Goal: Task Accomplishment & Management: Manage account settings

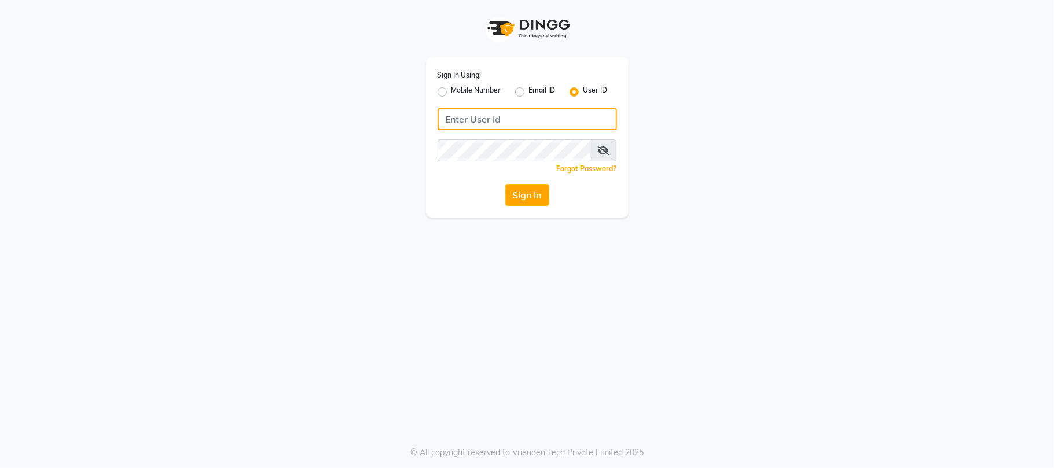
type input "7710808023"
click at [451, 93] on label "Mobile Number" at bounding box center [476, 92] width 50 height 14
click at [451, 93] on input "Mobile Number" at bounding box center [455, 89] width 8 height 8
radio input "true"
radio input "false"
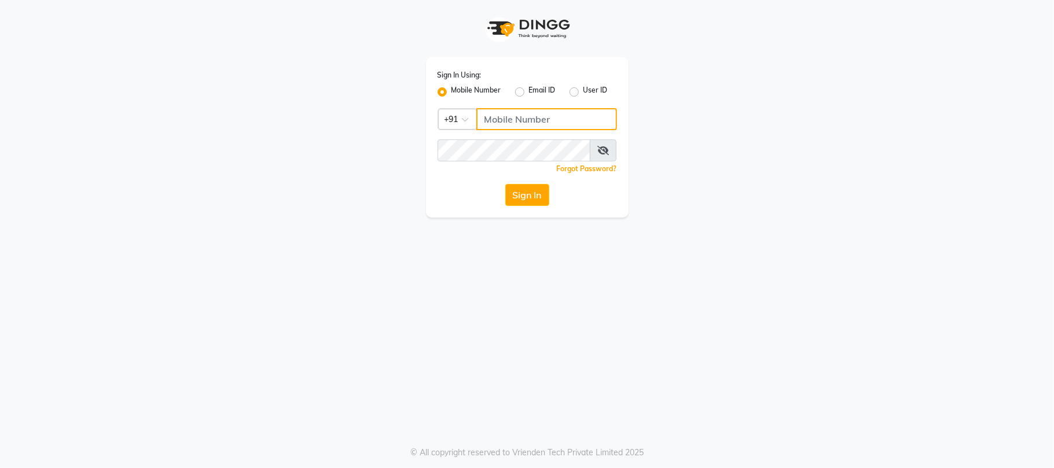
click at [542, 118] on input "Username" at bounding box center [546, 119] width 141 height 22
type input "7710808023"
click at [531, 194] on button "Sign In" at bounding box center [527, 195] width 44 height 22
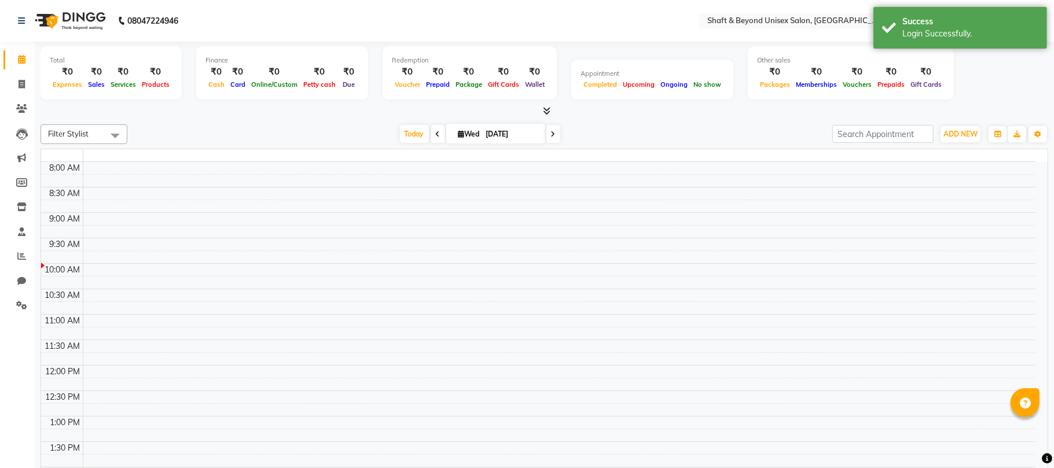
select select "en"
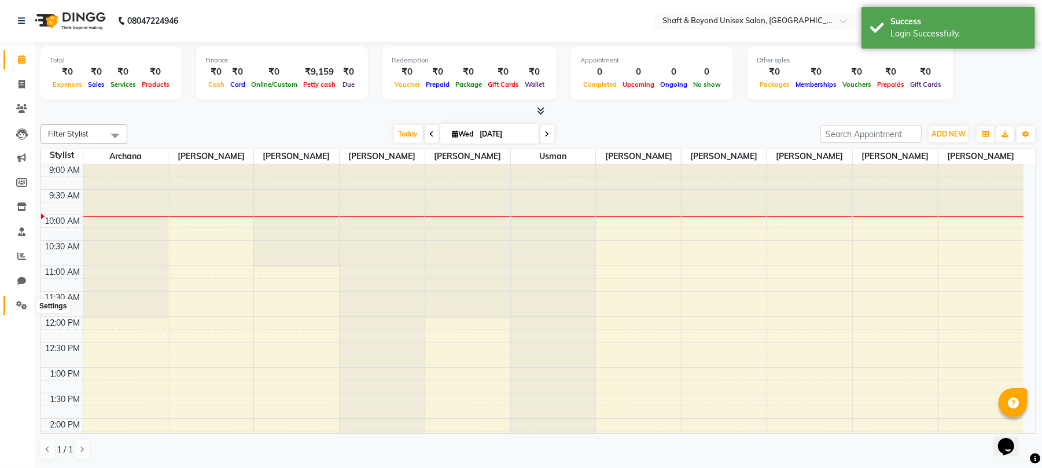
click at [22, 302] on icon at bounding box center [21, 305] width 11 height 9
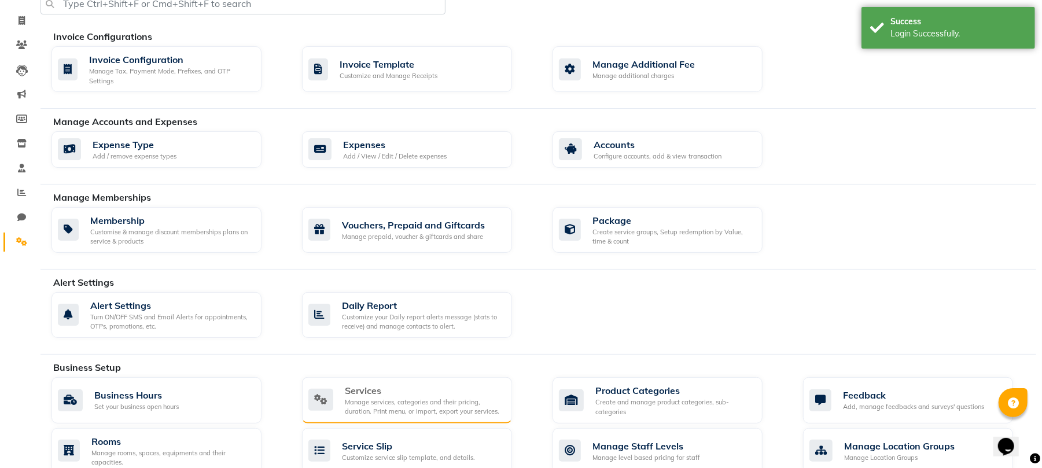
scroll to position [77, 0]
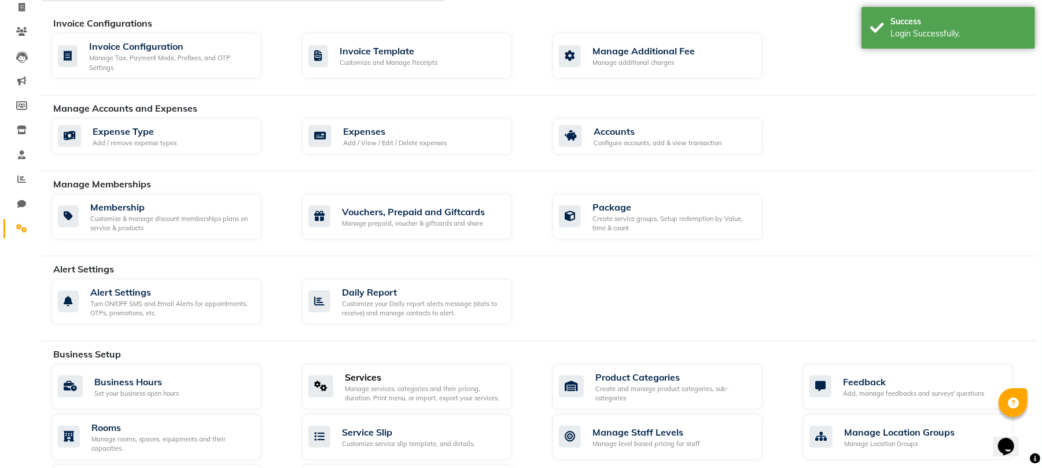
click at [405, 377] on div "Services" at bounding box center [424, 377] width 158 height 14
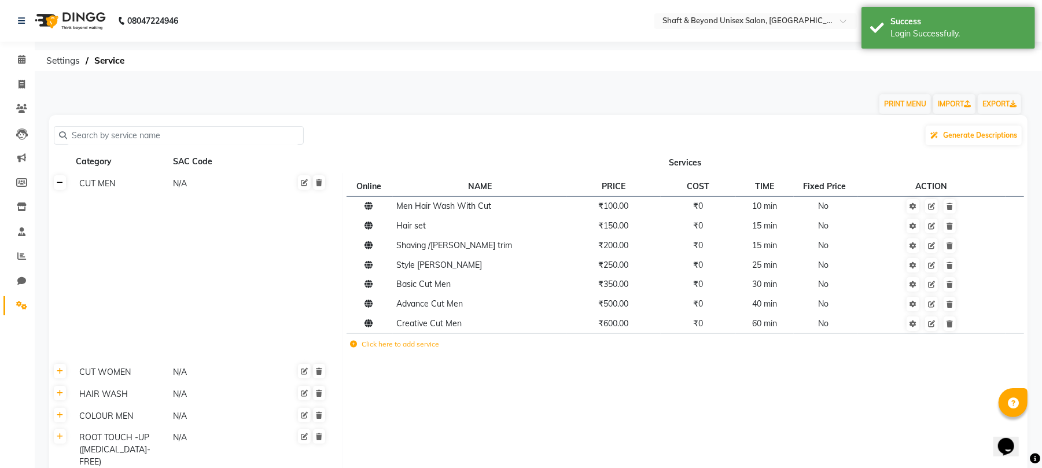
click at [61, 185] on icon at bounding box center [60, 182] width 6 height 7
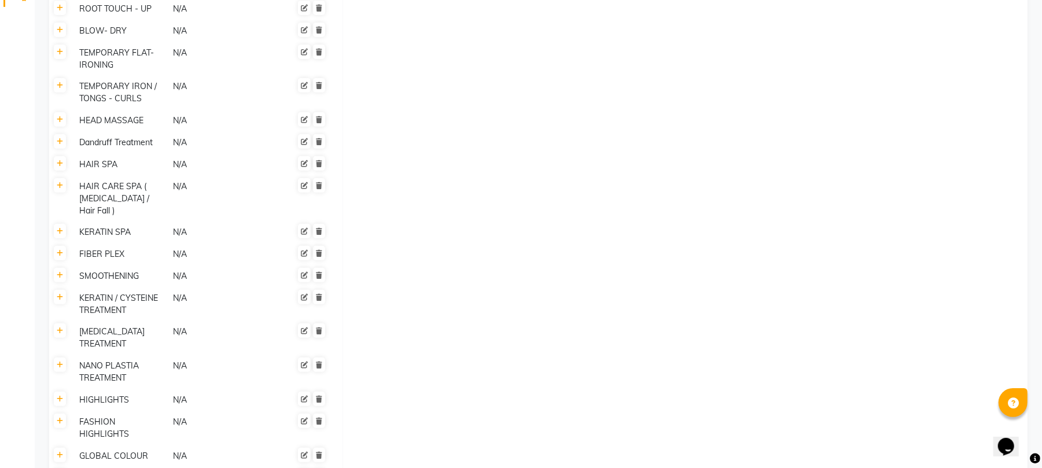
scroll to position [385, 0]
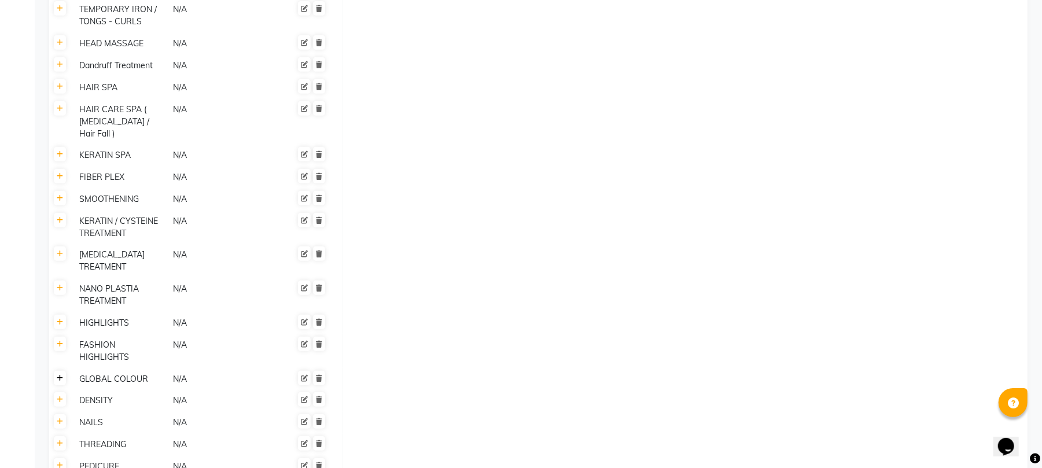
click at [64, 371] on link at bounding box center [60, 378] width 12 height 14
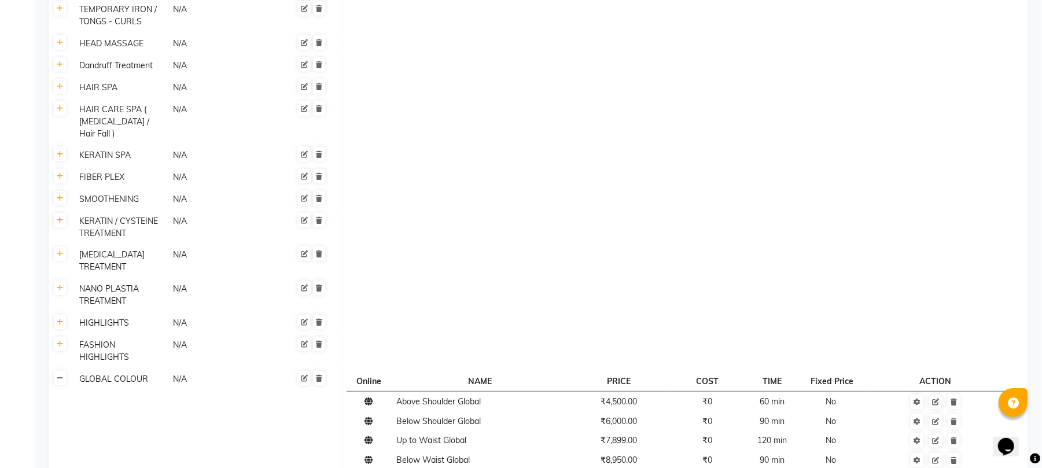
click at [58, 375] on icon at bounding box center [60, 378] width 6 height 7
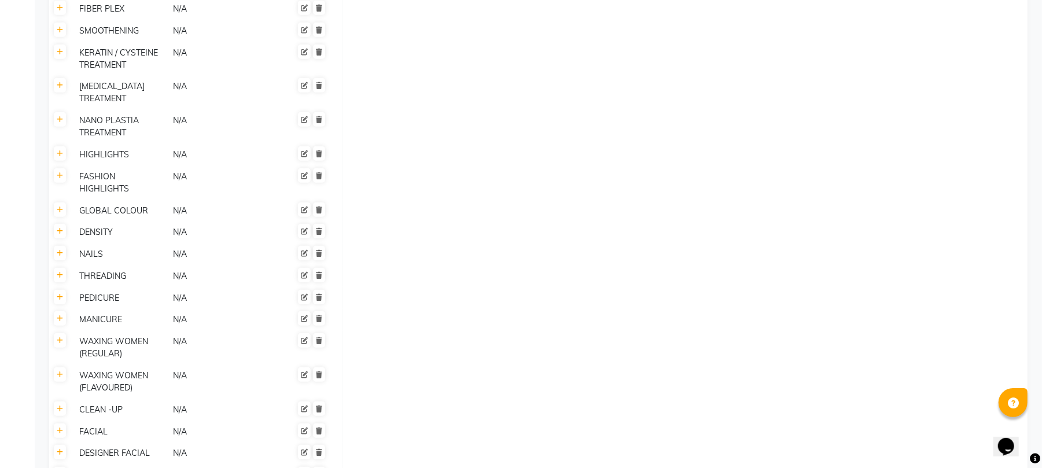
scroll to position [536, 0]
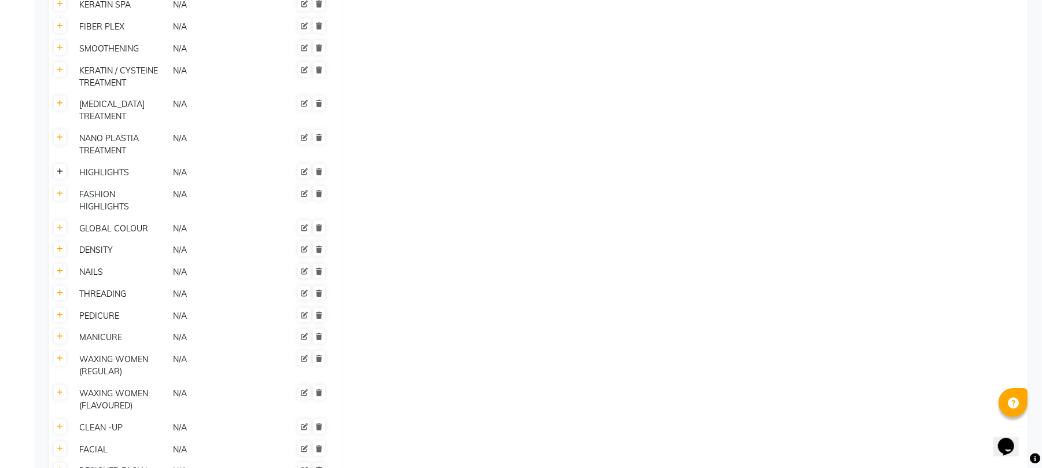
click at [61, 168] on icon at bounding box center [60, 171] width 6 height 7
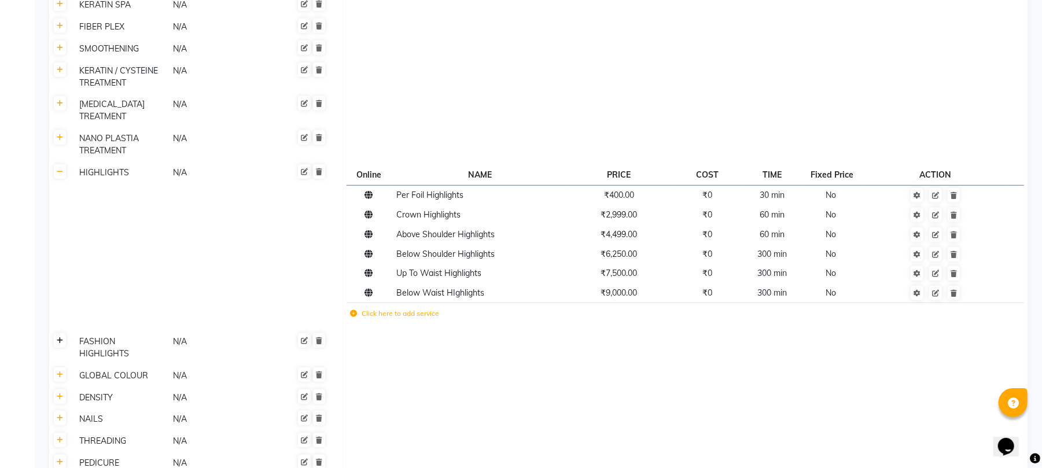
click at [59, 337] on icon at bounding box center [60, 340] width 6 height 7
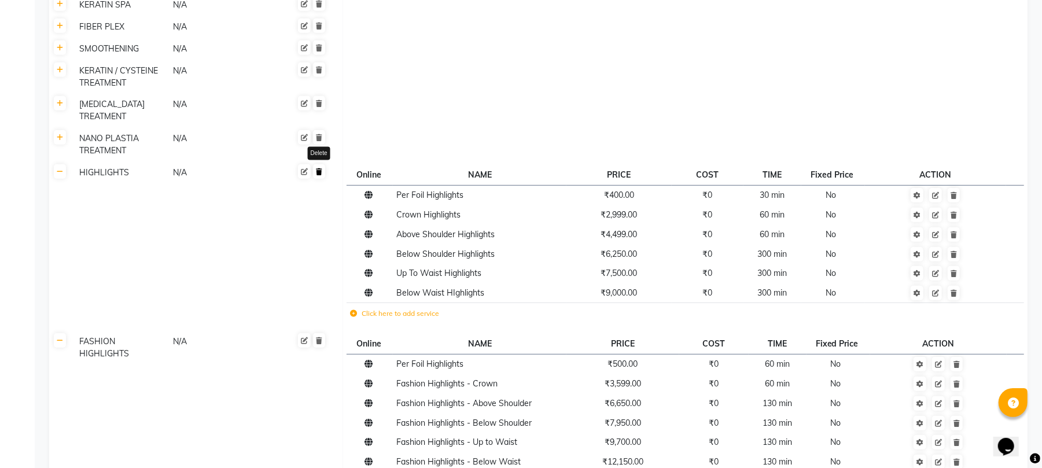
click at [319, 164] on link at bounding box center [319, 171] width 12 height 14
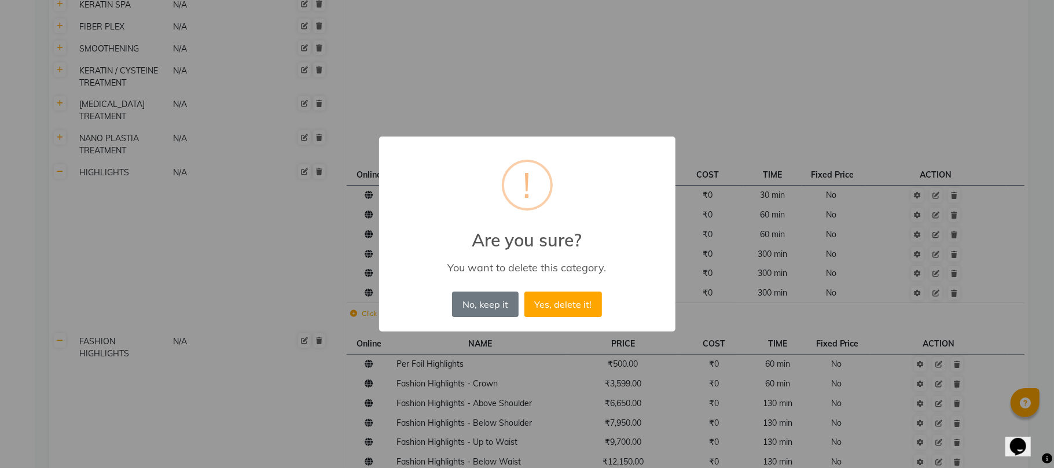
click at [525, 67] on div "× ! Are you sure? You want to delete this category. No, keep it No Yes, delete …" at bounding box center [527, 234] width 1054 height 468
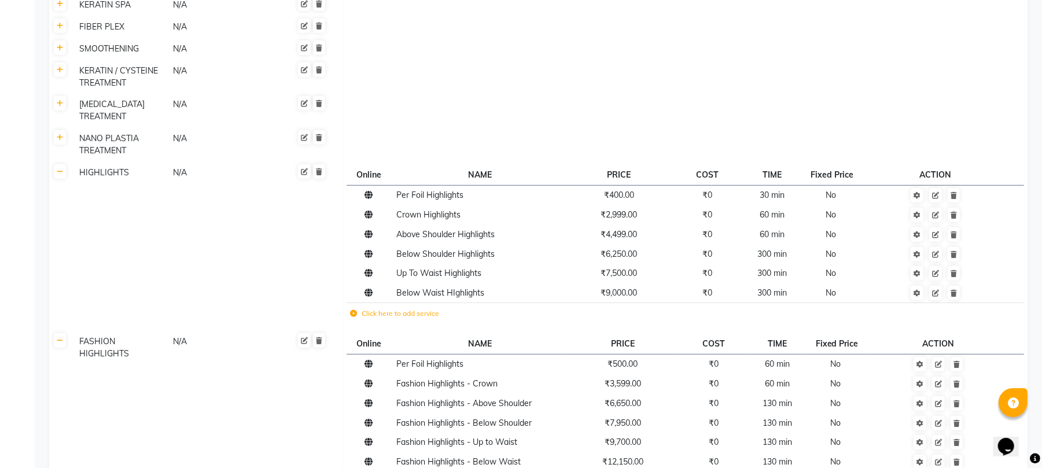
click at [142, 334] on div "FASHION HIGHLIGHTS" at bounding box center [121, 347] width 93 height 27
click at [158, 334] on input "FASHION HIGHLIGHTS" at bounding box center [125, 343] width 101 height 18
click at [116, 334] on input "FASHION HIGHLIGHTS" at bounding box center [125, 343] width 101 height 18
type input "HIGHLIGHTS"
click at [315, 334] on span "Save" at bounding box center [324, 343] width 30 height 19
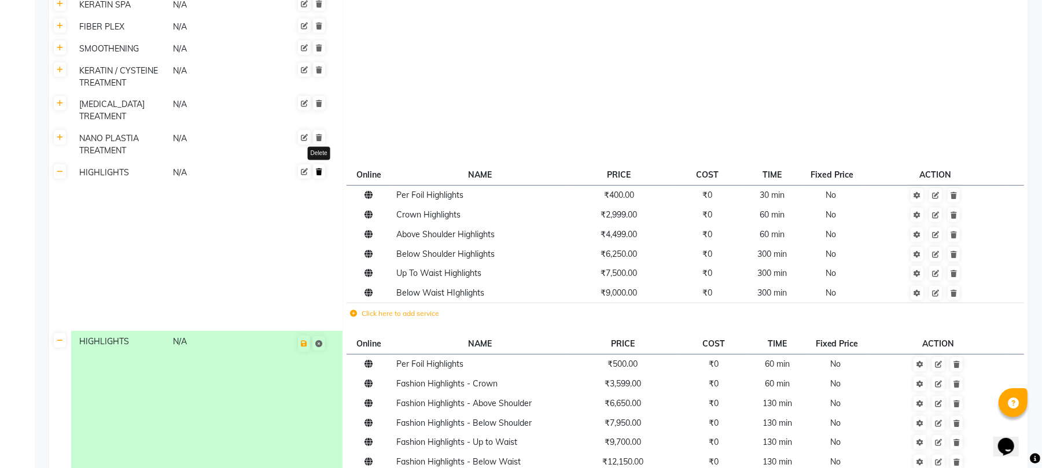
click at [319, 168] on icon at bounding box center [319, 171] width 6 height 7
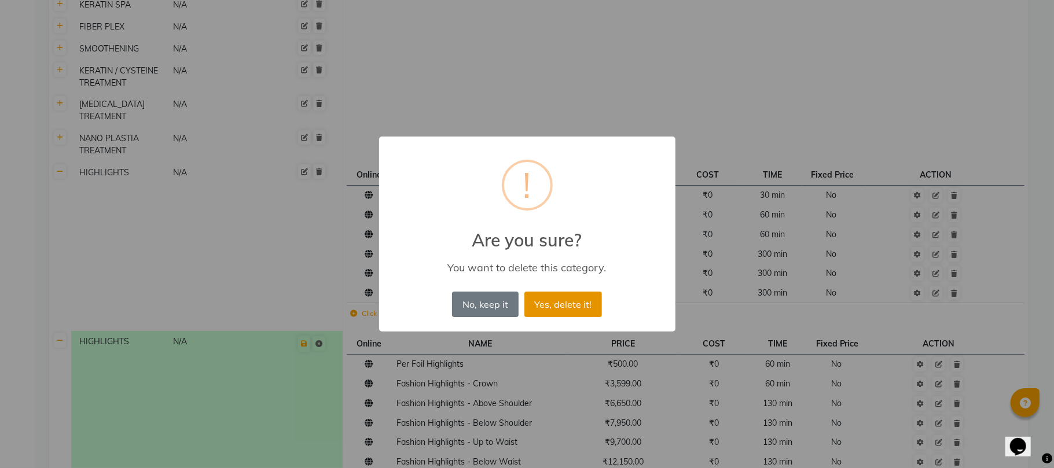
click at [565, 306] on button "Yes, delete it!" at bounding box center [563, 304] width 78 height 25
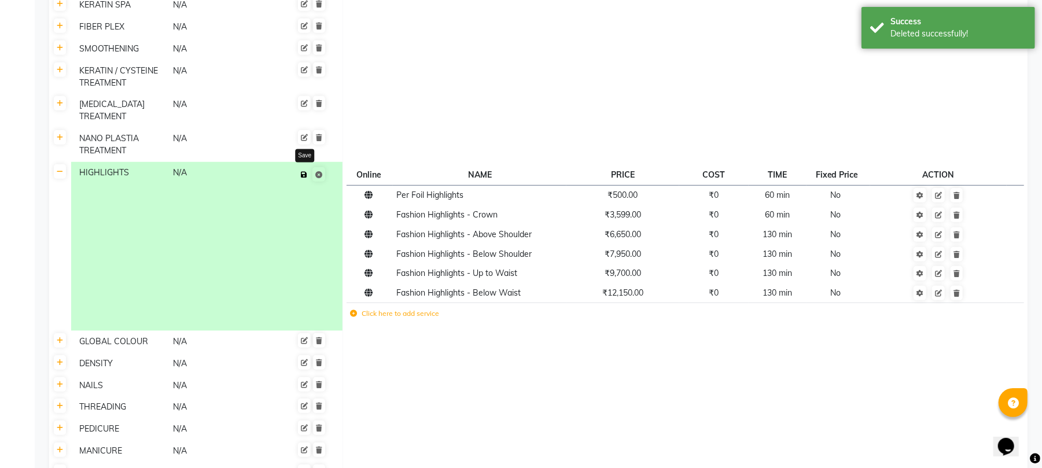
click at [307, 171] on icon at bounding box center [304, 174] width 6 height 7
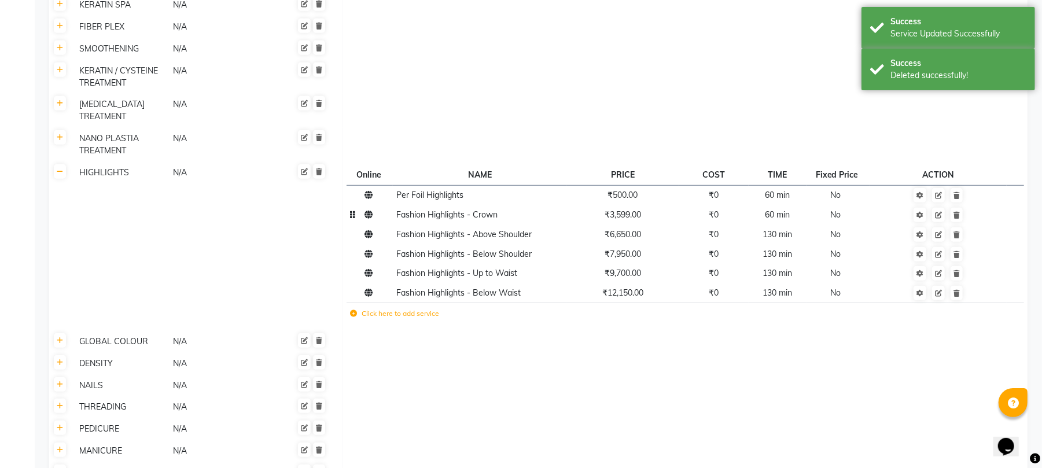
click at [457, 209] on span "Fashion Highlights - Crown" at bounding box center [447, 214] width 101 height 10
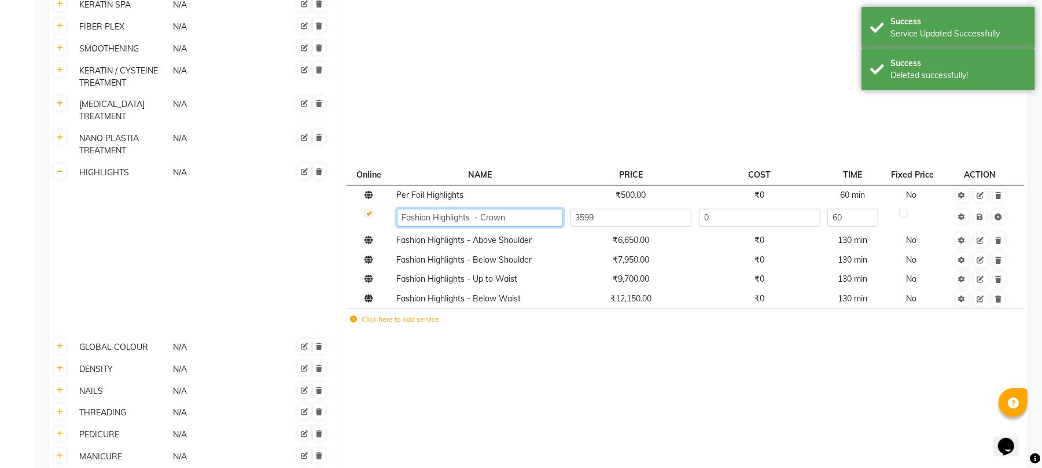
click at [433, 209] on input "Fashion Highlights - Crown" at bounding box center [480, 218] width 166 height 18
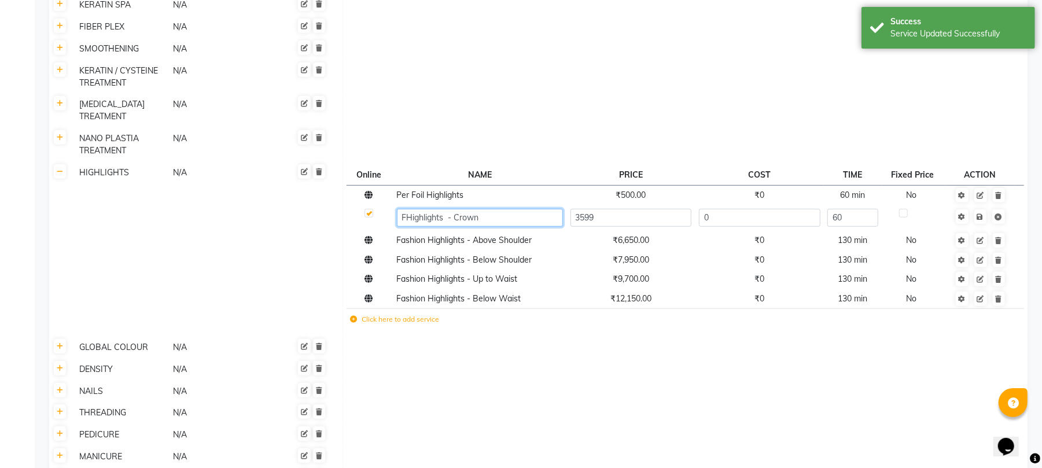
type input "Highlights - Crown"
click at [419, 235] on span "Fashion Highlights - Above Shoulder" at bounding box center [464, 240] width 135 height 10
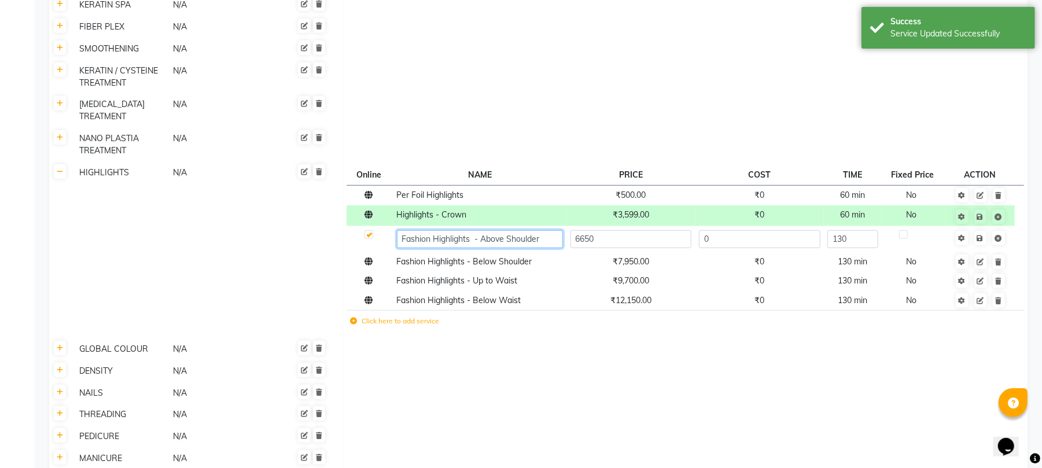
click at [436, 230] on input "Fashion Highlights - Above Shoulder" at bounding box center [480, 239] width 166 height 18
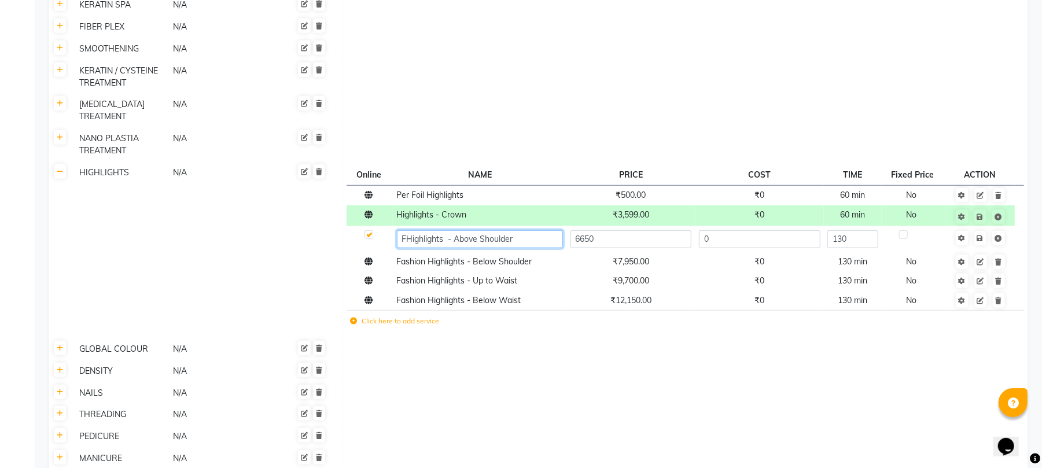
type input "Highlights - Above Shoulder"
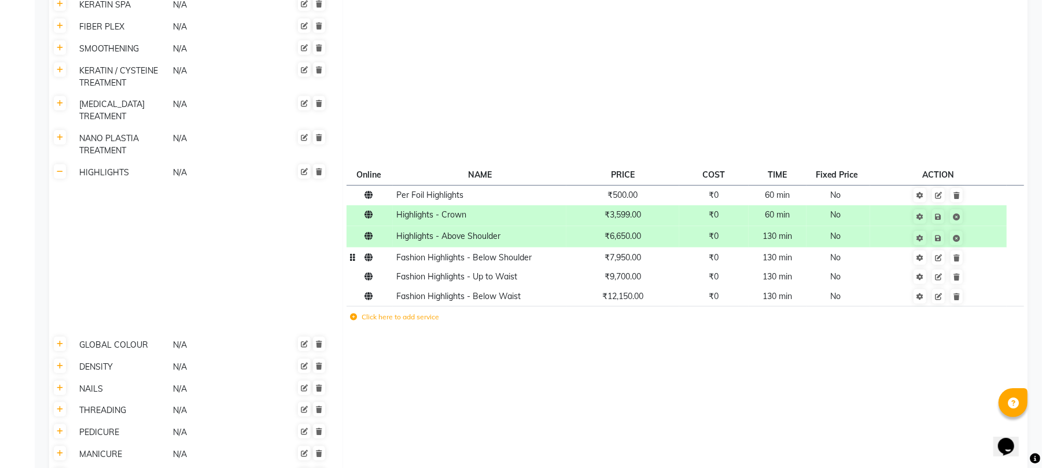
click at [443, 248] on td "Fashion Highlights - Below Shoulder" at bounding box center [480, 258] width 174 height 20
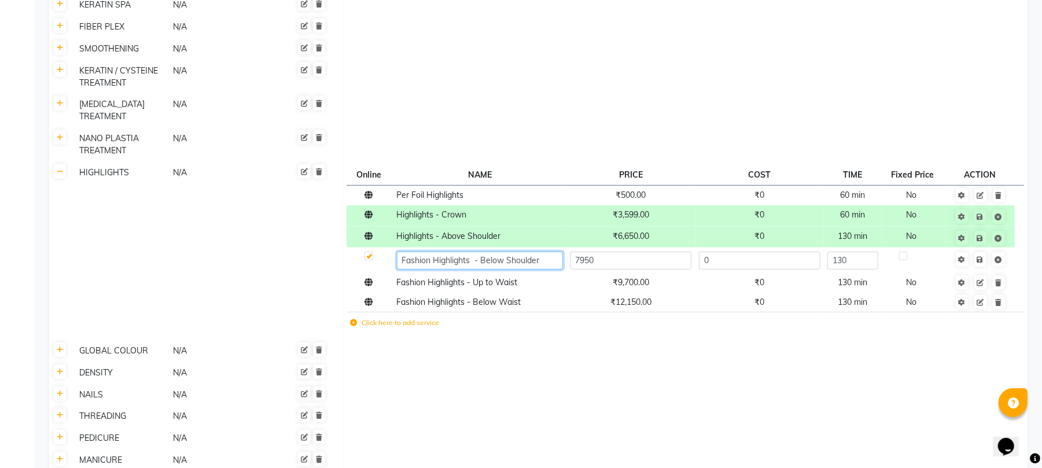
click at [433, 252] on input "Fashion Highlights - Below Shoulder" at bounding box center [480, 261] width 166 height 18
type input "Highlights - Below Shoulder"
click at [427, 277] on span "Fashion Highlights - Up to Waist" at bounding box center [457, 282] width 121 height 10
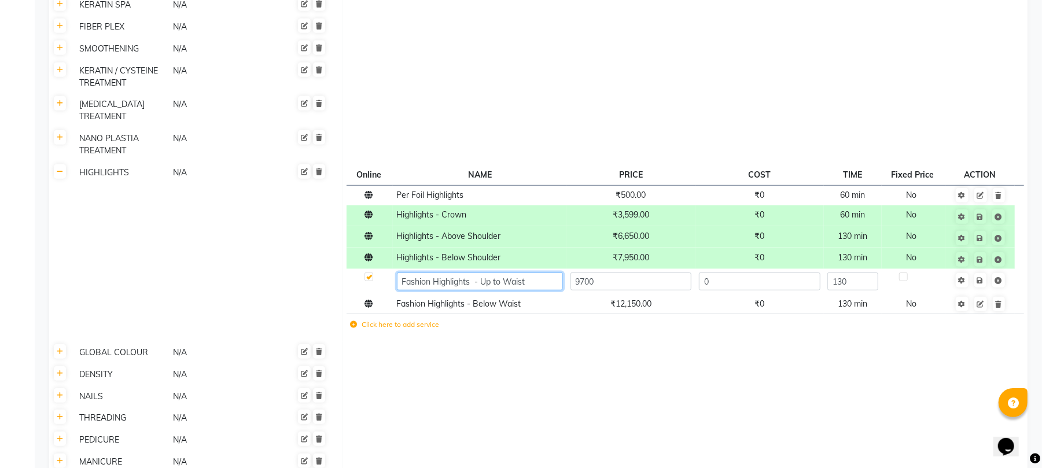
click at [433, 273] on input "Fashion Highlights - Up to Waist" at bounding box center [480, 282] width 166 height 18
type input "Highlights - Up to Waist"
click at [430, 299] on span "Fashion Highlights - Below Waist" at bounding box center [459, 304] width 124 height 10
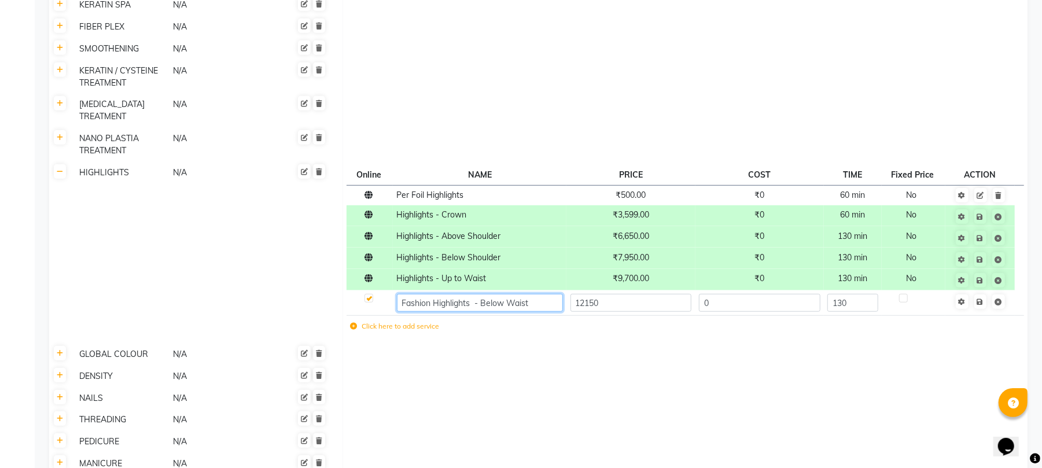
click at [433, 294] on input "Fashion Highlights - Below Waist" at bounding box center [480, 303] width 166 height 18
type input "Highlights - Below Waist"
click at [495, 316] on td "Click here to add service" at bounding box center [585, 328] width 477 height 24
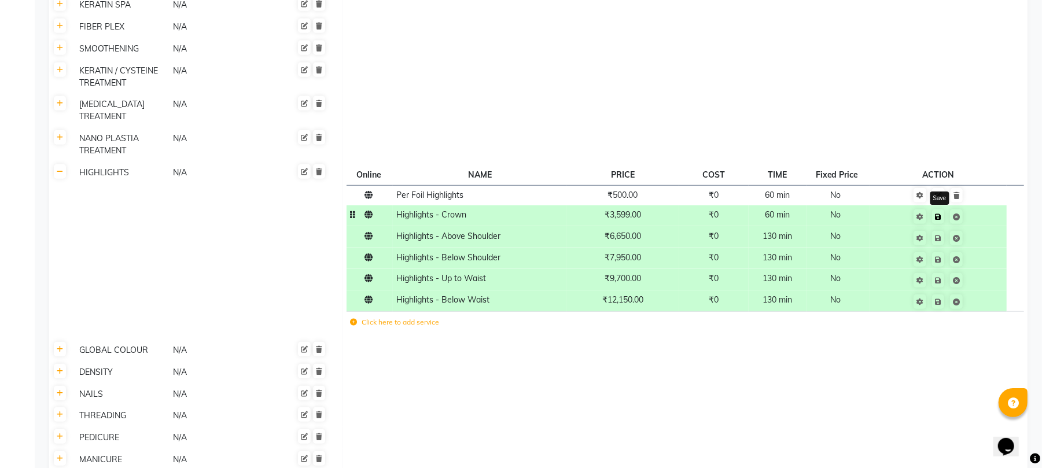
click at [940, 214] on icon at bounding box center [938, 217] width 6 height 7
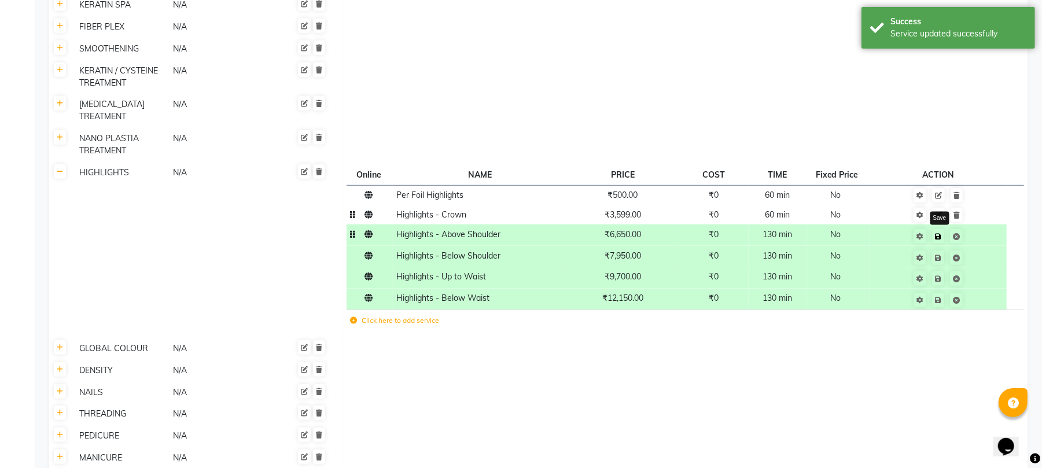
click at [940, 233] on icon at bounding box center [938, 236] width 6 height 7
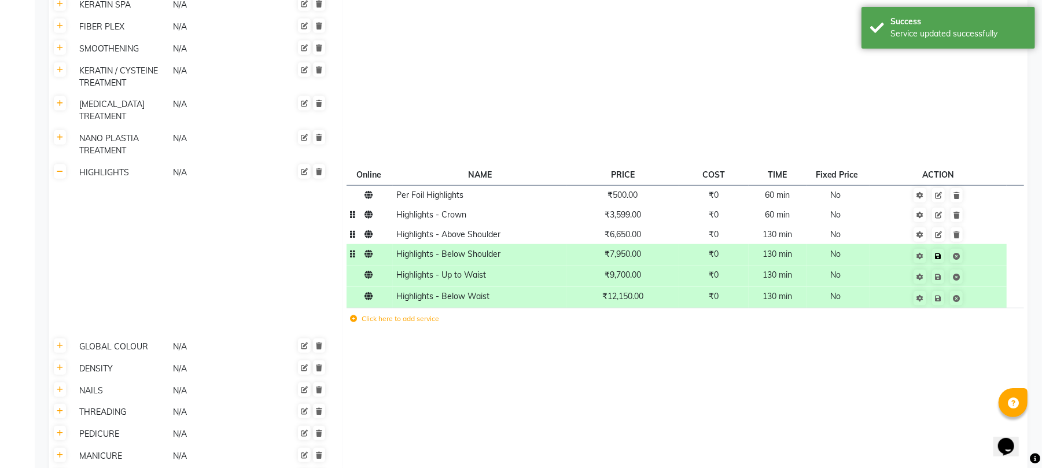
click at [941, 253] on icon at bounding box center [938, 256] width 6 height 7
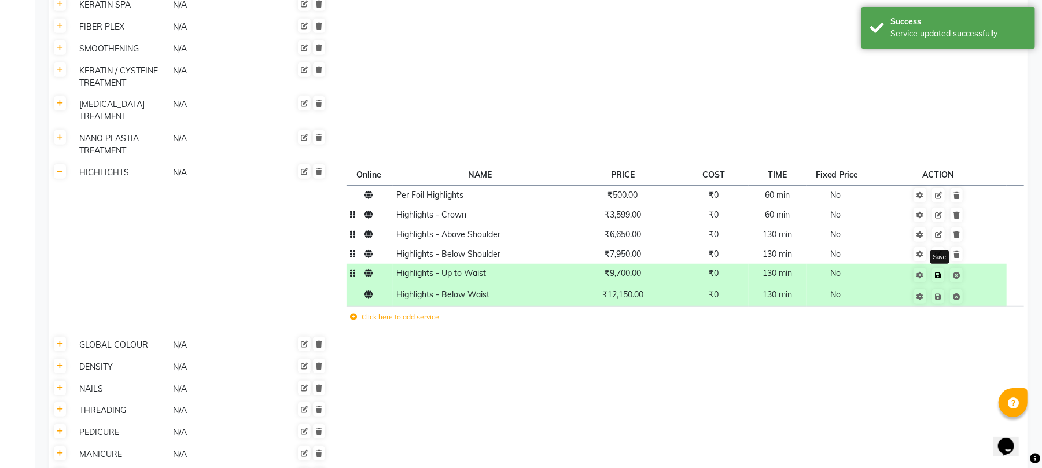
click at [940, 272] on icon at bounding box center [938, 275] width 6 height 7
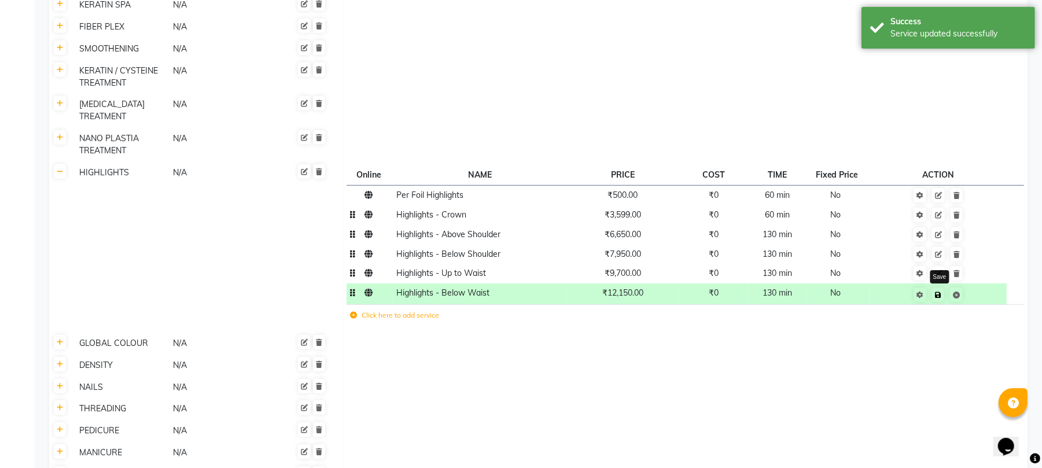
click at [940, 292] on icon at bounding box center [938, 295] width 6 height 7
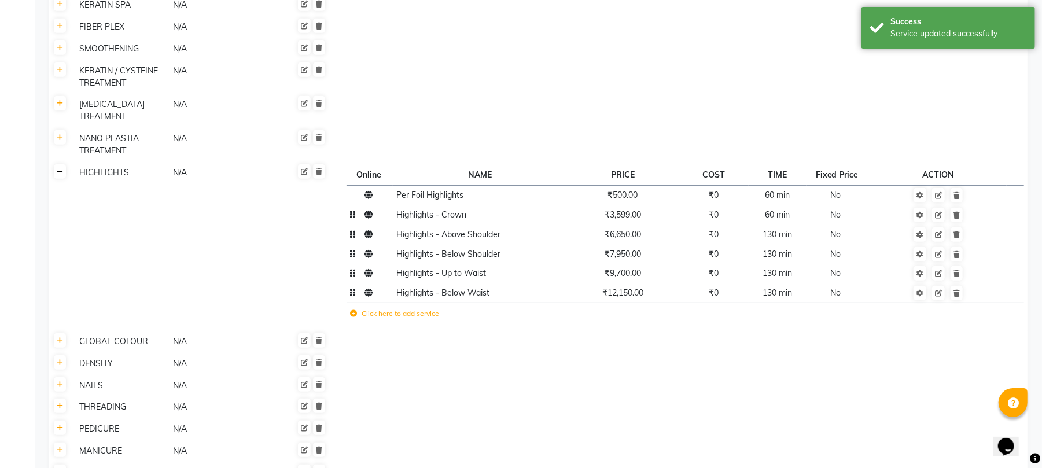
click at [60, 164] on link at bounding box center [60, 171] width 12 height 14
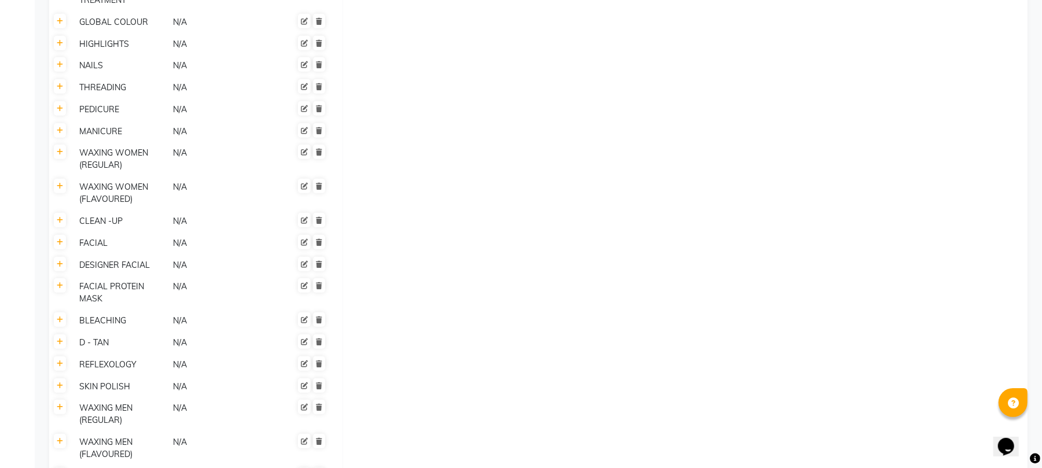
scroll to position [745, 0]
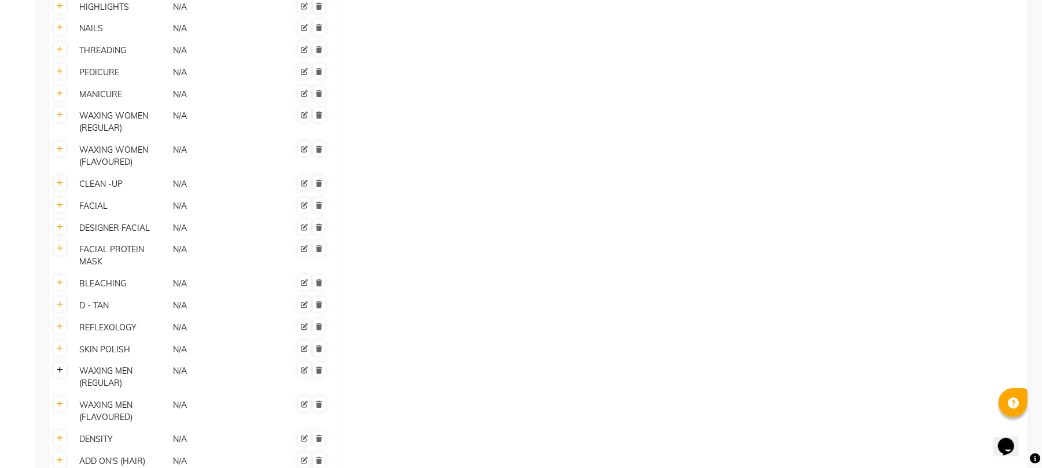
click at [59, 363] on link at bounding box center [60, 370] width 12 height 14
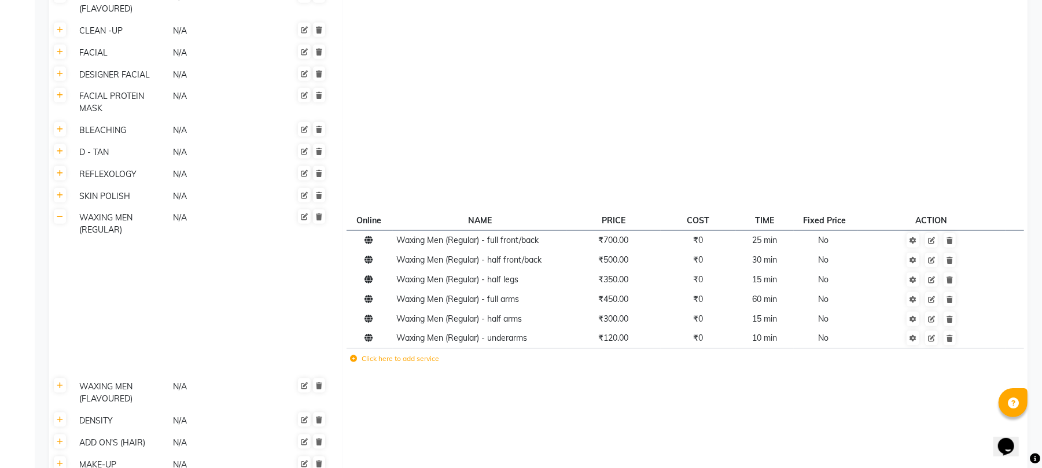
scroll to position [899, 0]
click at [60, 213] on icon at bounding box center [60, 216] width 6 height 7
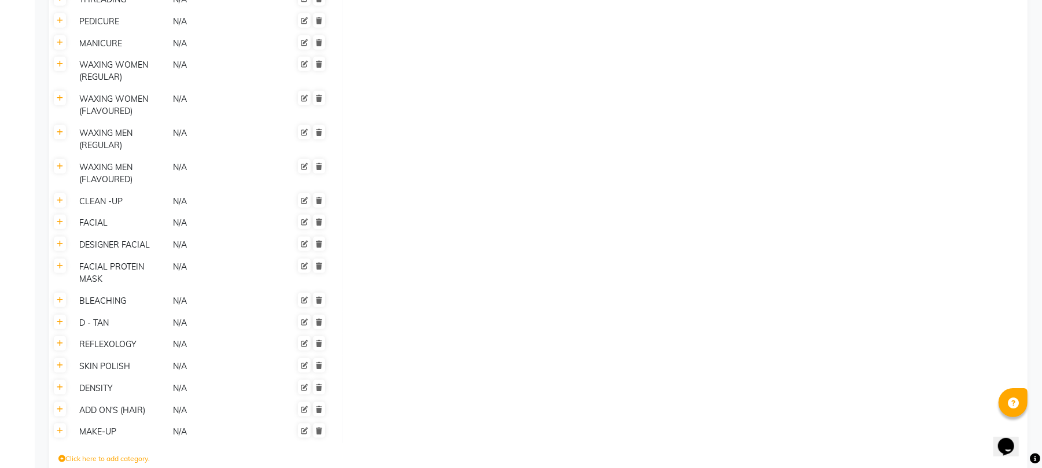
scroll to position [822, 0]
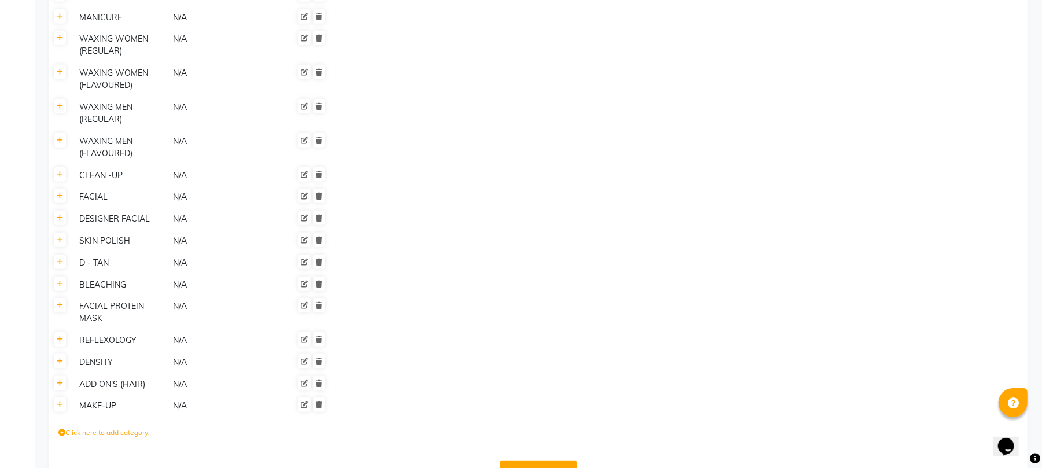
click at [120, 377] on div "ADD ON'S (HAIR)" at bounding box center [121, 384] width 93 height 14
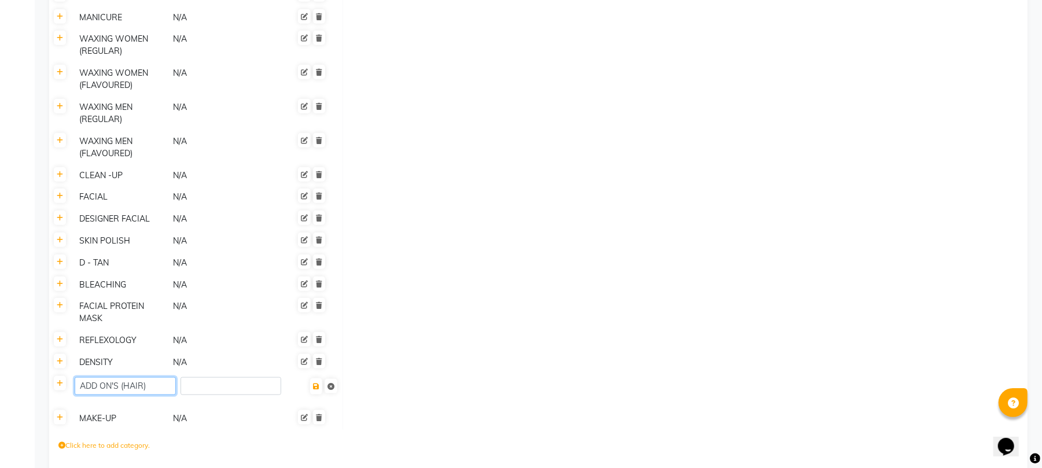
click at [119, 377] on input "ADD ON'S (HAIR)" at bounding box center [125, 386] width 101 height 18
click at [61, 380] on icon at bounding box center [60, 383] width 6 height 7
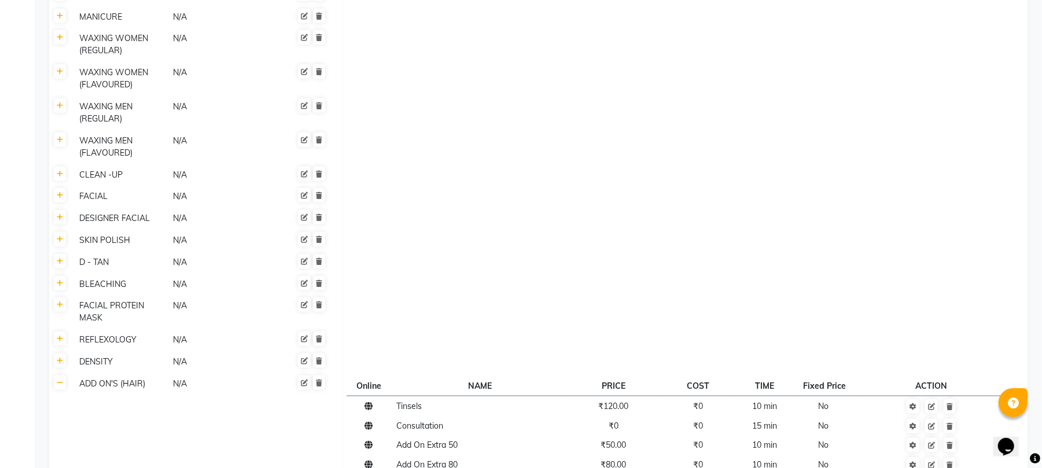
scroll to position [892, 0]
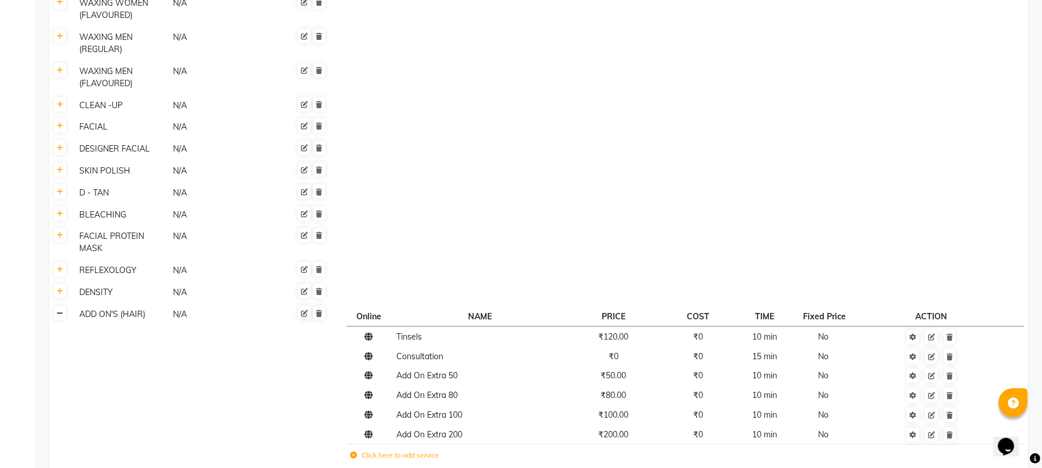
click at [61, 306] on link at bounding box center [60, 313] width 12 height 14
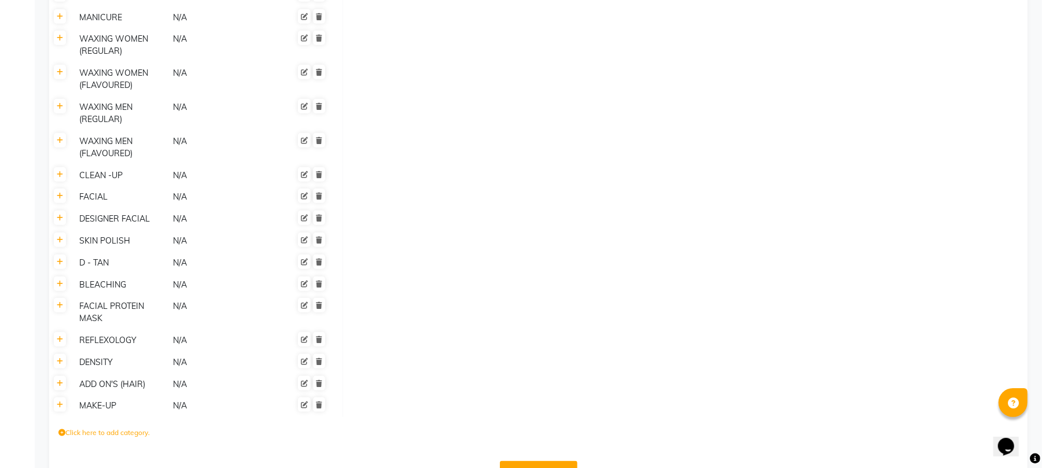
click at [100, 355] on div "DENSITY" at bounding box center [121, 362] width 93 height 14
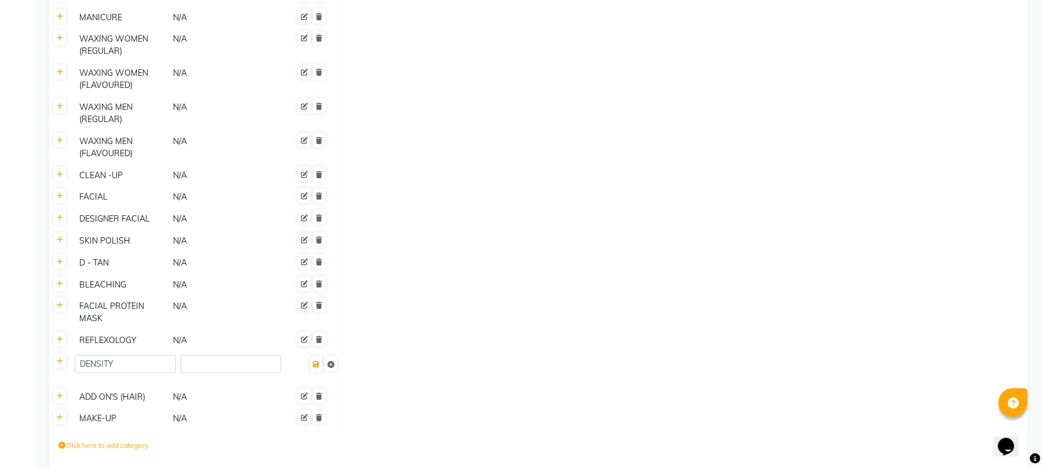
scroll to position [836, 0]
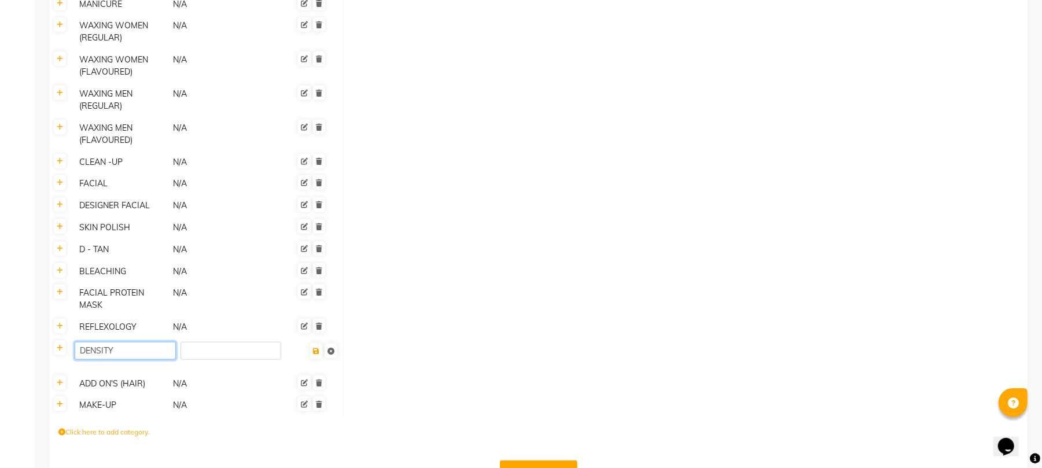
click at [122, 342] on input "DENSITY" at bounding box center [125, 351] width 101 height 18
click at [98, 342] on input "DENSITY" at bounding box center [125, 351] width 101 height 18
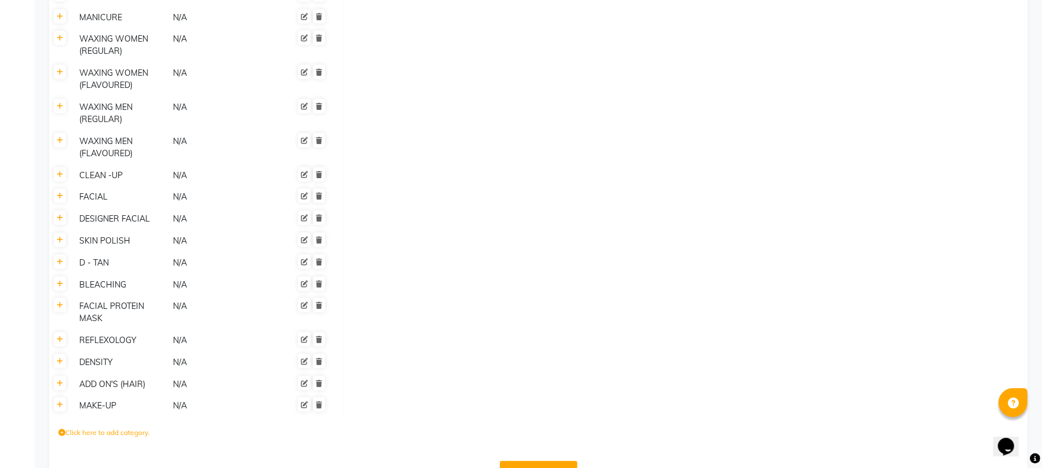
click at [103, 355] on div "DENSITY" at bounding box center [121, 362] width 93 height 14
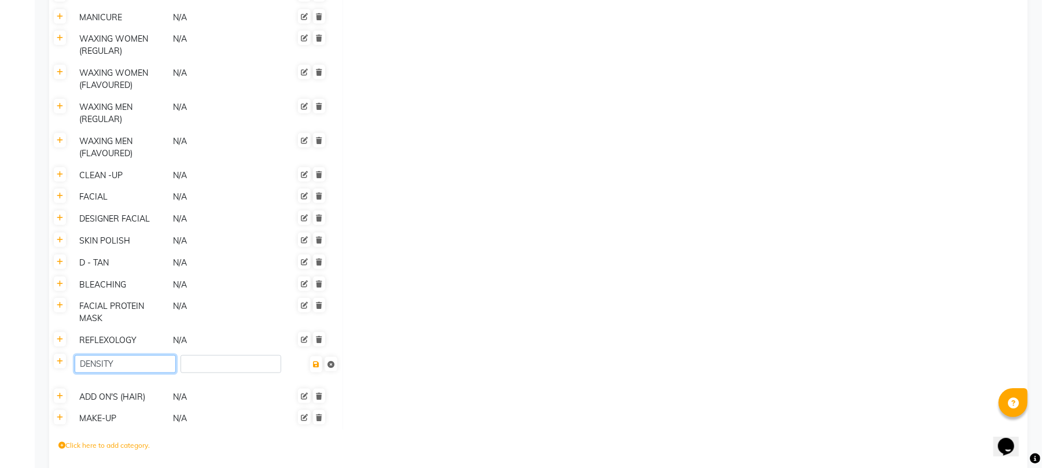
click at [128, 355] on input "DENSITY" at bounding box center [125, 364] width 101 height 18
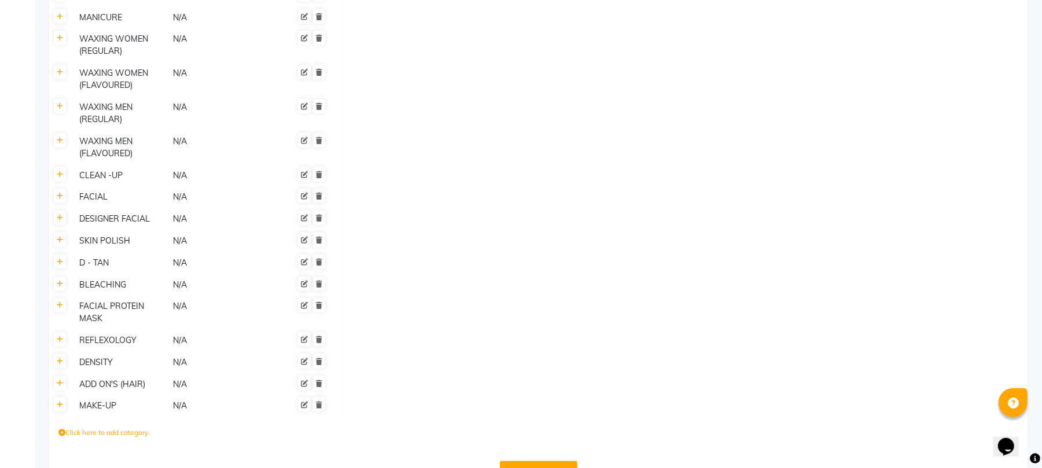
click at [115, 355] on div "DENSITY" at bounding box center [121, 362] width 93 height 14
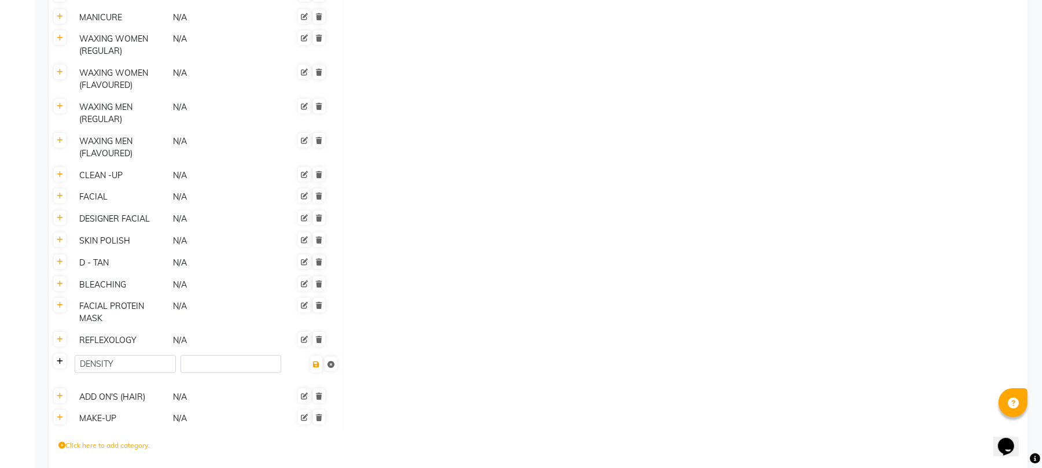
click at [59, 354] on link at bounding box center [60, 361] width 12 height 14
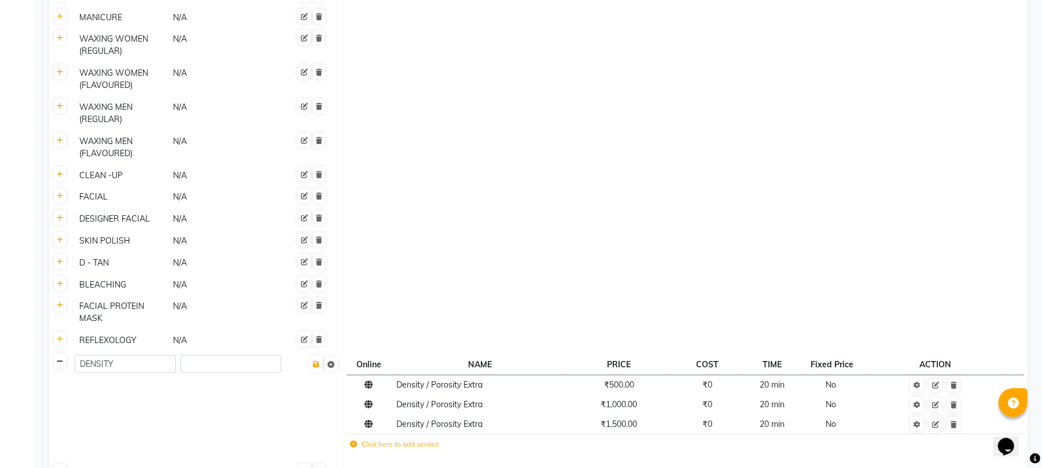
click at [58, 358] on icon at bounding box center [60, 361] width 6 height 7
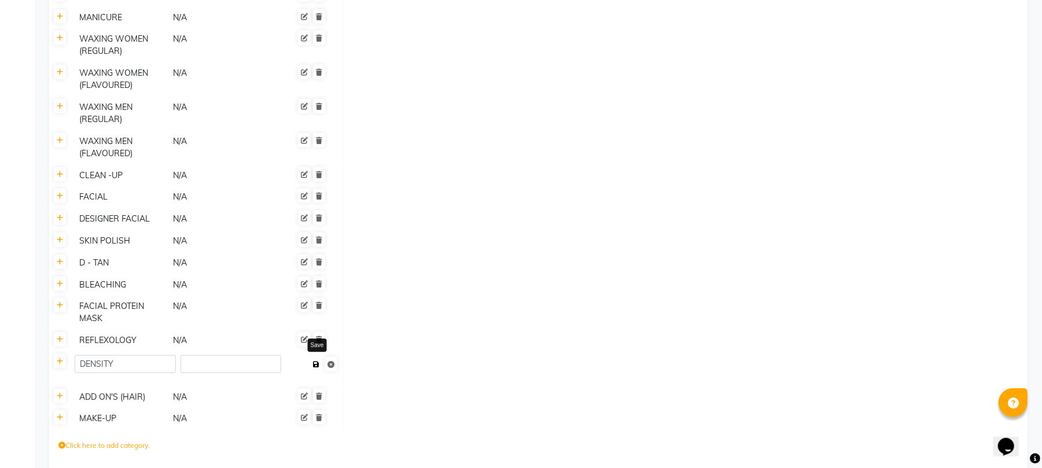
click at [318, 356] on button at bounding box center [316, 364] width 12 height 16
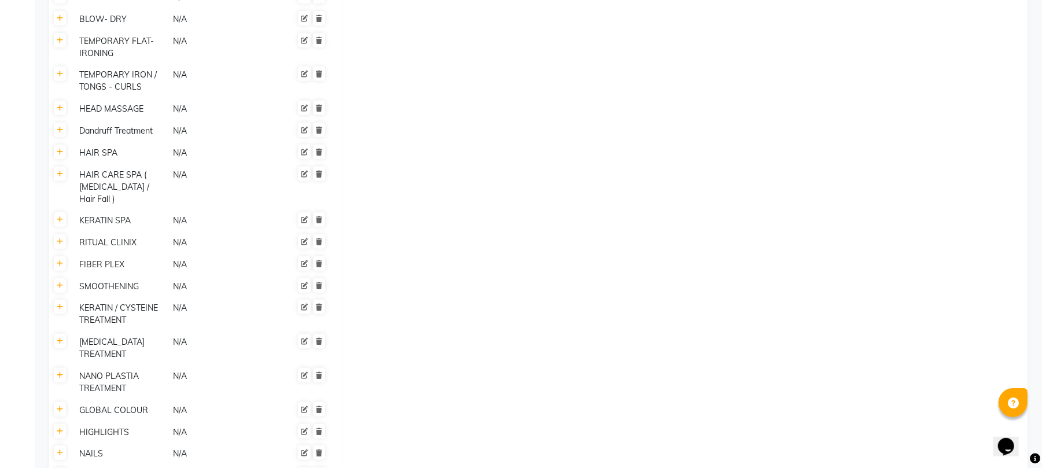
scroll to position [282, 0]
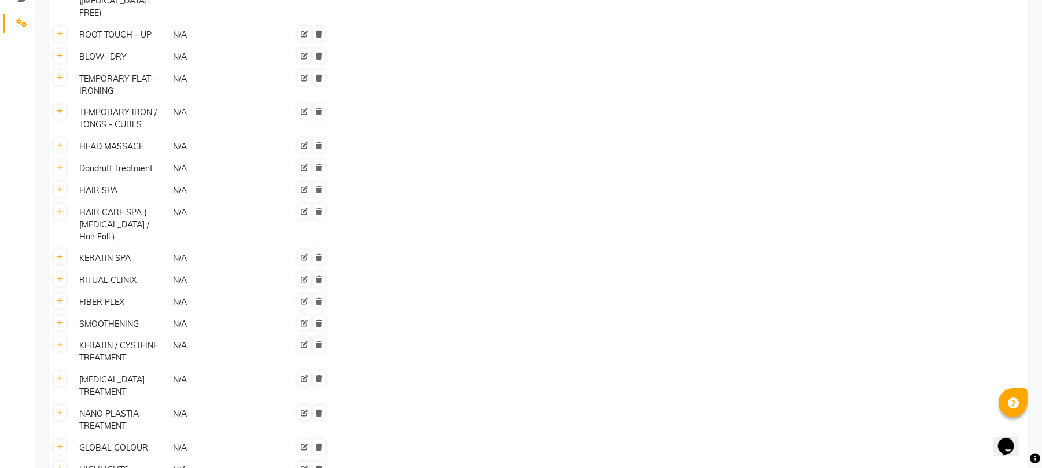
click at [128, 161] on div "Dandruff Treatment" at bounding box center [121, 168] width 93 height 14
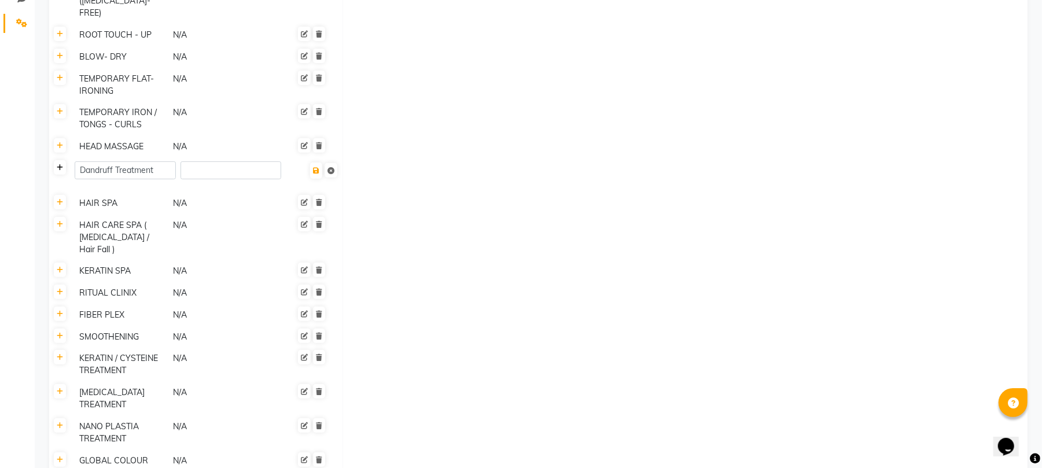
click at [60, 164] on icon at bounding box center [60, 167] width 6 height 7
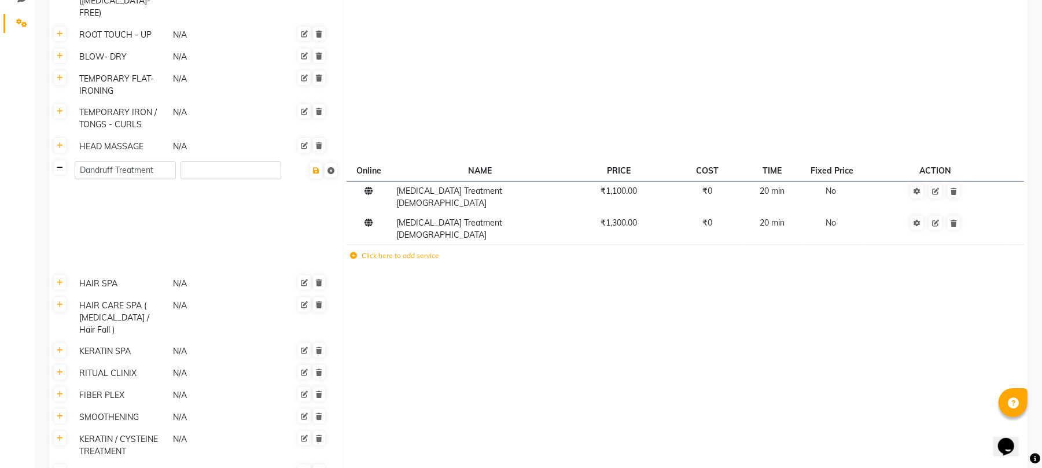
click at [61, 164] on icon at bounding box center [60, 167] width 6 height 7
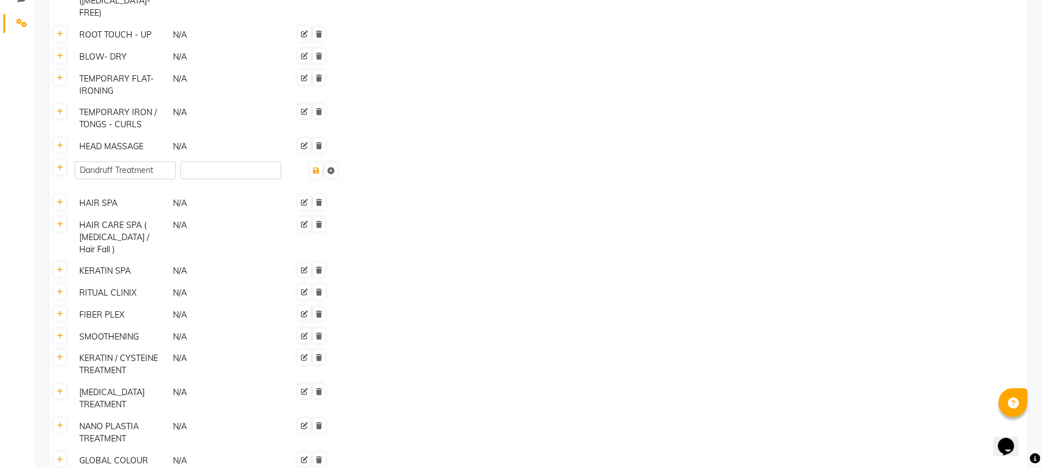
click at [442, 176] on td at bounding box center [685, 175] width 685 height 35
click at [163, 161] on input "Dandruff Treatment" at bounding box center [125, 170] width 101 height 18
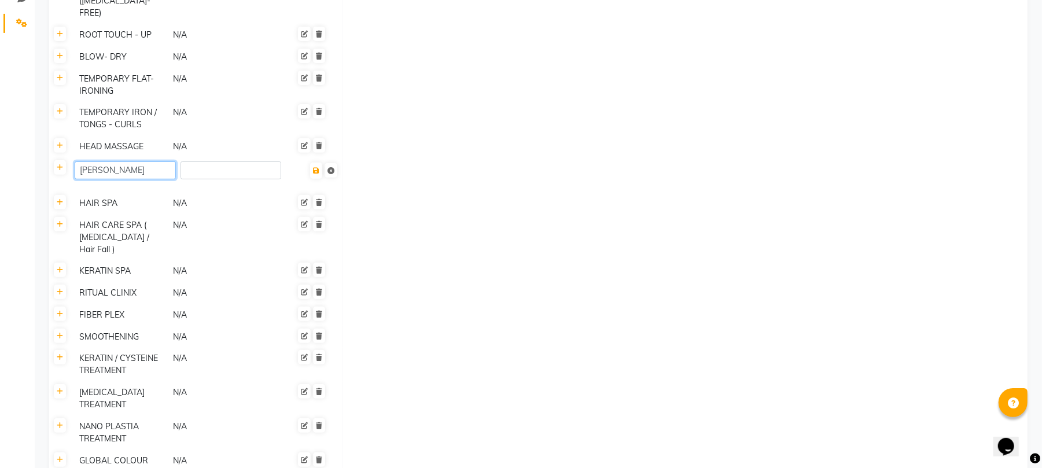
type input "Dand"
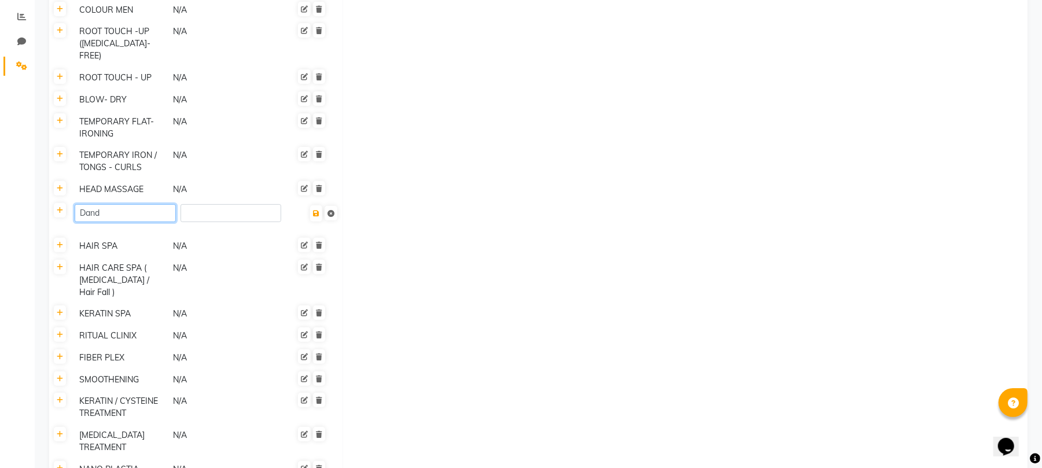
scroll to position [205, 0]
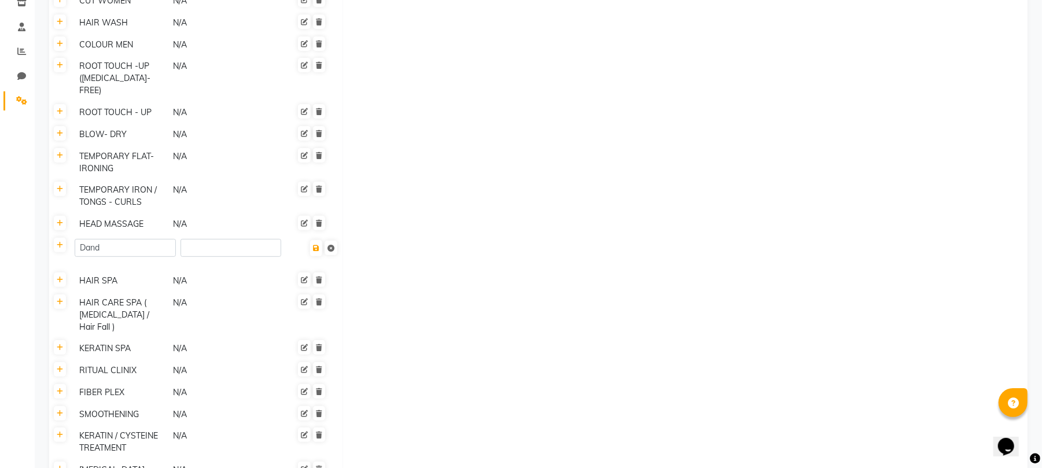
click at [440, 235] on td at bounding box center [685, 252] width 685 height 35
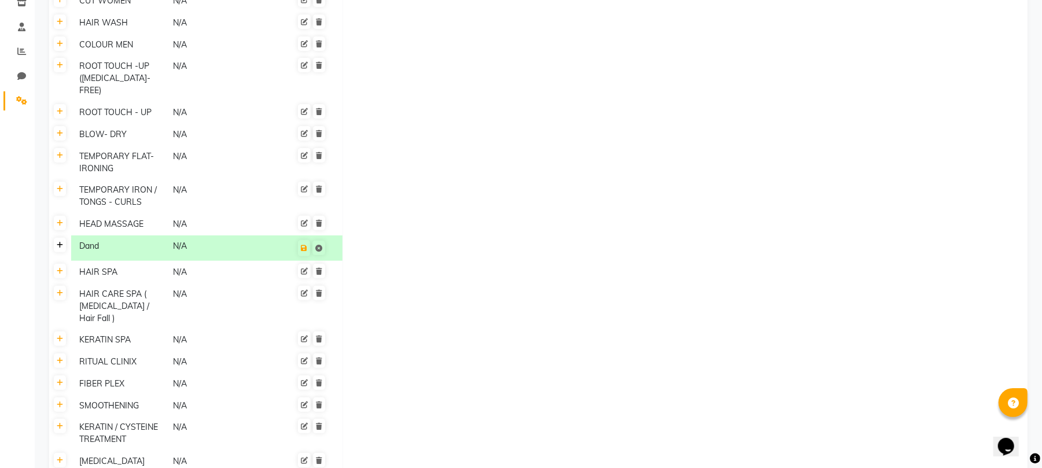
click at [61, 238] on link at bounding box center [60, 245] width 12 height 14
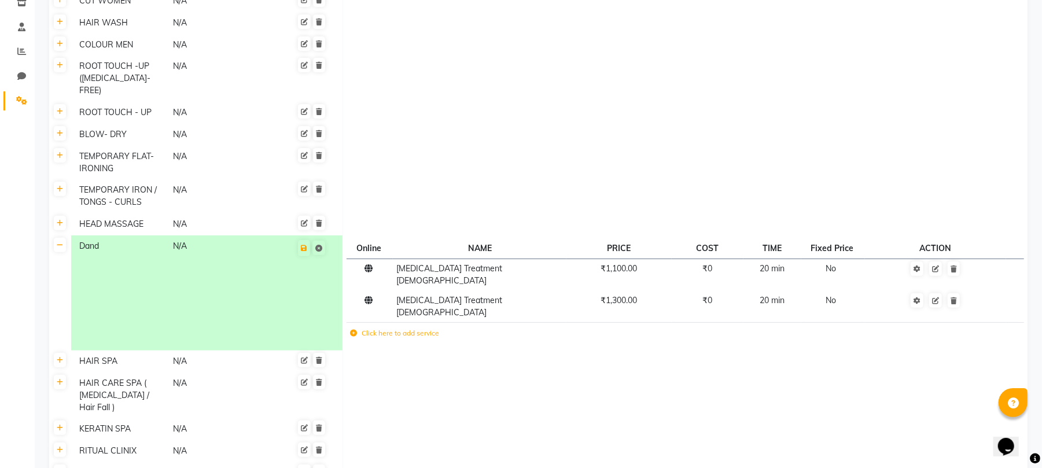
click at [96, 239] on div "Dand" at bounding box center [121, 248] width 93 height 19
click at [98, 239] on input "Dand" at bounding box center [125, 248] width 101 height 18
type input "S"
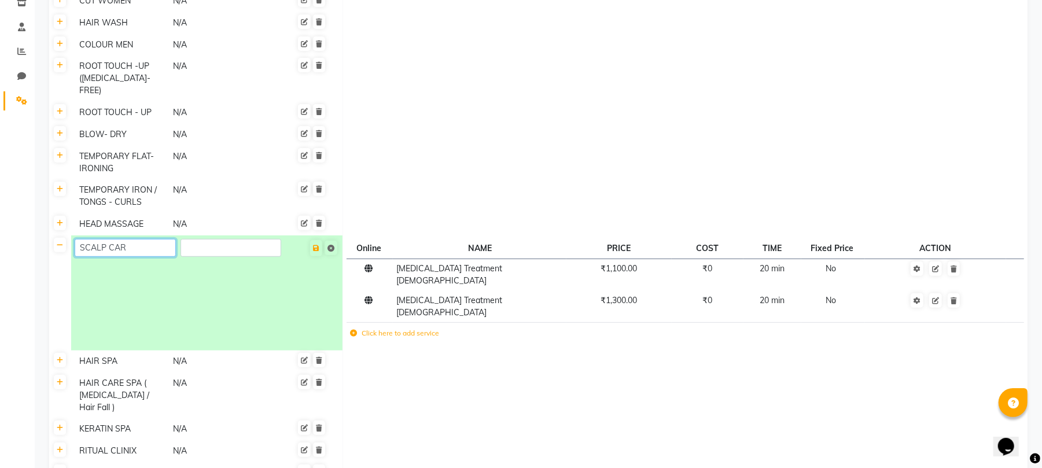
type input "SCALP CARE"
click at [317, 239] on span "Save" at bounding box center [324, 248] width 30 height 19
click at [465, 263] on span "[MEDICAL_DATA] Treatment [DEMOGRAPHIC_DATA]" at bounding box center [450, 274] width 106 height 23
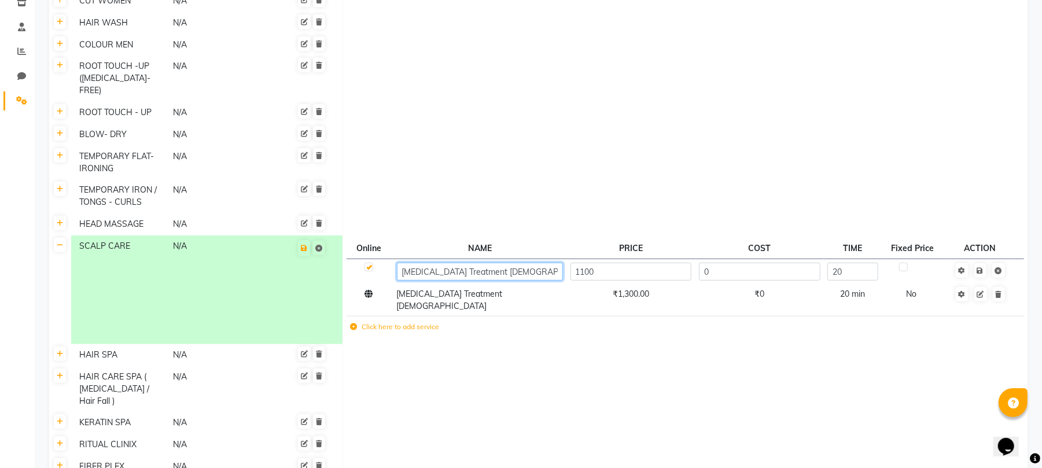
click at [440, 263] on input "[MEDICAL_DATA] Treatment [DEMOGRAPHIC_DATA]" at bounding box center [480, 272] width 166 height 18
type input "Treatment [DEMOGRAPHIC_DATA]"
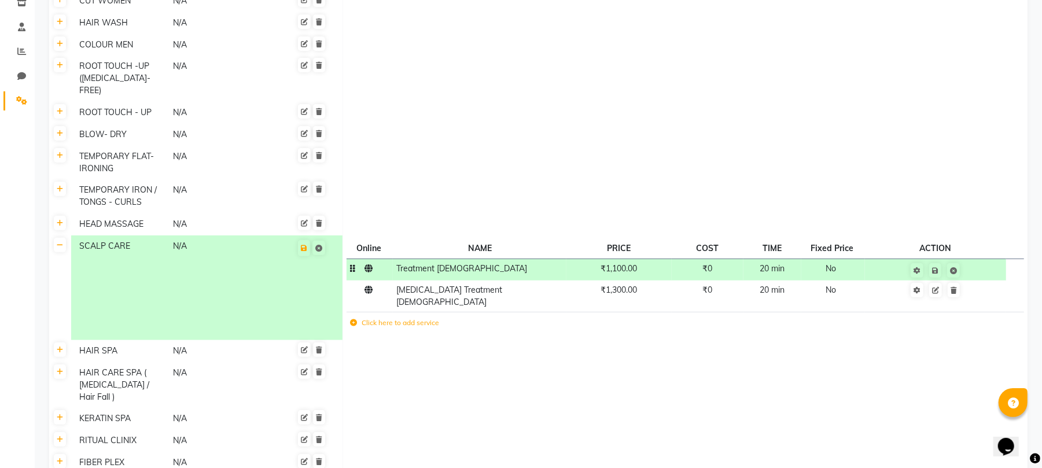
click at [427, 263] on span "Treatment [DEMOGRAPHIC_DATA]" at bounding box center [462, 268] width 131 height 10
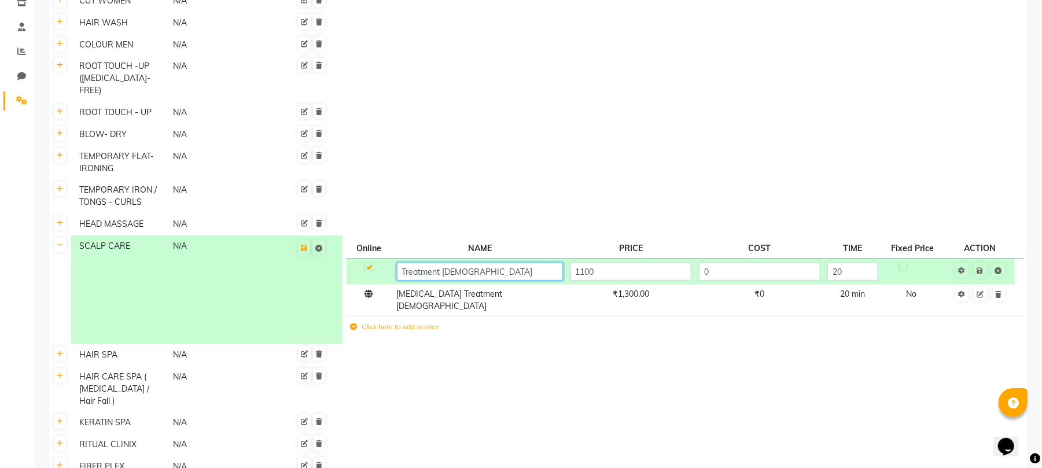
click at [406, 263] on input "Treatment [DEMOGRAPHIC_DATA]" at bounding box center [480, 272] width 166 height 18
click at [403, 263] on input "Treatment [DEMOGRAPHIC_DATA]" at bounding box center [480, 272] width 166 height 18
type input "[MEDICAL_DATA] Treatment [DEMOGRAPHIC_DATA]"
click at [515, 219] on td at bounding box center [685, 225] width 685 height 22
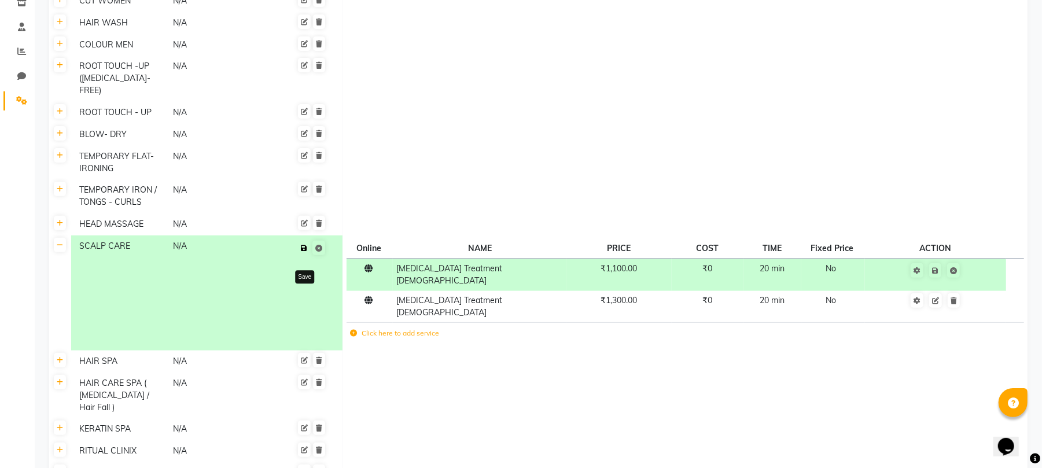
click at [307, 240] on button at bounding box center [304, 248] width 12 height 16
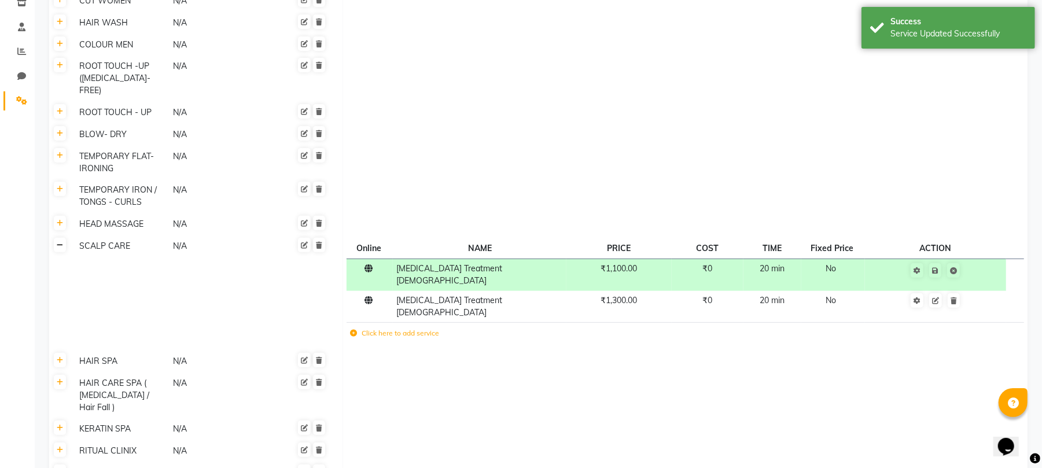
click at [64, 238] on link at bounding box center [60, 245] width 12 height 14
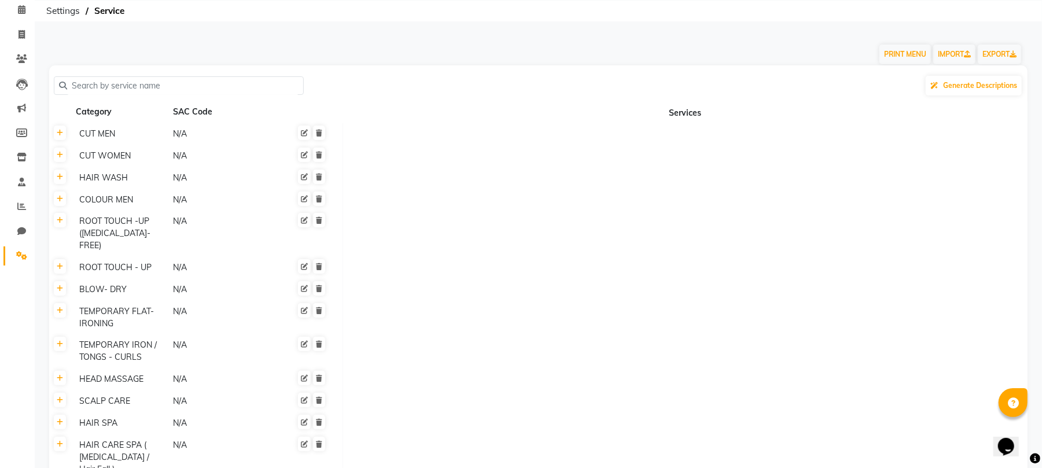
scroll to position [77, 0]
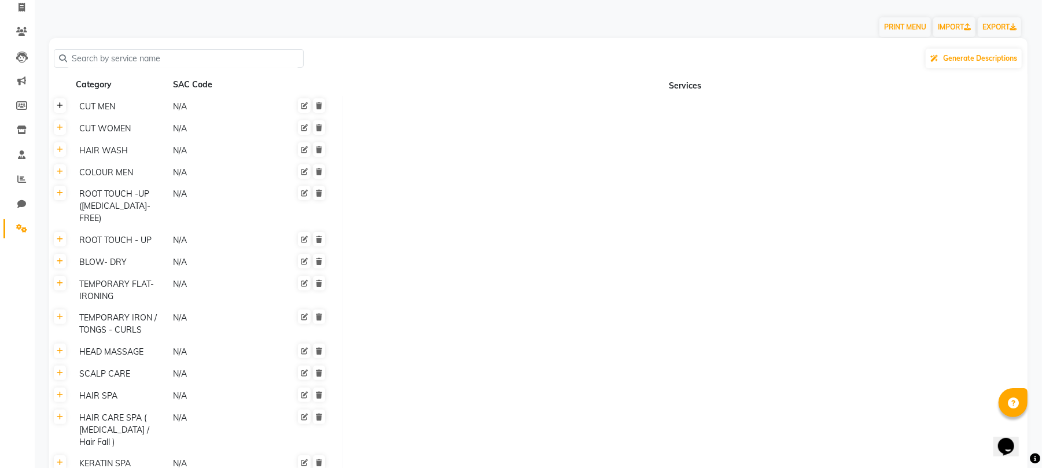
click at [56, 106] on link at bounding box center [60, 105] width 12 height 14
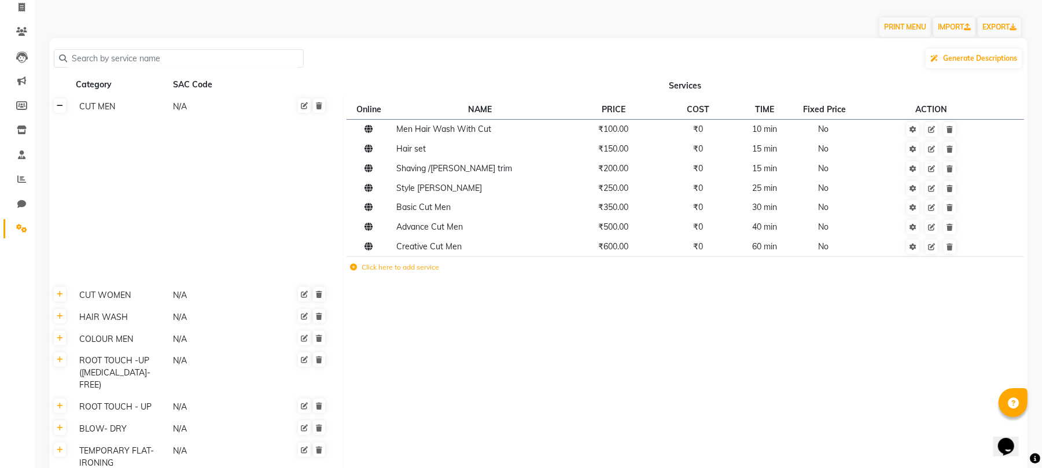
click at [58, 105] on icon at bounding box center [60, 105] width 6 height 7
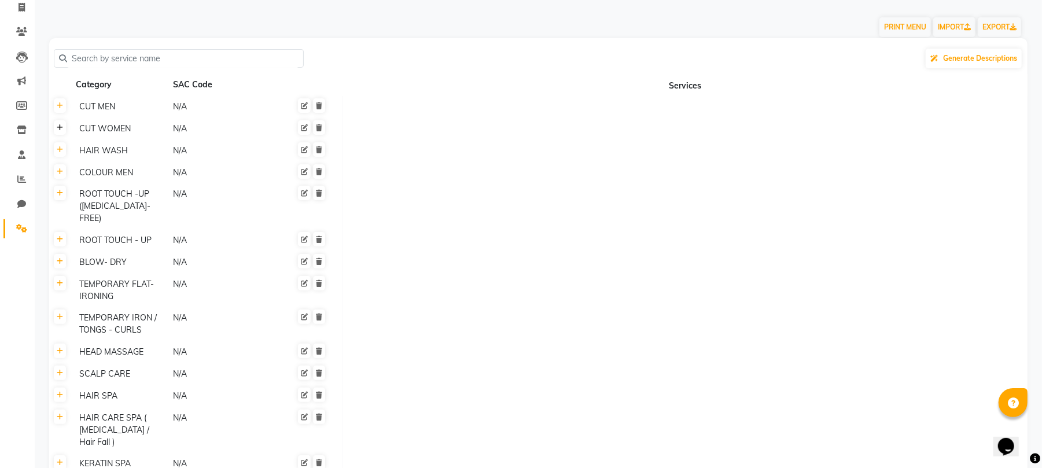
click at [65, 133] on link at bounding box center [60, 127] width 12 height 14
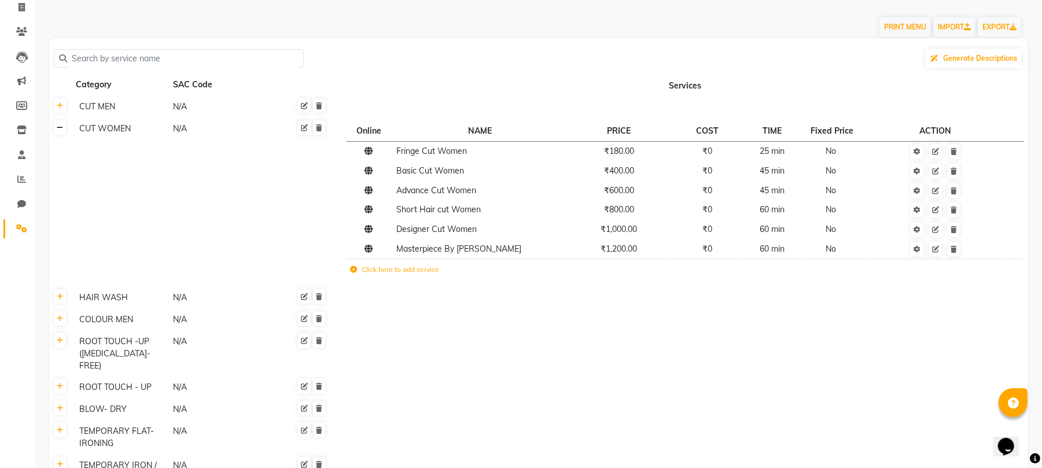
click at [65, 132] on link at bounding box center [60, 127] width 12 height 14
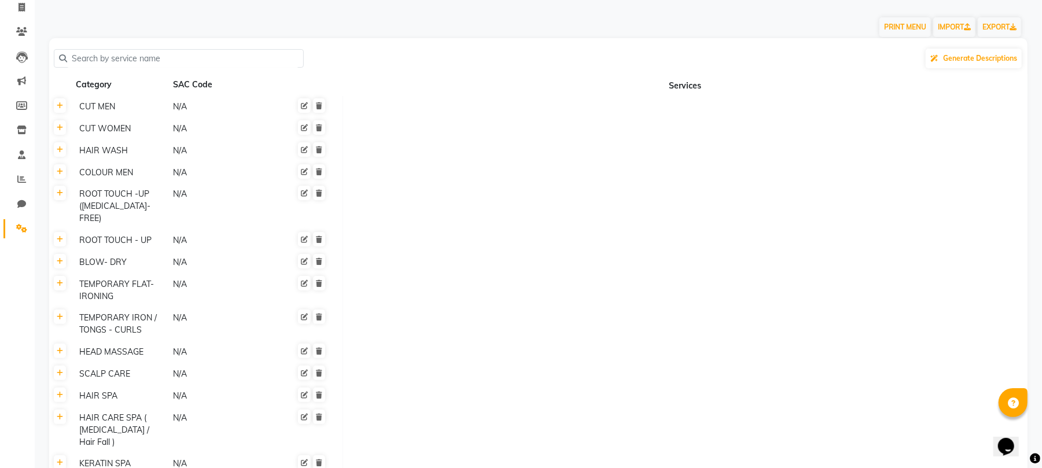
click at [66, 160] on th at bounding box center [60, 150] width 22 height 22
click at [61, 155] on link at bounding box center [60, 149] width 12 height 14
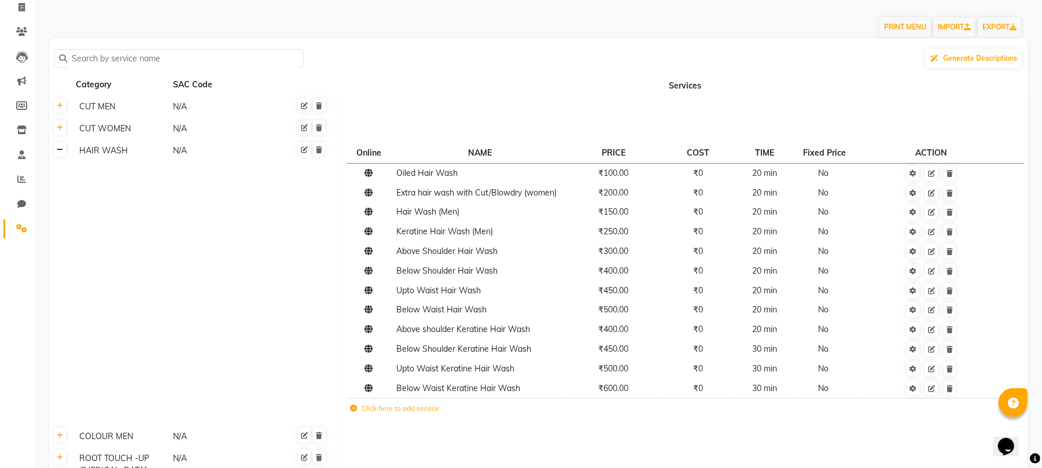
click at [61, 155] on link at bounding box center [60, 149] width 12 height 14
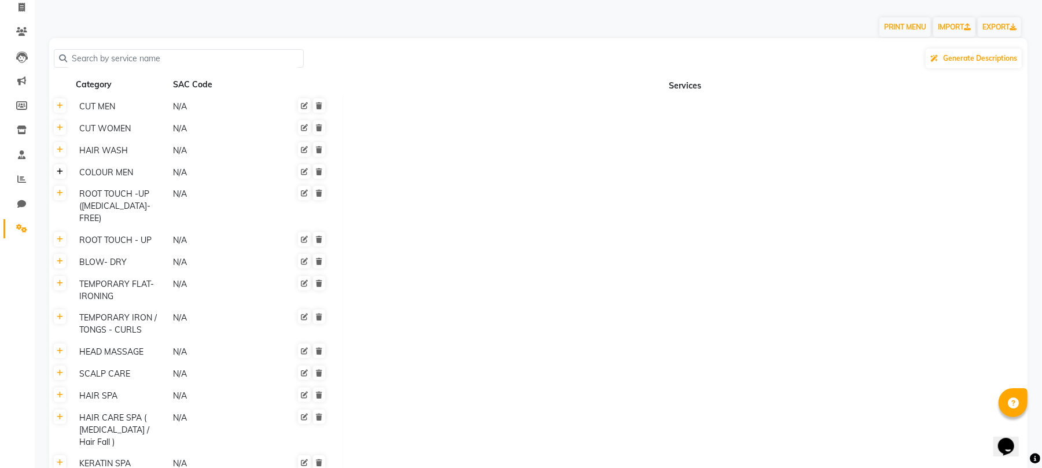
click at [57, 170] on icon at bounding box center [60, 171] width 6 height 7
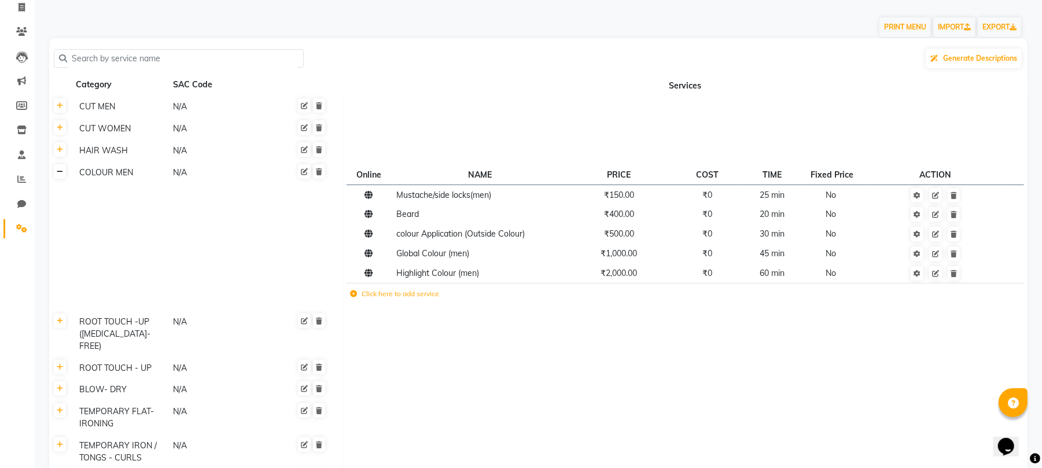
click at [57, 171] on icon at bounding box center [60, 171] width 6 height 7
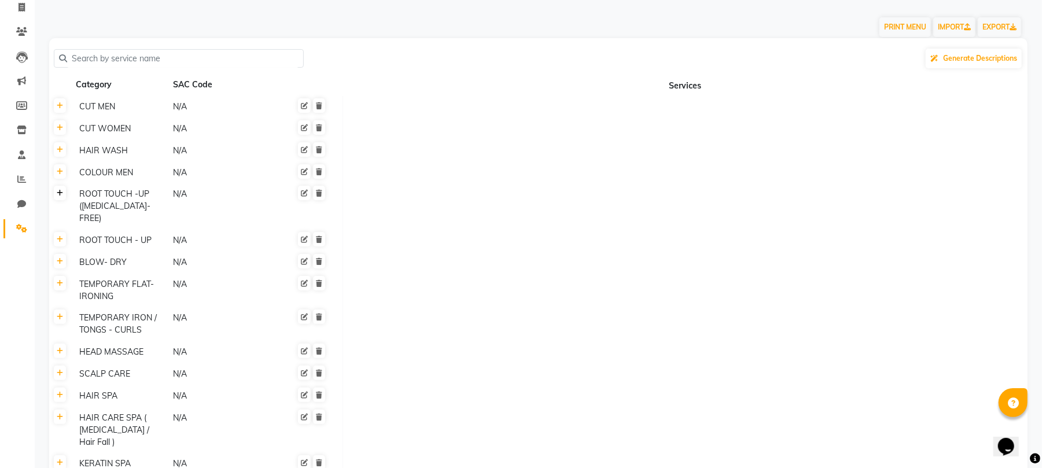
click at [61, 198] on th at bounding box center [60, 206] width 22 height 46
click at [61, 196] on icon at bounding box center [60, 193] width 6 height 7
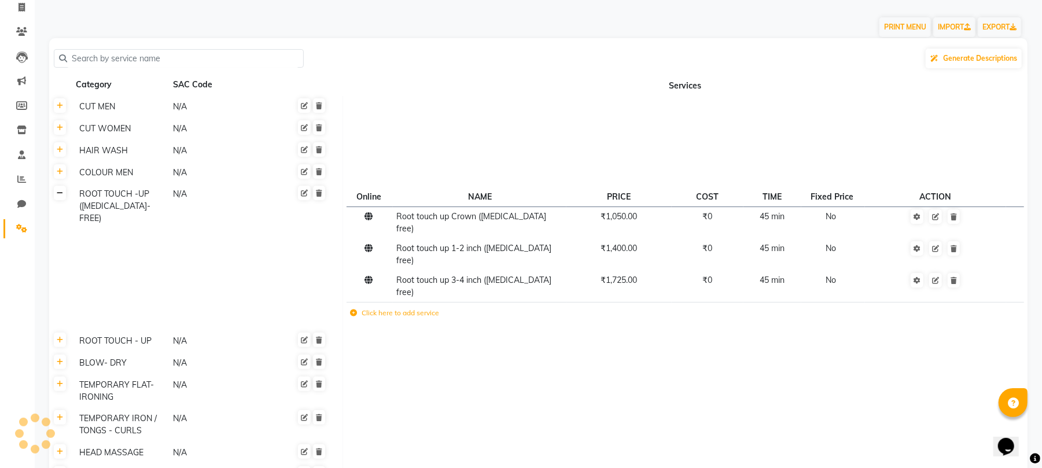
click at [59, 195] on icon at bounding box center [60, 193] width 6 height 7
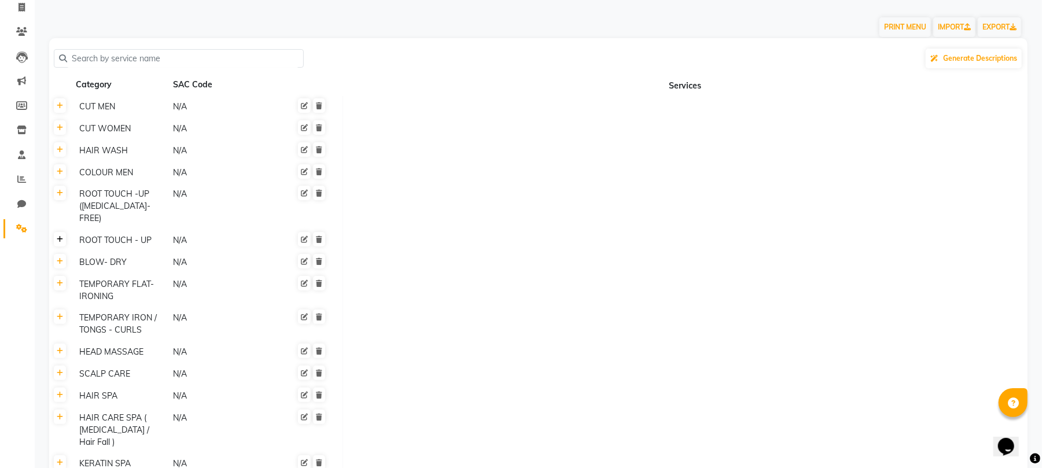
click at [59, 236] on icon at bounding box center [60, 239] width 6 height 7
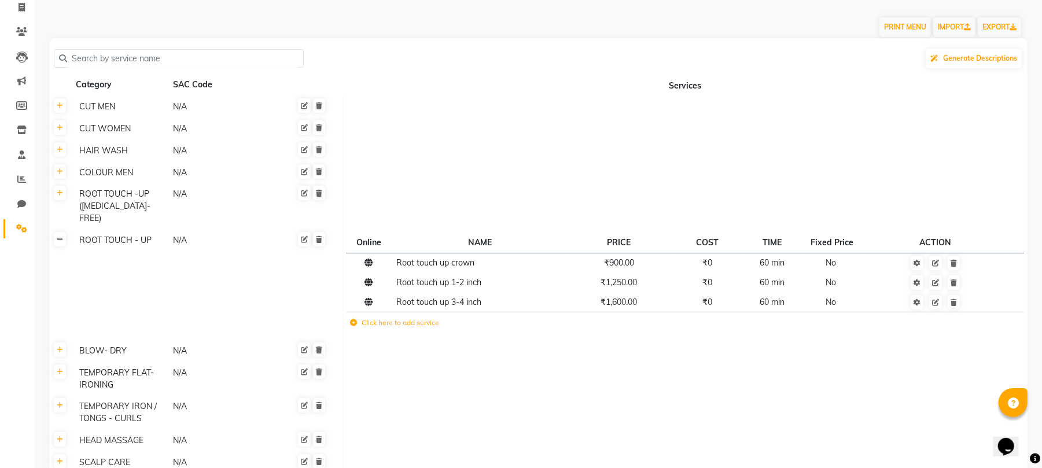
click at [59, 236] on icon at bounding box center [60, 239] width 6 height 7
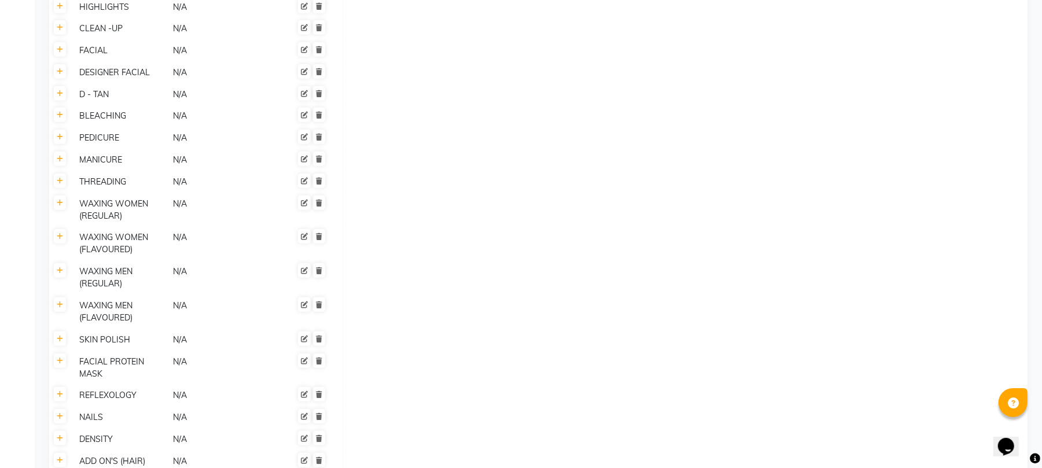
scroll to position [822, 0]
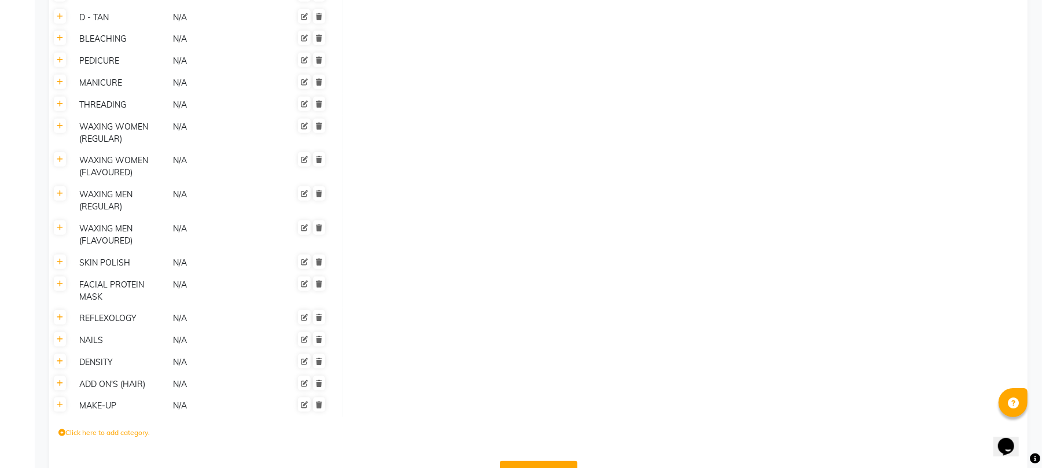
click at [108, 311] on div "REFLEXOLOGY" at bounding box center [121, 318] width 93 height 14
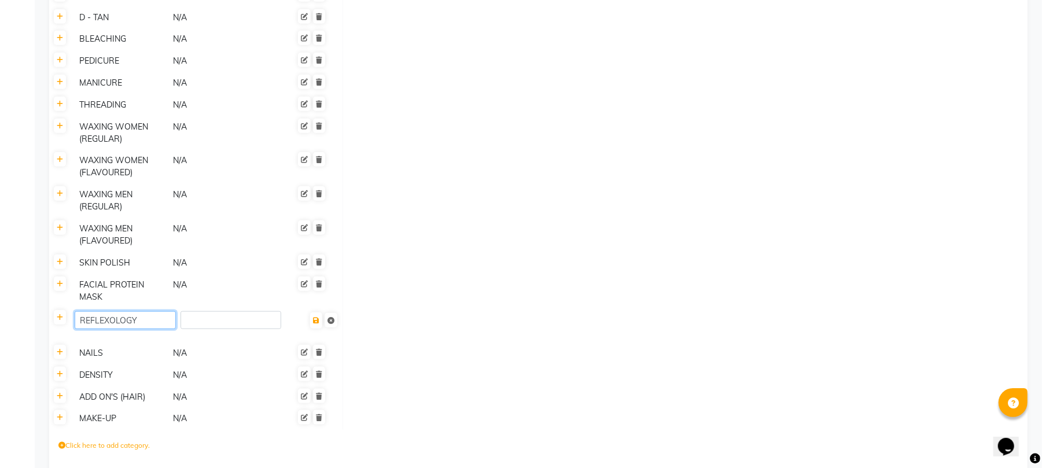
click at [75, 311] on input "REFLEXOLOGY" at bounding box center [125, 320] width 101 height 18
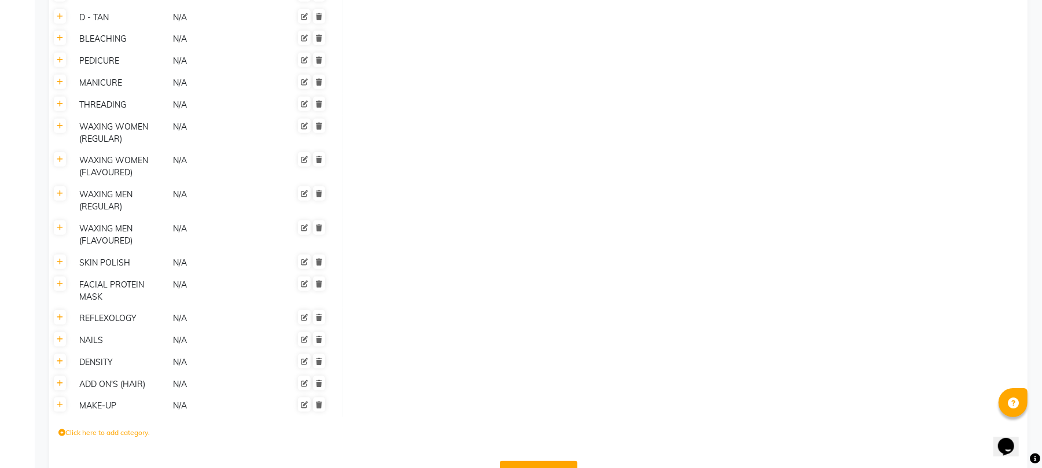
click at [454, 274] on td at bounding box center [685, 291] width 685 height 34
click at [61, 314] on icon at bounding box center [60, 317] width 6 height 7
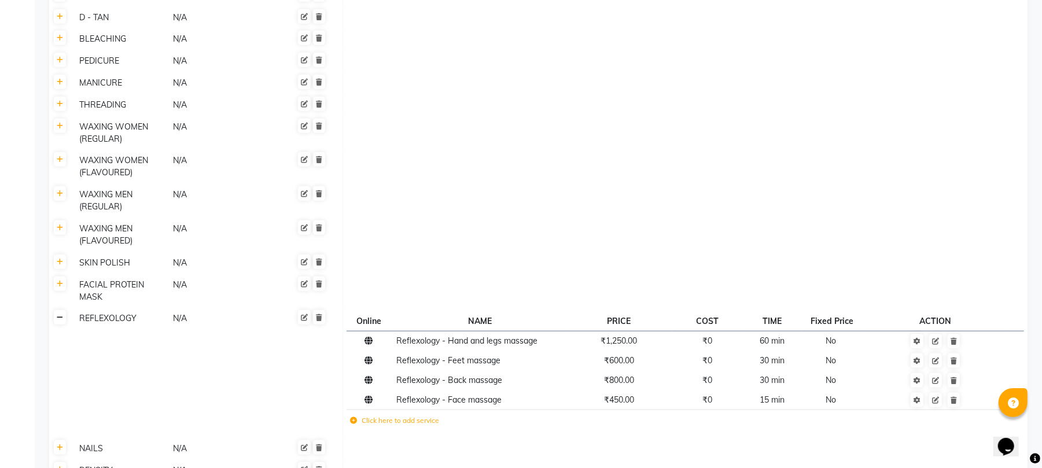
click at [58, 314] on icon at bounding box center [60, 317] width 6 height 7
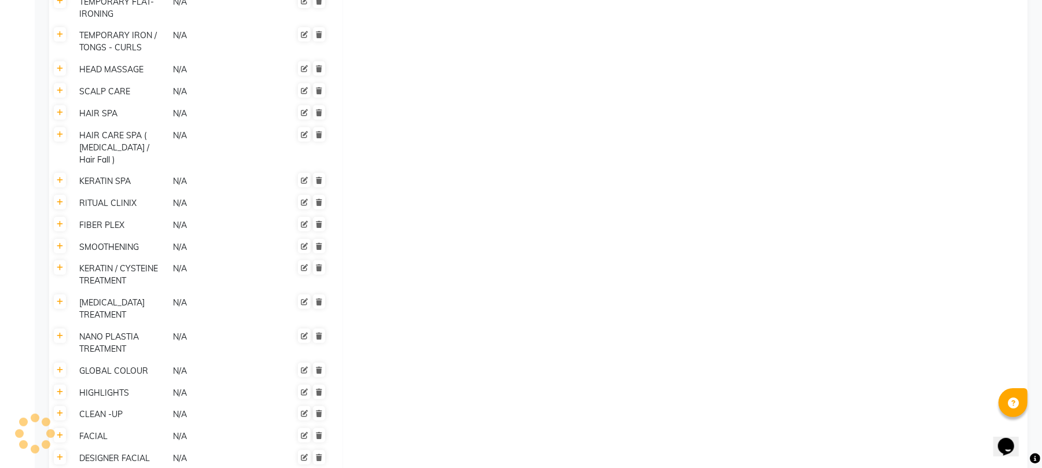
scroll to position [282, 0]
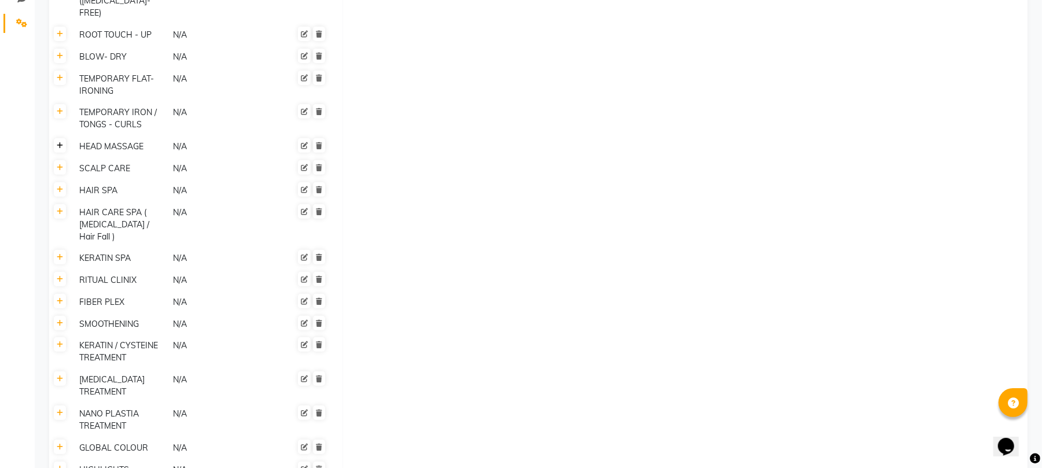
click at [61, 142] on icon at bounding box center [60, 145] width 6 height 7
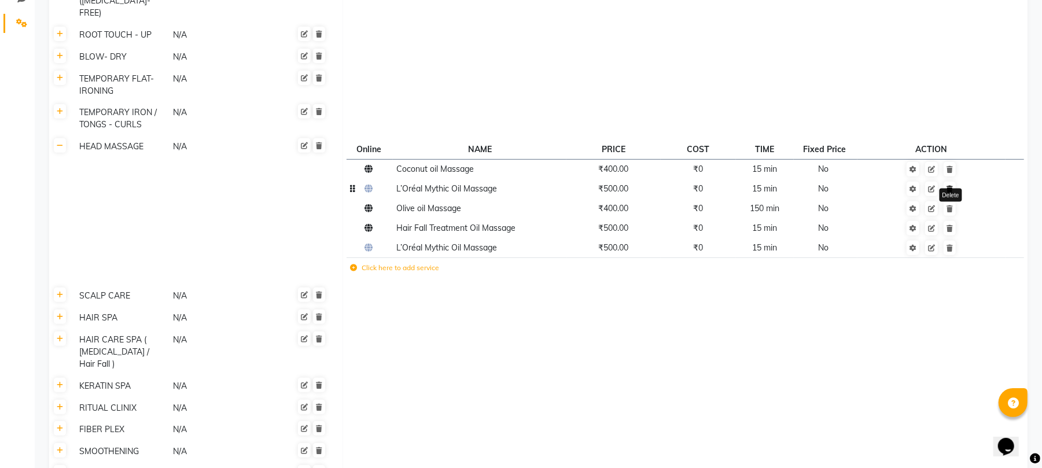
click at [952, 182] on link at bounding box center [950, 189] width 12 height 14
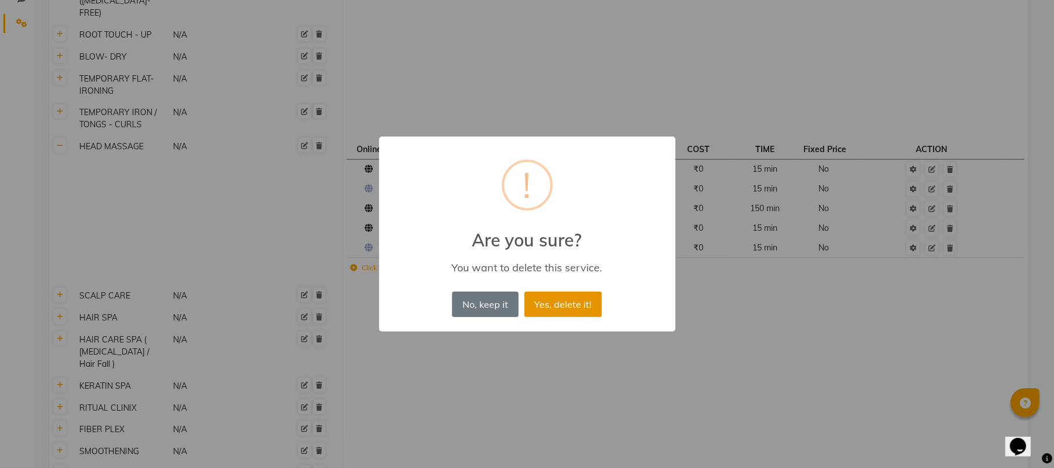
click at [570, 307] on button "Yes, delete it!" at bounding box center [563, 304] width 78 height 25
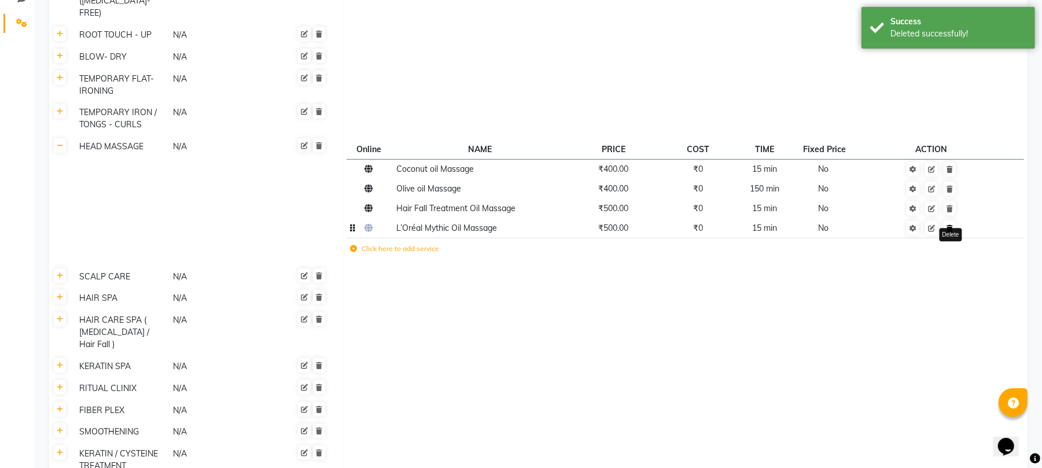
click at [952, 225] on icon at bounding box center [950, 228] width 6 height 7
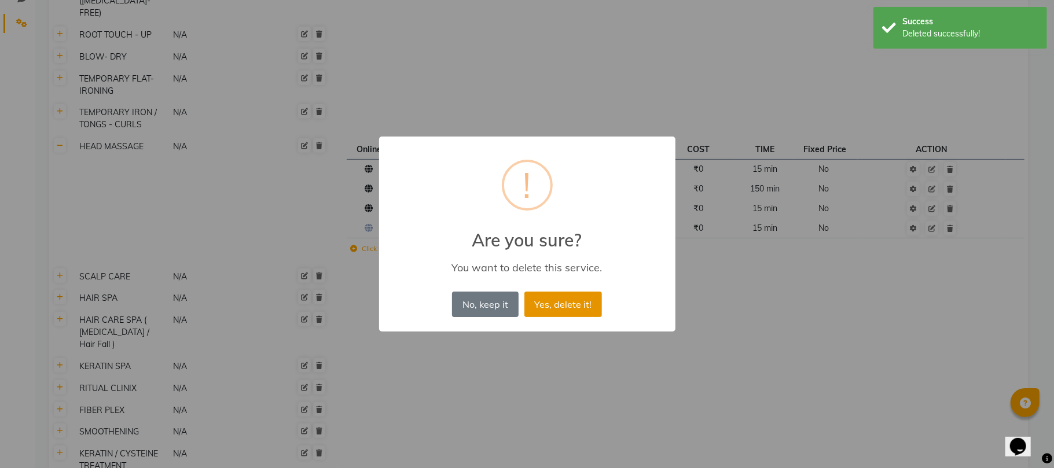
click at [551, 299] on button "Yes, delete it!" at bounding box center [563, 304] width 78 height 25
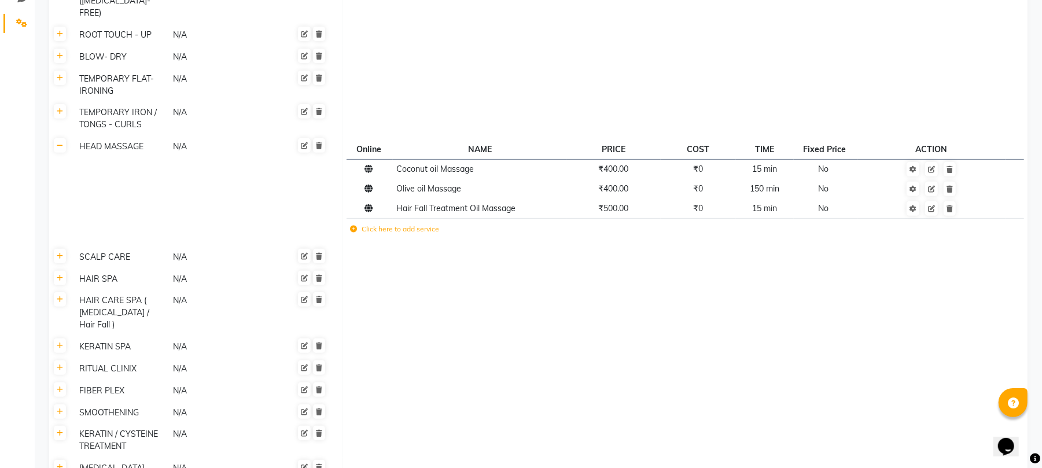
click at [727, 290] on td at bounding box center [685, 313] width 685 height 46
click at [58, 138] on link at bounding box center [60, 145] width 12 height 14
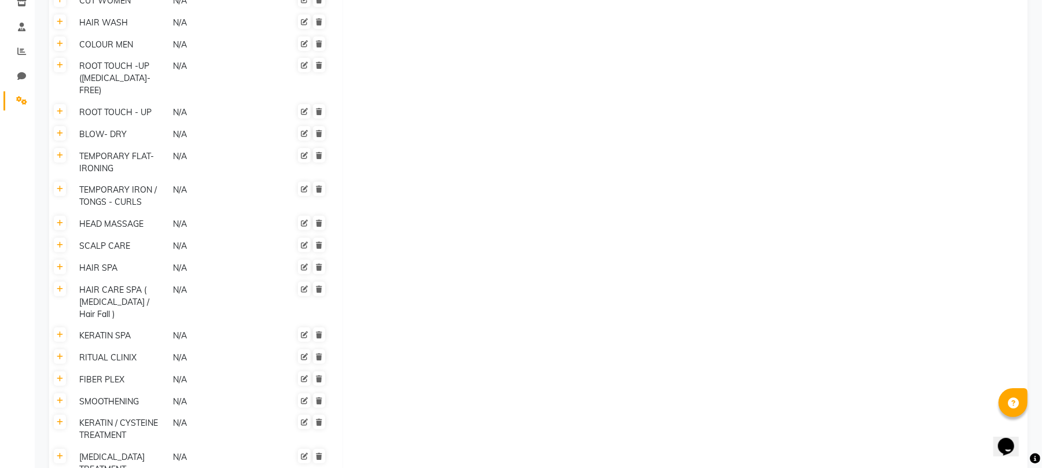
scroll to position [128, 0]
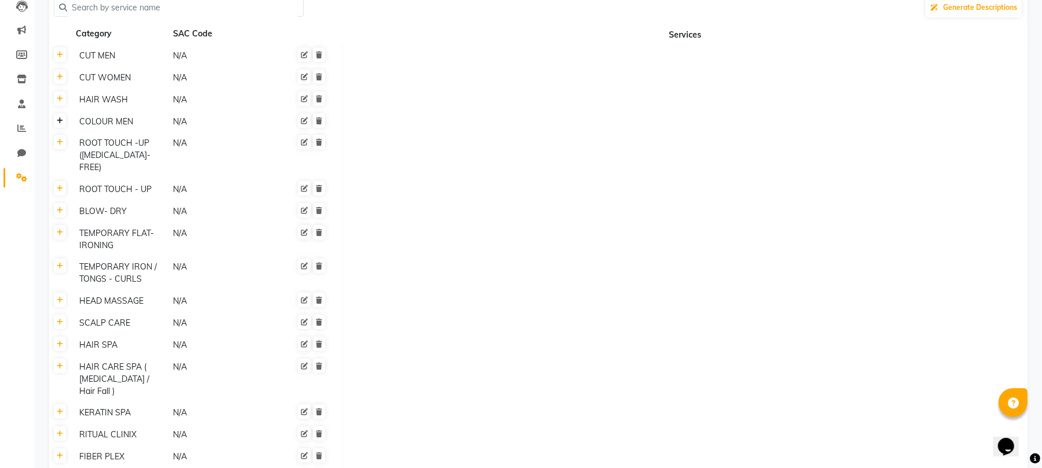
click at [60, 123] on icon at bounding box center [60, 120] width 6 height 7
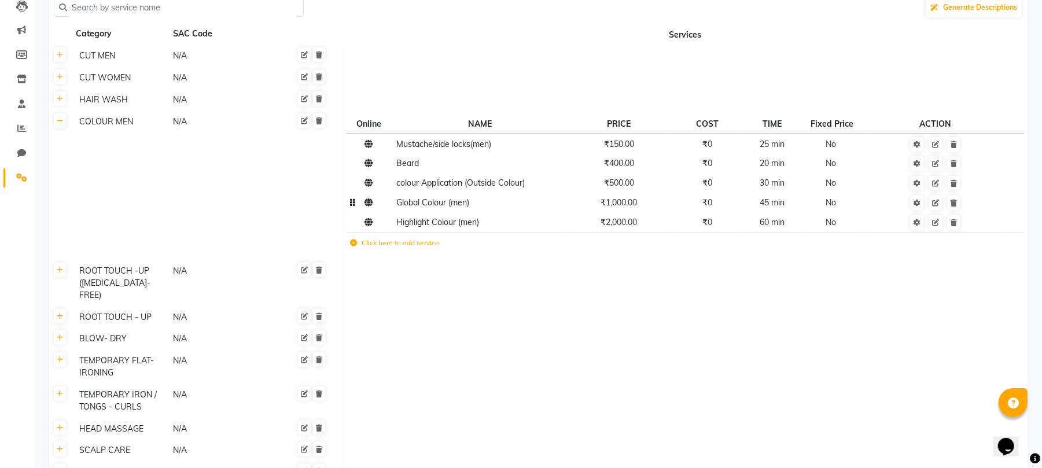
click at [468, 202] on span "Global Colour (men)" at bounding box center [433, 202] width 73 height 10
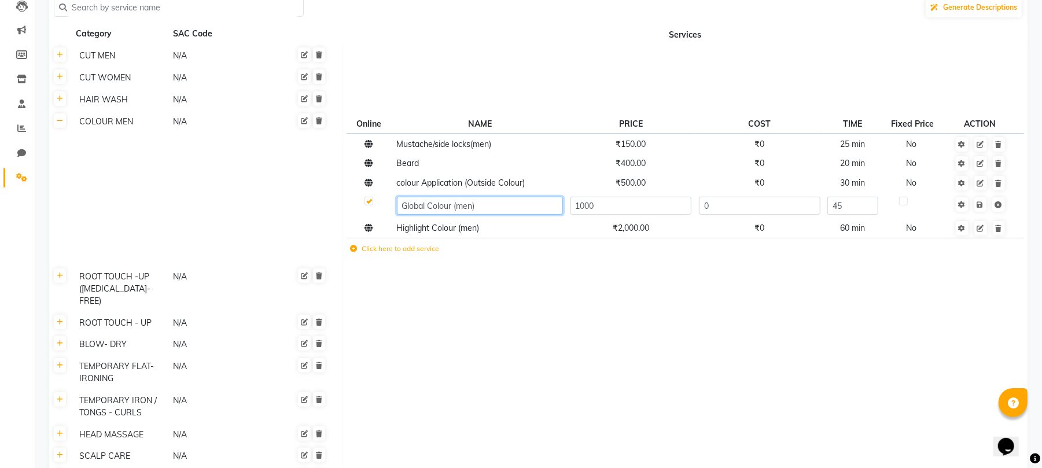
click at [499, 204] on input "Global Colour (men)" at bounding box center [480, 206] width 166 height 18
click at [500, 204] on input "Global Colour (men)" at bounding box center [480, 206] width 166 height 18
click at [507, 204] on input "Global Colour (men)" at bounding box center [480, 206] width 166 height 18
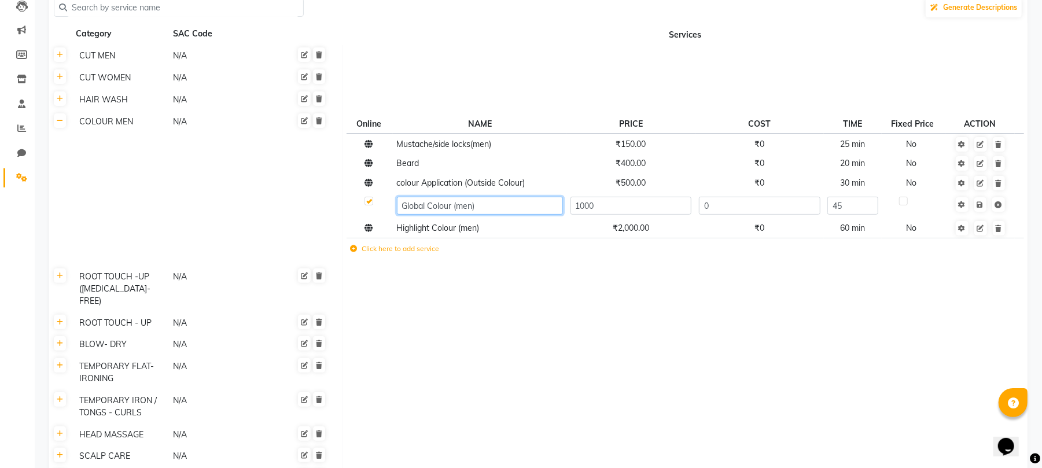
click at [507, 204] on input "Global Colour (men)" at bounding box center [480, 206] width 166 height 18
click at [530, 206] on input "Global Colour (men)" at bounding box center [480, 206] width 166 height 18
type input "Global Colour (Men)"
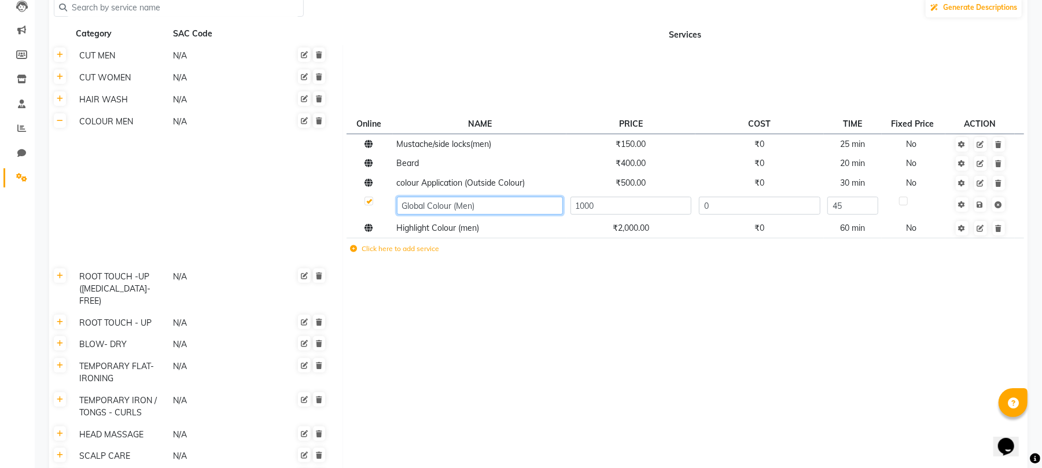
drag, startPoint x: 499, startPoint y: 207, endPoint x: 515, endPoint y: 206, distance: 16.2
click at [500, 207] on input "Global Colour (Men)" at bounding box center [480, 206] width 166 height 18
click at [496, 200] on input "Global Colour (Men)" at bounding box center [480, 206] width 166 height 18
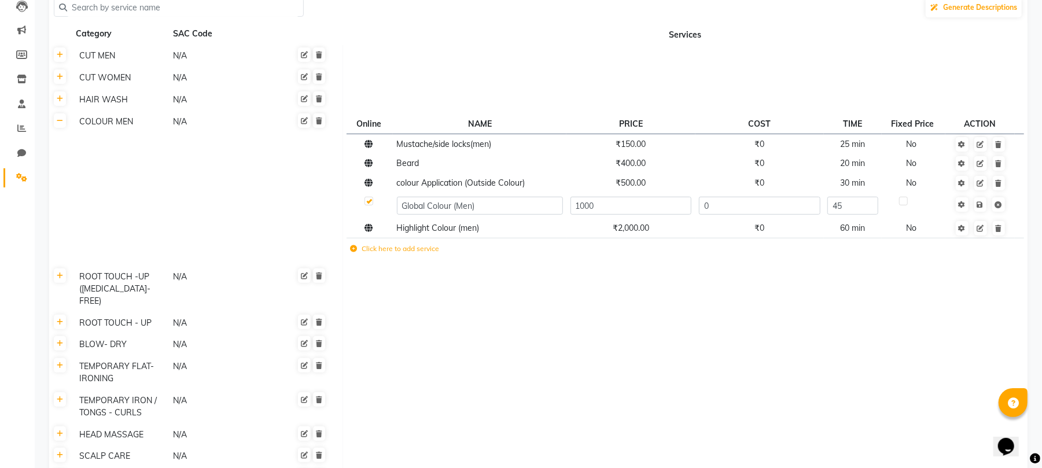
click at [374, 204] on td at bounding box center [370, 205] width 46 height 25
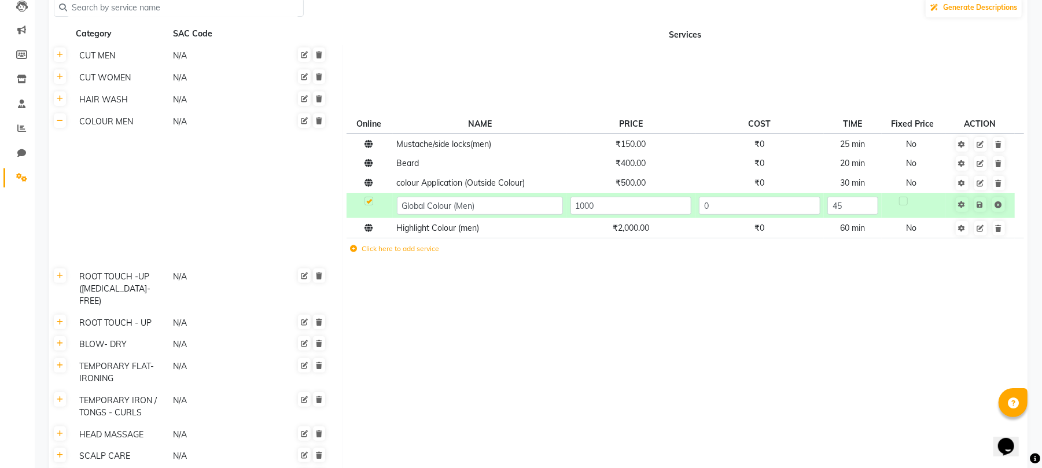
click at [987, 205] on link at bounding box center [980, 204] width 12 height 14
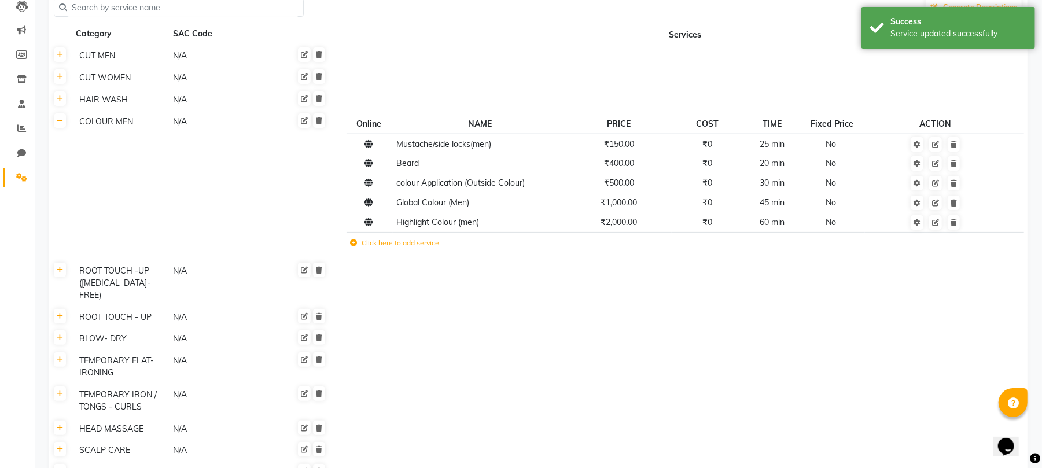
click at [383, 246] on label "Click here to add service" at bounding box center [395, 243] width 89 height 10
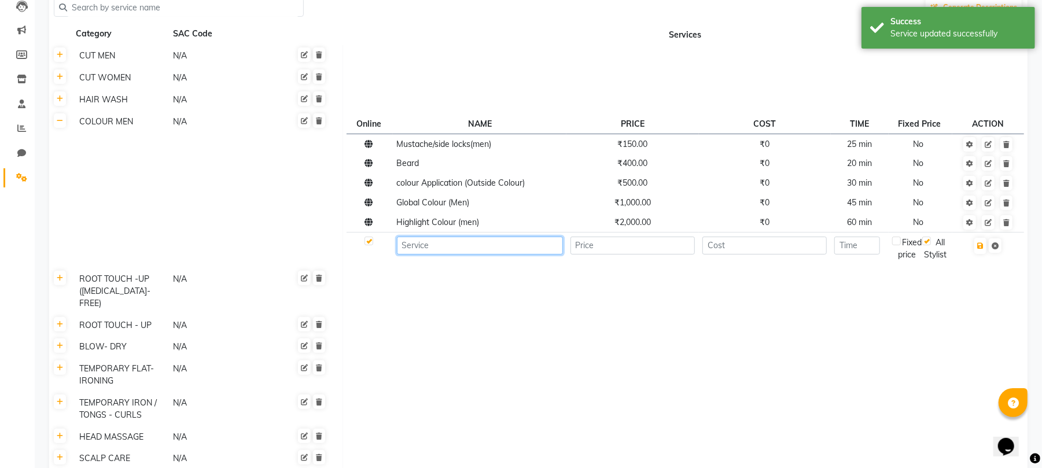
click at [464, 245] on input at bounding box center [480, 246] width 166 height 18
paste input "Global Colour (Men)"
click at [457, 244] on input "Global Colour (Men)" at bounding box center [480, 246] width 166 height 18
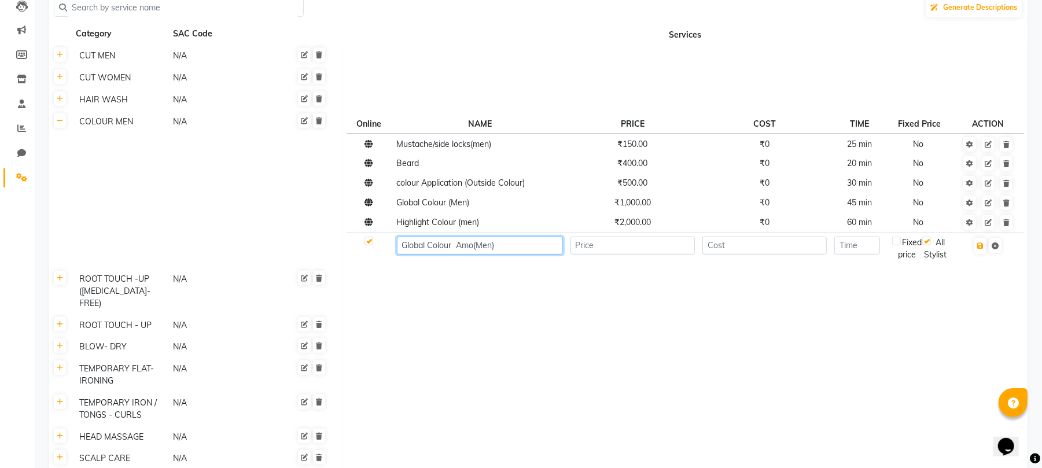
click at [552, 248] on input "Global Colour Amo(Men)" at bounding box center [480, 246] width 166 height 18
type input "G"
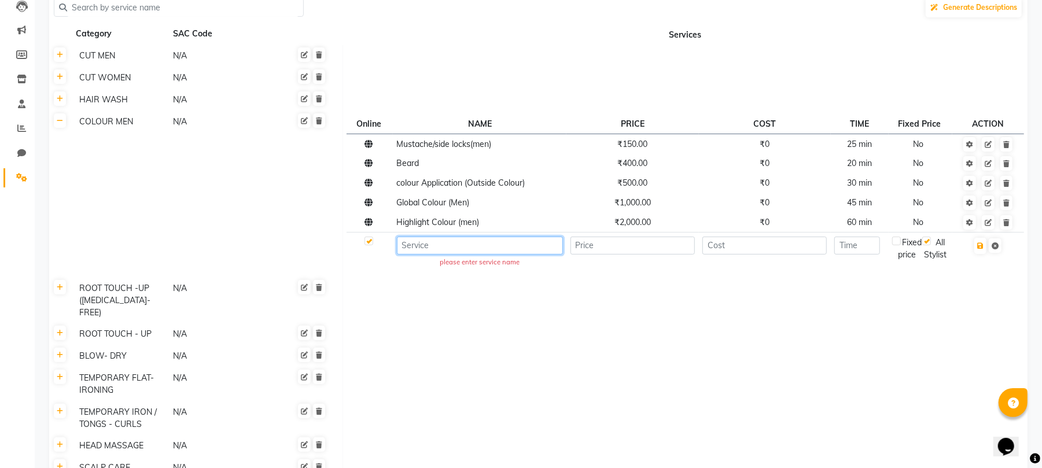
type input "V"
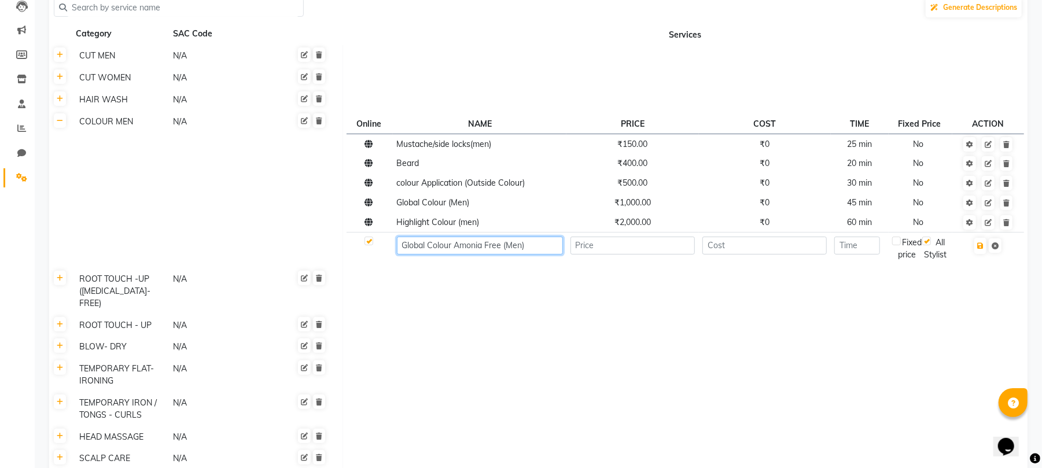
type input "Global Colour Amonia Free (Men)"
click at [529, 264] on td "Global Colour Amonia Free (Men)" at bounding box center [480, 249] width 174 height 32
click at [984, 246] on icon "button" at bounding box center [980, 245] width 6 height 7
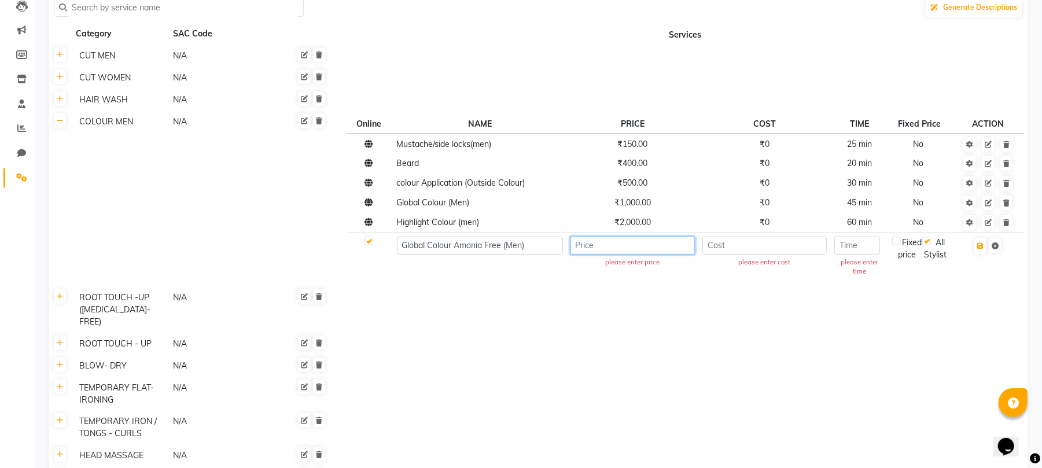
click at [646, 240] on input "number" at bounding box center [633, 246] width 125 height 18
type input "1200"
click at [737, 272] on td "please enter cost" at bounding box center [765, 258] width 132 height 51
click at [755, 243] on input "number" at bounding box center [764, 246] width 125 height 18
type input "0"
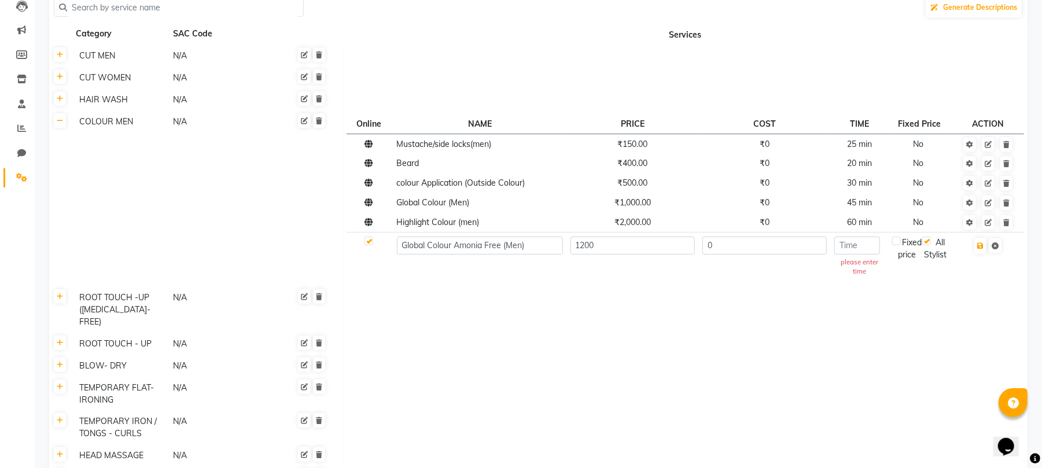
click at [848, 282] on td "please enter time" at bounding box center [860, 258] width 58 height 51
click at [863, 248] on input "number" at bounding box center [857, 246] width 46 height 18
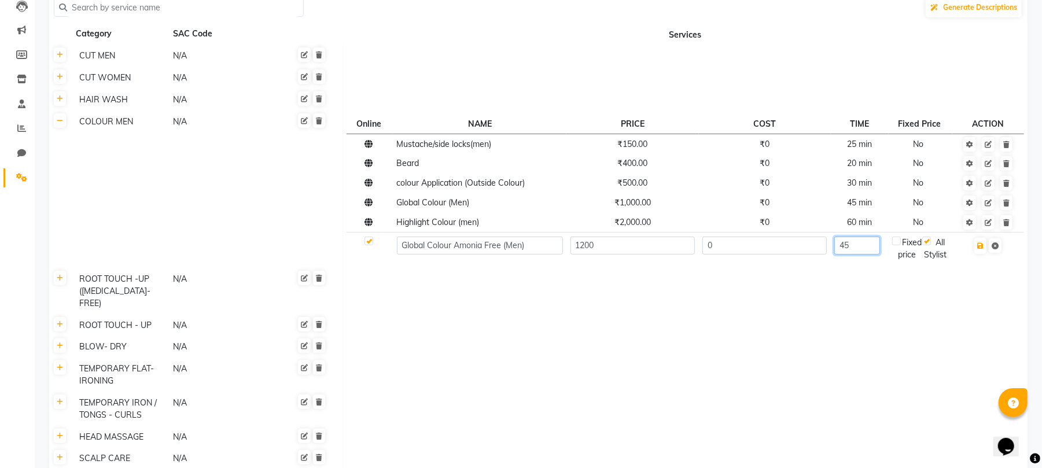
type input "45"
click at [887, 302] on td at bounding box center [685, 291] width 685 height 46
click at [982, 248] on icon "button" at bounding box center [980, 245] width 6 height 7
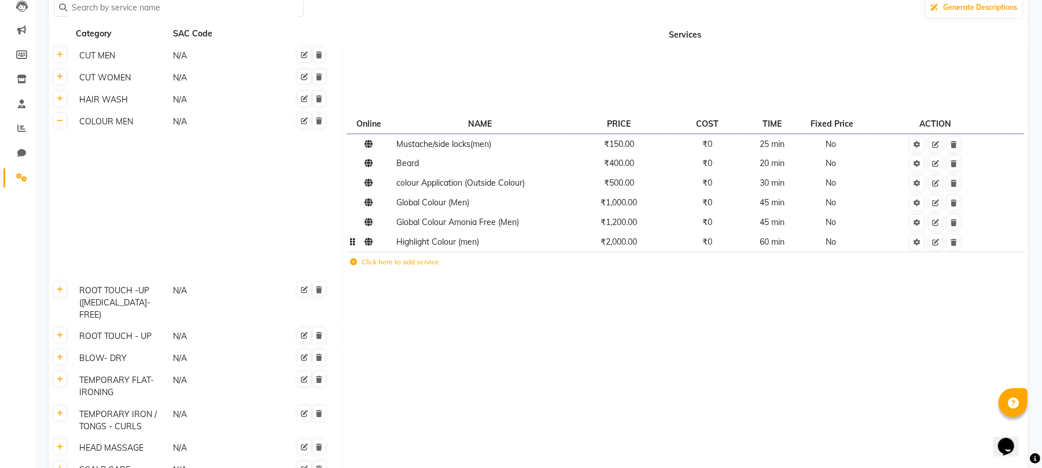
click at [476, 244] on span "Highlight Colour (men)" at bounding box center [438, 242] width 83 height 10
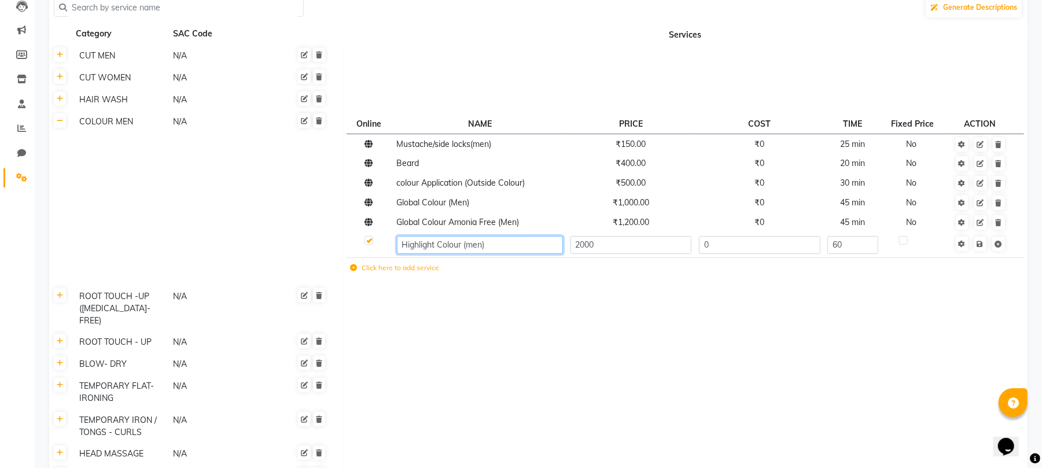
click at [473, 244] on input "Highlight Colour (men)" at bounding box center [480, 245] width 166 height 18
type input "Highlight Colour (Men)"
click at [521, 269] on td "Click here to add service" at bounding box center [585, 269] width 477 height 24
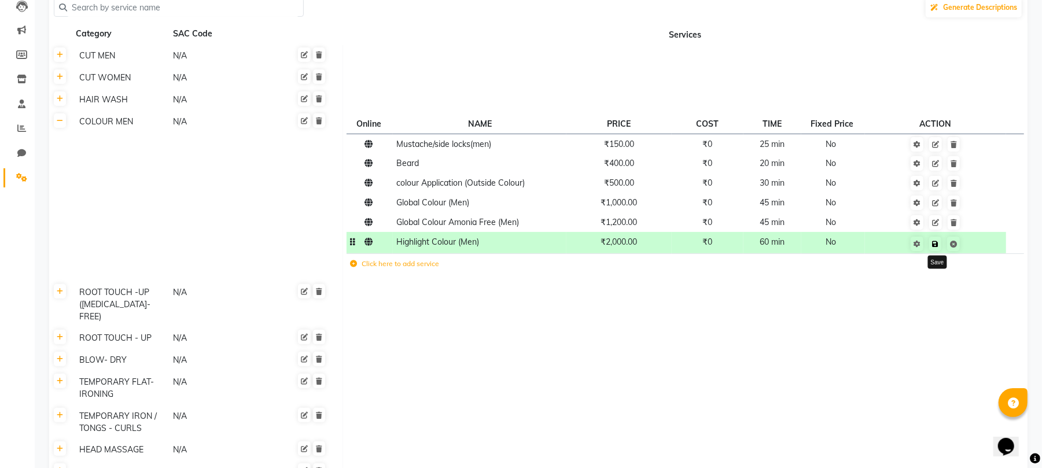
click at [940, 244] on link at bounding box center [935, 244] width 12 height 14
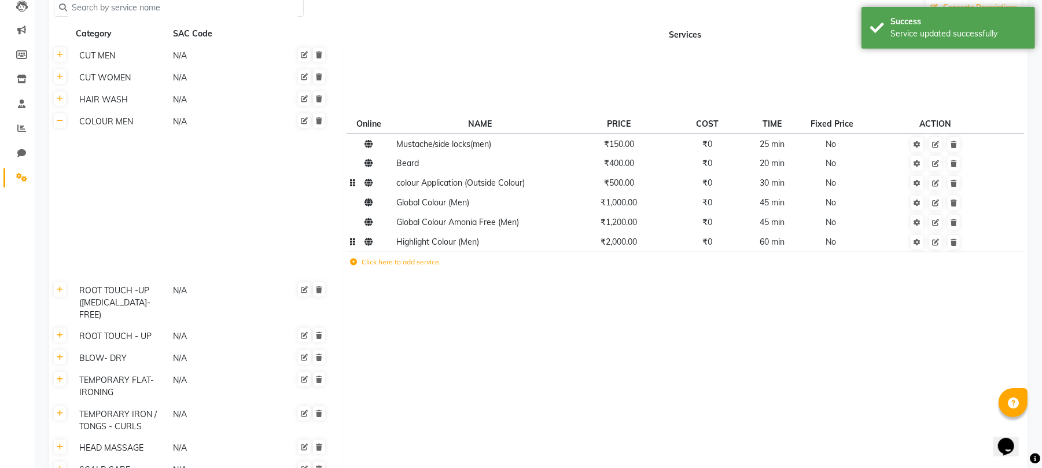
click at [434, 183] on span "colour Application (Outside Colour)" at bounding box center [461, 183] width 128 height 10
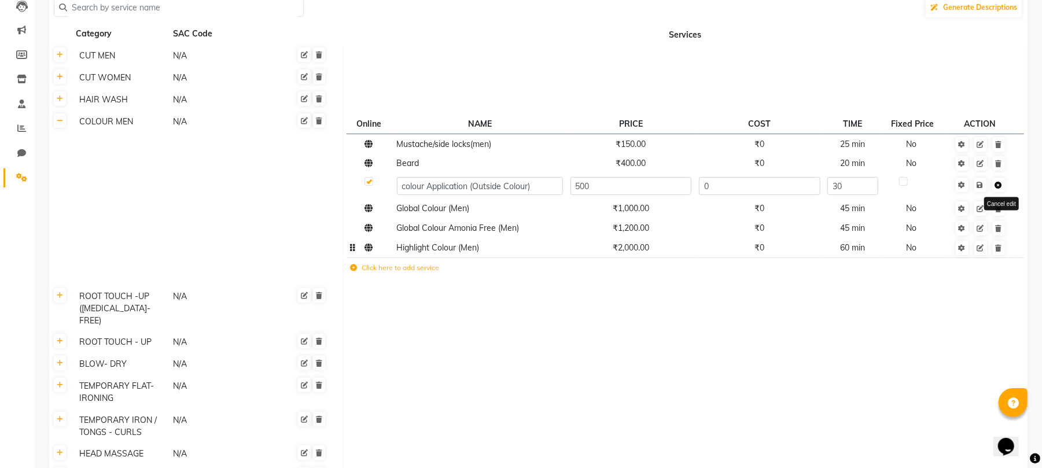
click at [1003, 188] on link at bounding box center [998, 185] width 13 height 14
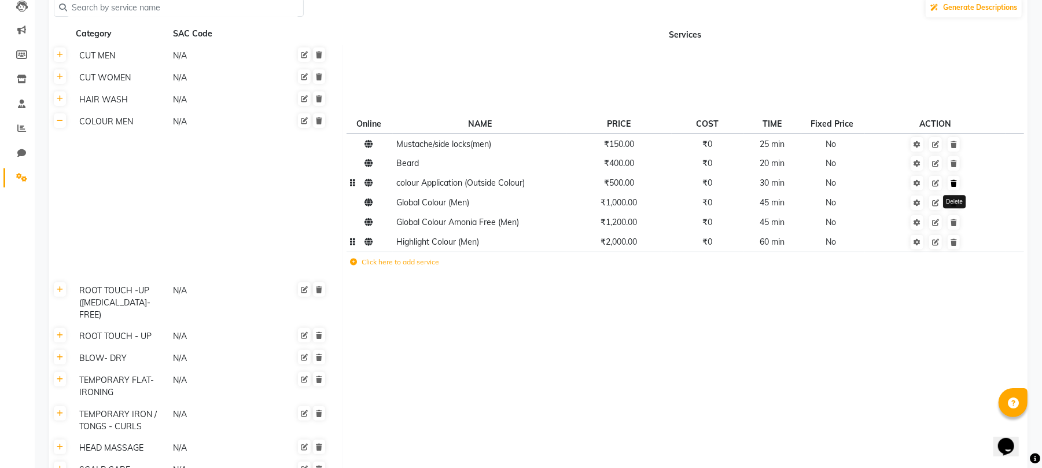
click at [956, 186] on link at bounding box center [954, 183] width 12 height 14
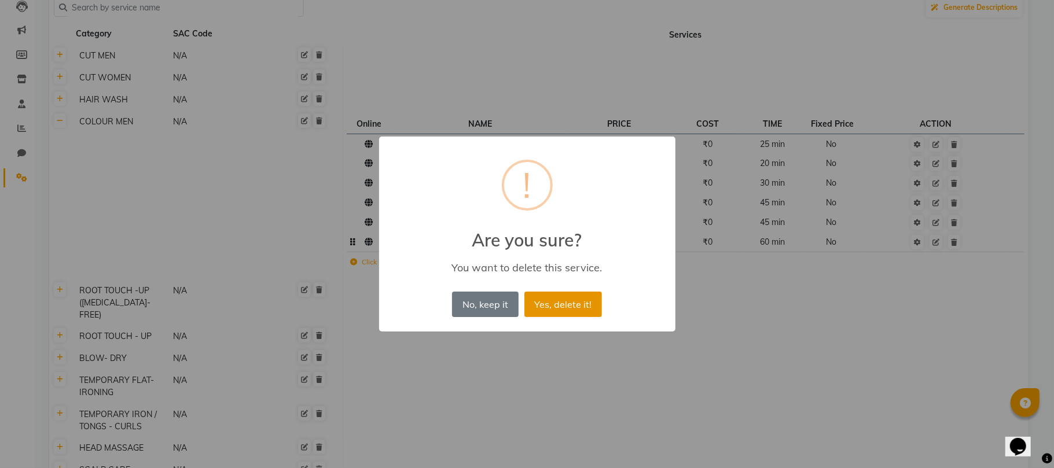
click at [582, 308] on button "Yes, delete it!" at bounding box center [563, 304] width 78 height 25
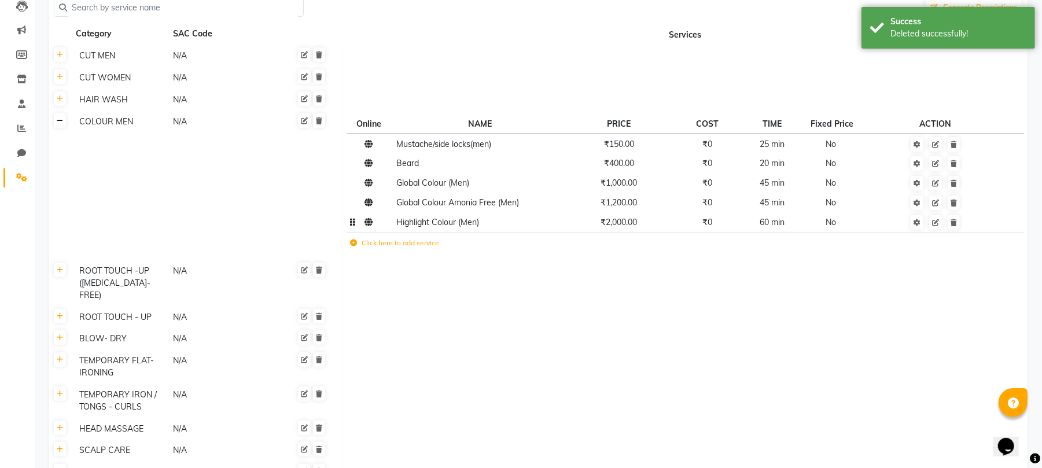
click at [61, 124] on link at bounding box center [60, 120] width 12 height 14
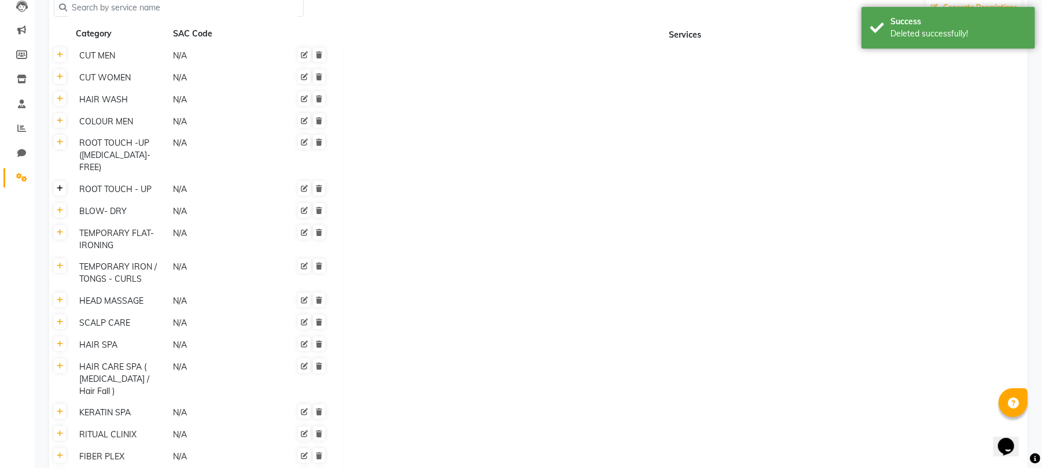
click at [63, 181] on link at bounding box center [60, 188] width 12 height 14
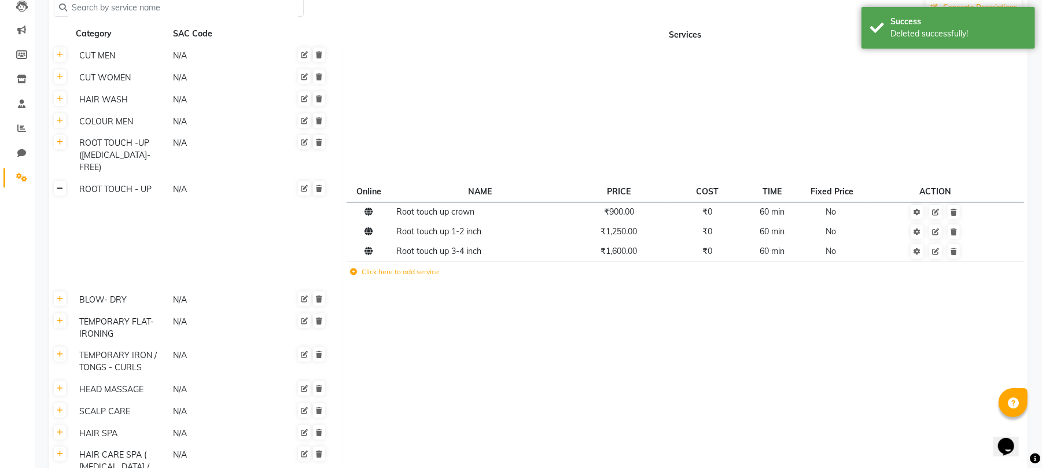
click at [61, 185] on icon at bounding box center [60, 188] width 6 height 7
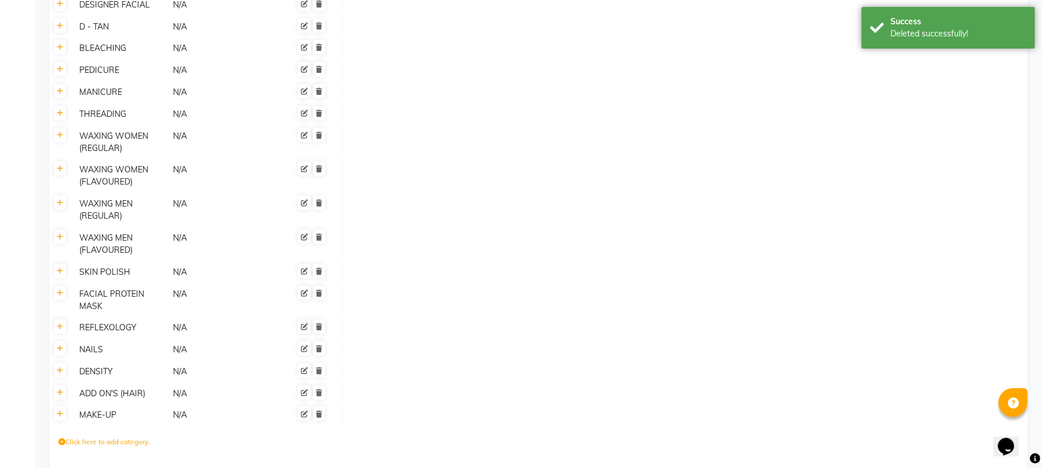
scroll to position [822, 0]
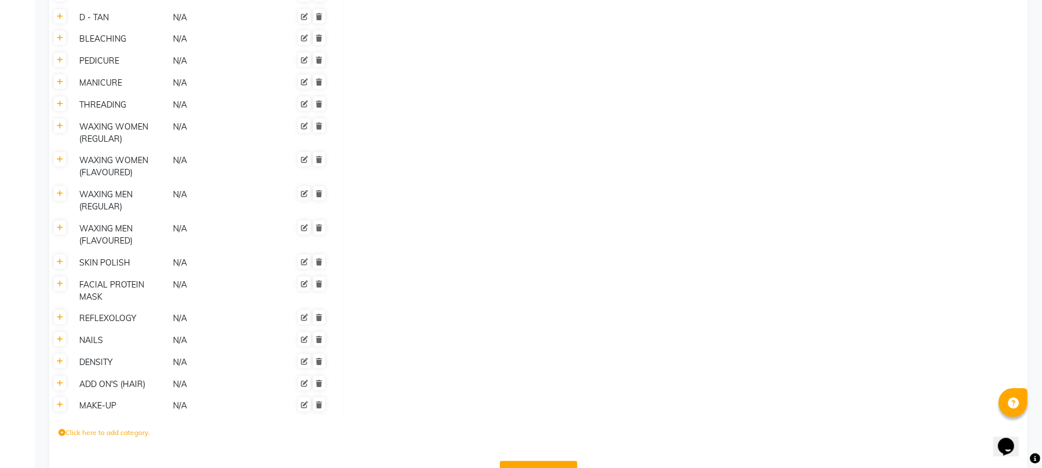
click at [107, 377] on div "ADD ON'S (HAIR)" at bounding box center [121, 384] width 93 height 14
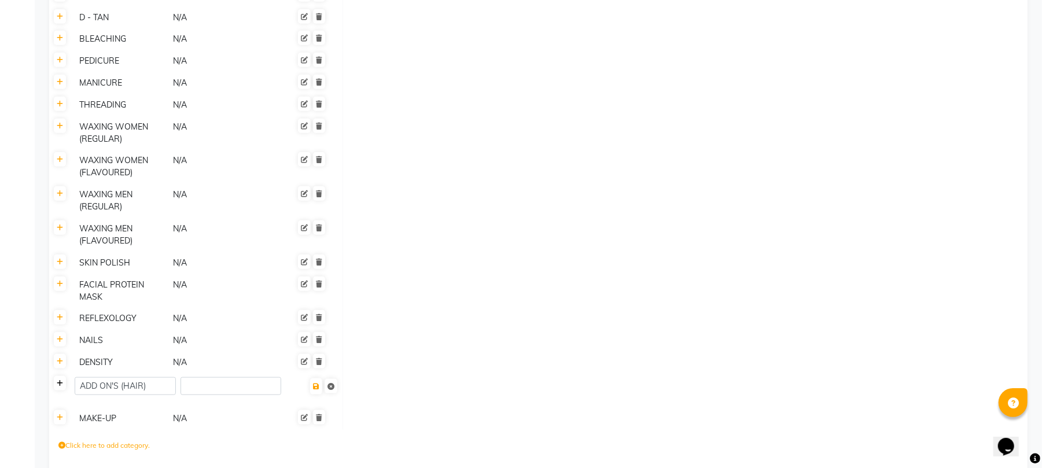
click at [57, 380] on icon at bounding box center [60, 383] width 6 height 7
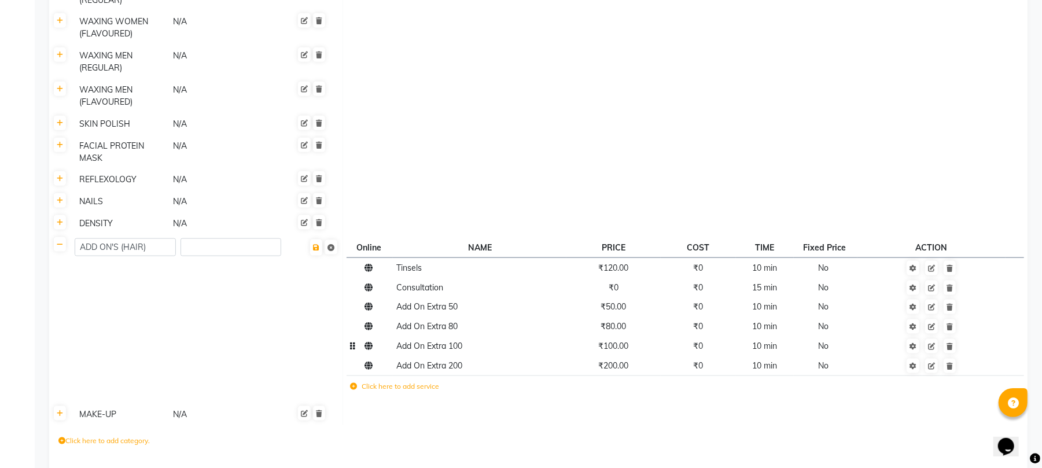
scroll to position [970, 0]
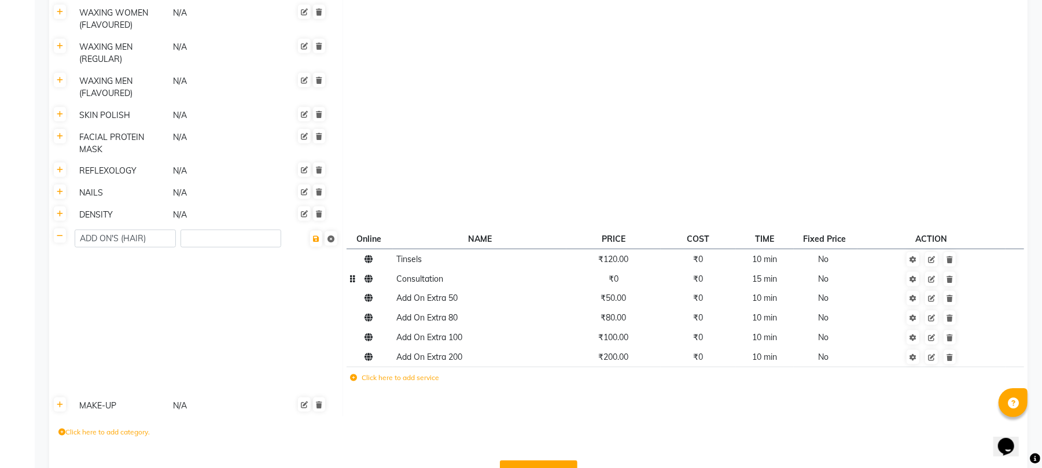
click at [626, 269] on td "₹0" at bounding box center [613, 279] width 94 height 20
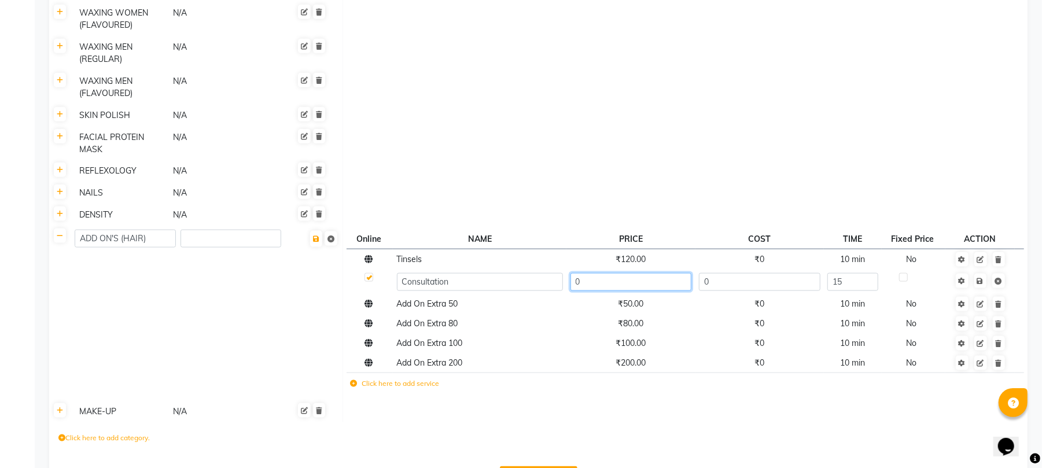
click at [621, 273] on input "0" at bounding box center [632, 282] width 122 height 18
type input "500"
click at [695, 104] on td at bounding box center [685, 115] width 685 height 22
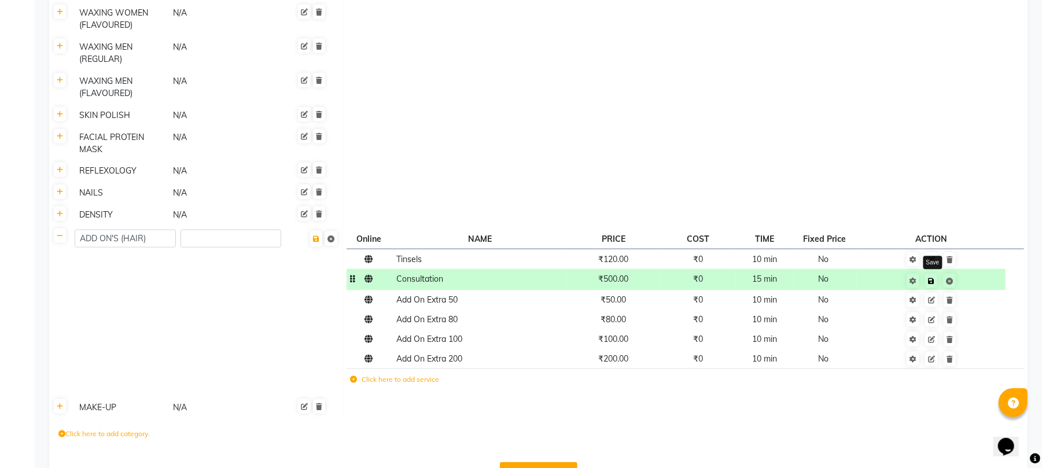
click at [933, 274] on link at bounding box center [931, 281] width 12 height 14
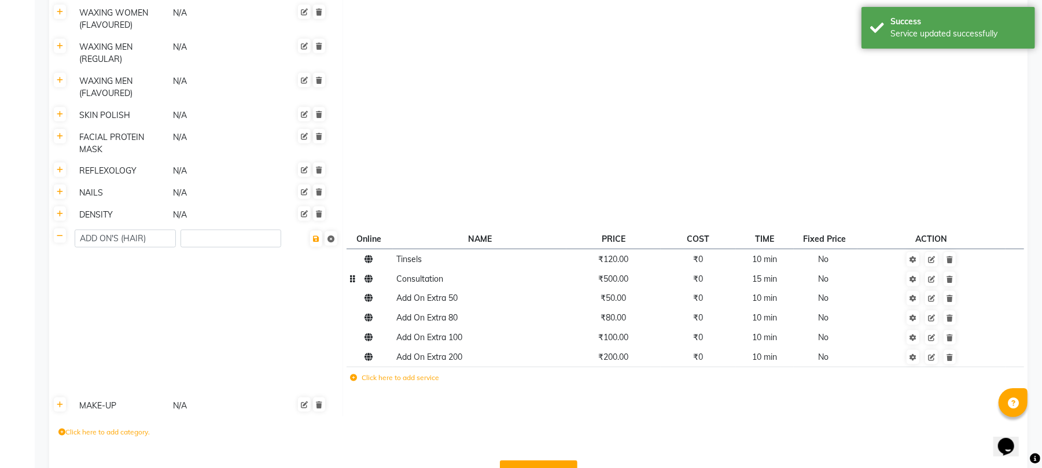
click at [417, 274] on span "Consultation" at bounding box center [420, 279] width 47 height 10
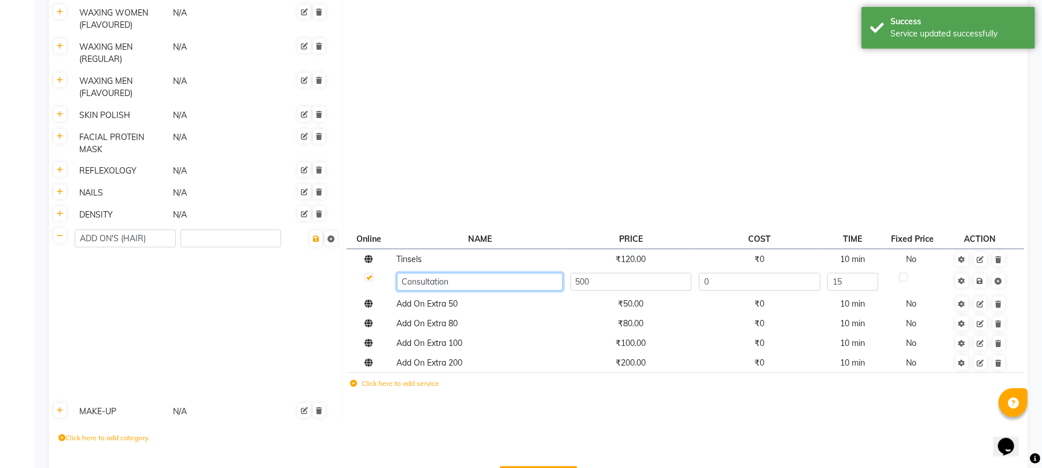
click at [463, 273] on input "Consultation" at bounding box center [480, 282] width 166 height 18
click at [484, 273] on input "Consultation" at bounding box center [480, 282] width 166 height 18
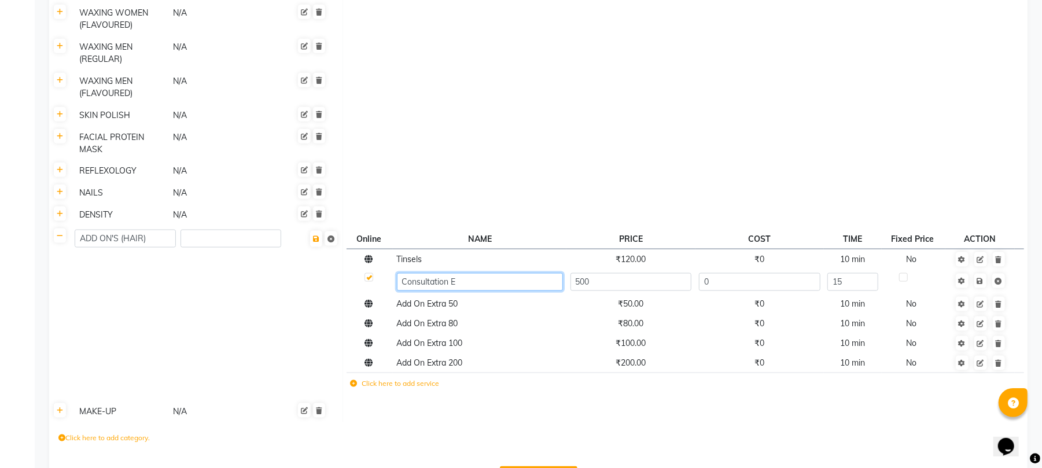
type input "Consultation"
click at [465, 273] on input "Consultation" at bounding box center [480, 282] width 166 height 18
click at [985, 269] on td at bounding box center [980, 281] width 70 height 25
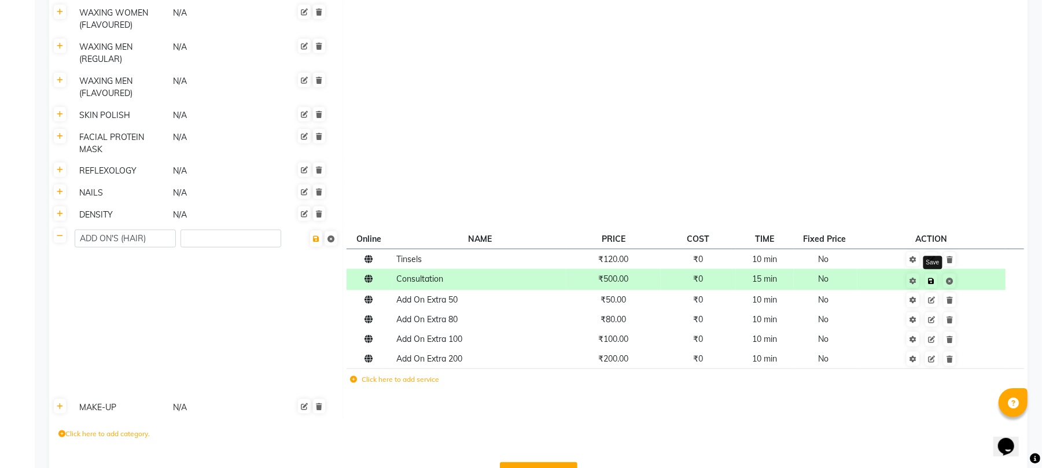
click at [933, 278] on icon at bounding box center [931, 281] width 6 height 7
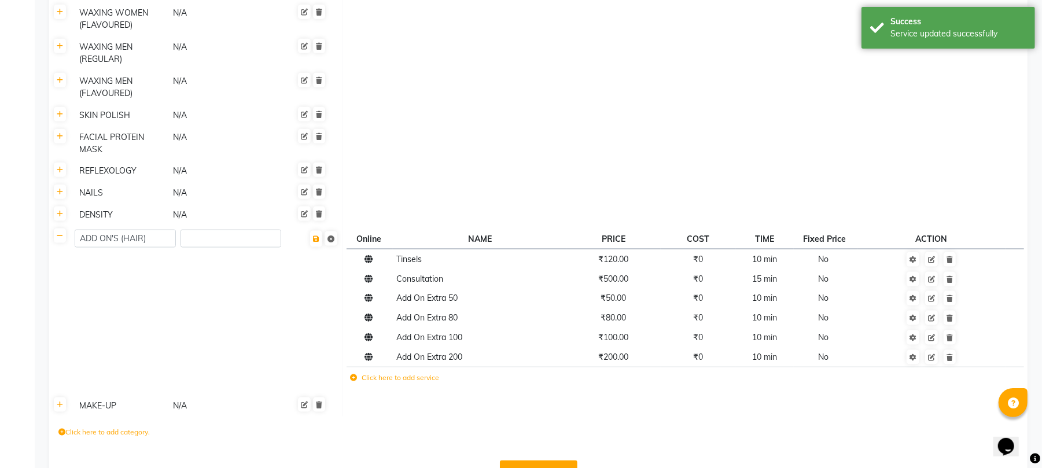
click at [417, 373] on label "Click here to add service" at bounding box center [395, 378] width 89 height 10
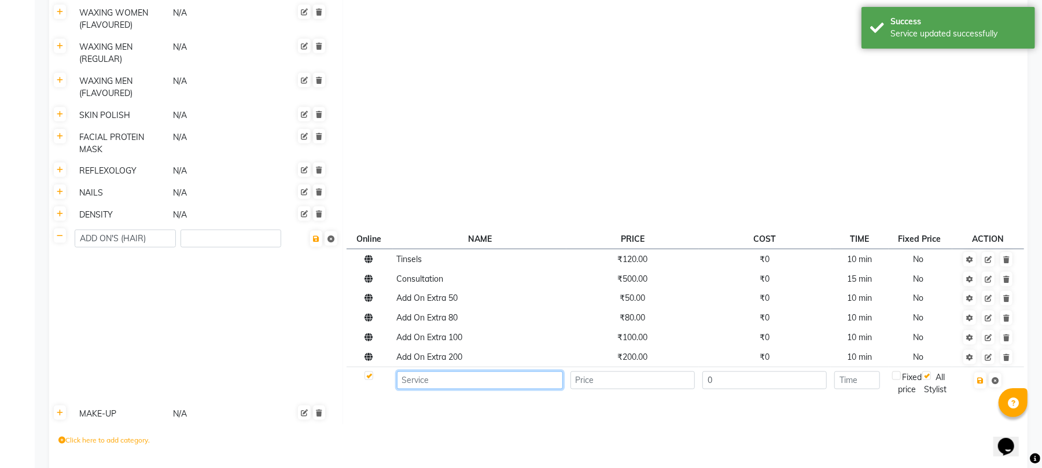
click at [468, 371] on input at bounding box center [480, 380] width 166 height 18
paste input "Consultation"
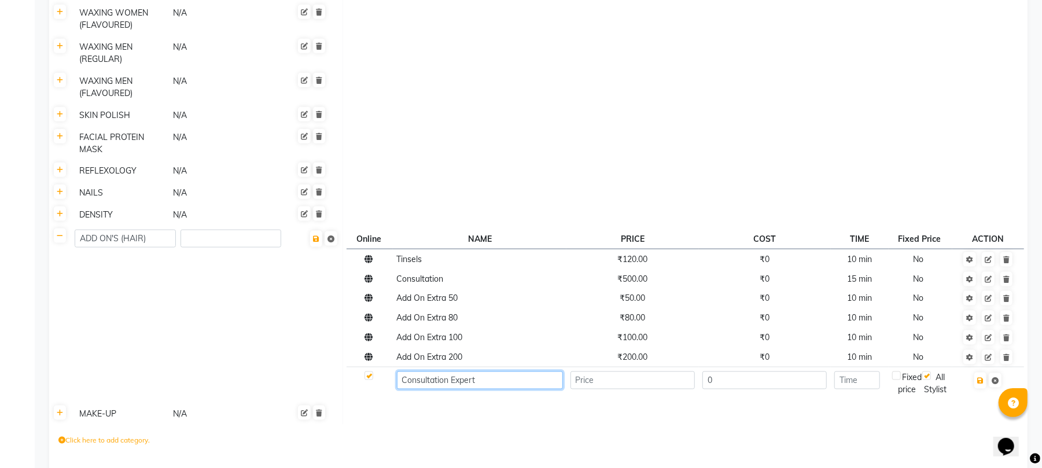
type input "Consultation Expert"
click at [620, 371] on input "number" at bounding box center [633, 380] width 125 height 18
type input "1000"
click at [869, 371] on input "number" at bounding box center [857, 380] width 46 height 18
type input "1"
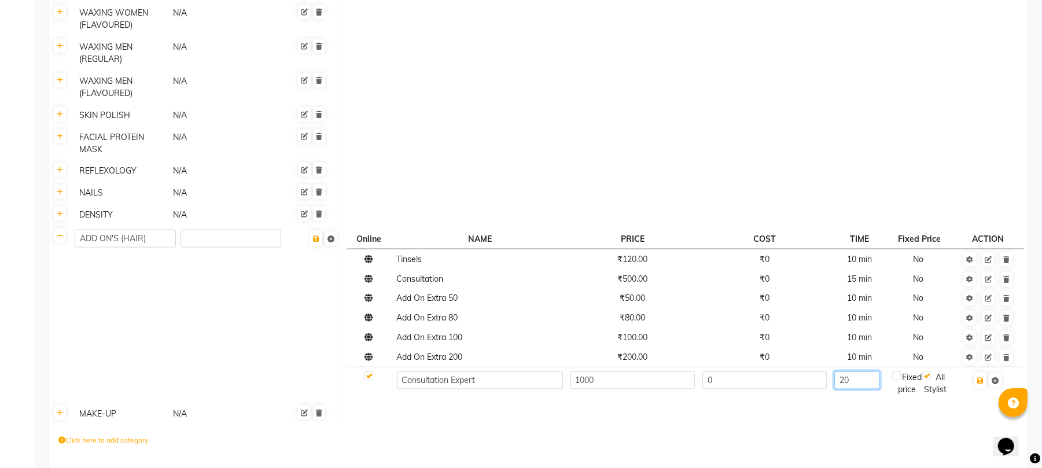
type input "2"
type input "30"
click at [866, 371] on td "30" at bounding box center [860, 383] width 58 height 32
click at [875, 403] on td at bounding box center [685, 414] width 685 height 22
click at [982, 377] on icon "button" at bounding box center [980, 380] width 6 height 7
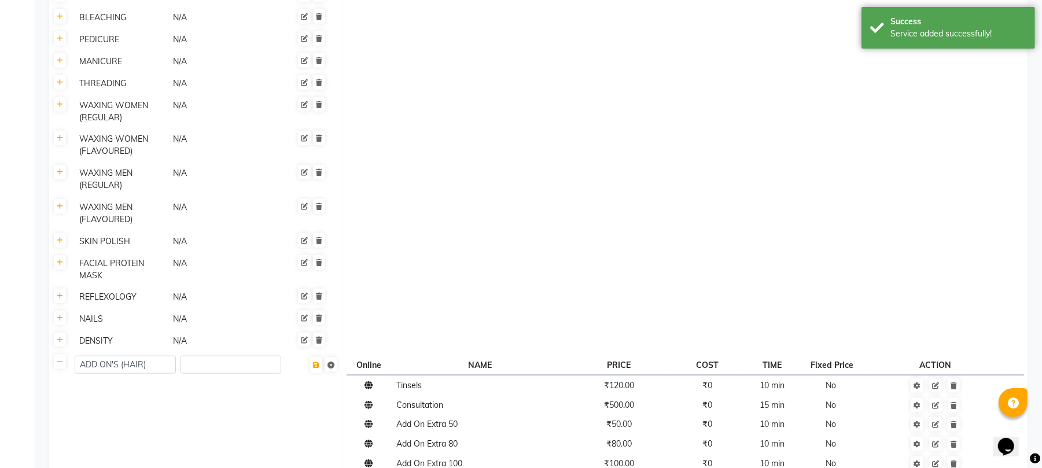
scroll to position [989, 0]
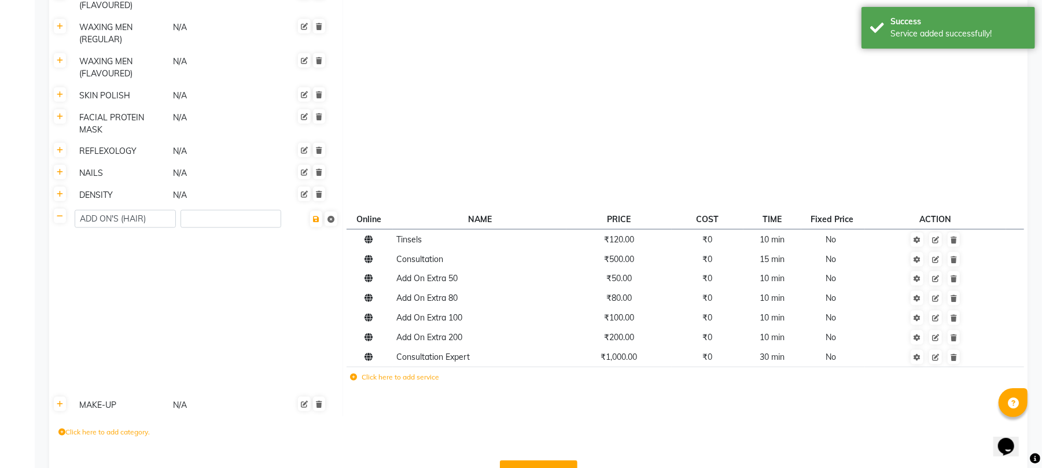
click at [84, 427] on label "Click here to add category." at bounding box center [103, 432] width 91 height 10
click at [95, 426] on input at bounding box center [108, 435] width 101 height 18
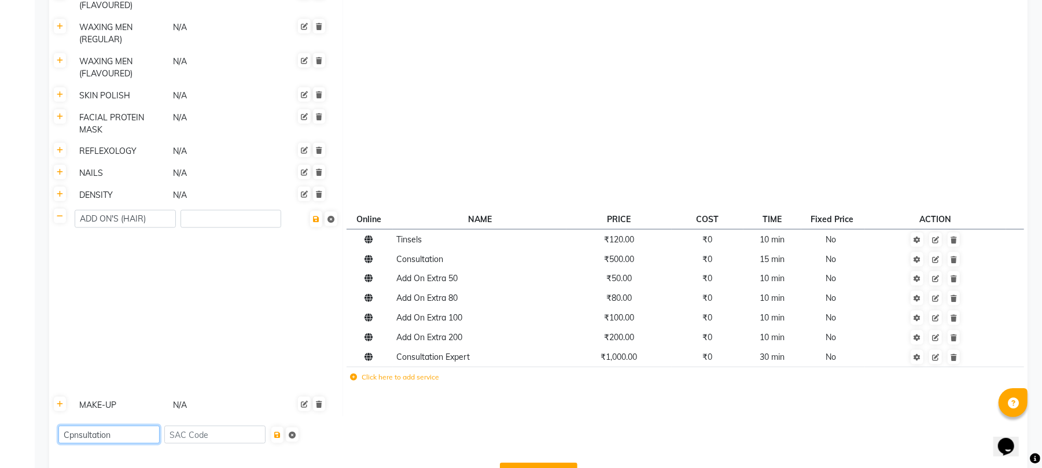
click at [74, 426] on input "Cpnsultation" at bounding box center [108, 435] width 101 height 18
type input "Consultation"
click at [139, 417] on div "Consultation" at bounding box center [538, 435] width 978 height 37
click at [262, 426] on input at bounding box center [214, 435] width 101 height 18
click at [281, 432] on icon "submit" at bounding box center [277, 435] width 6 height 7
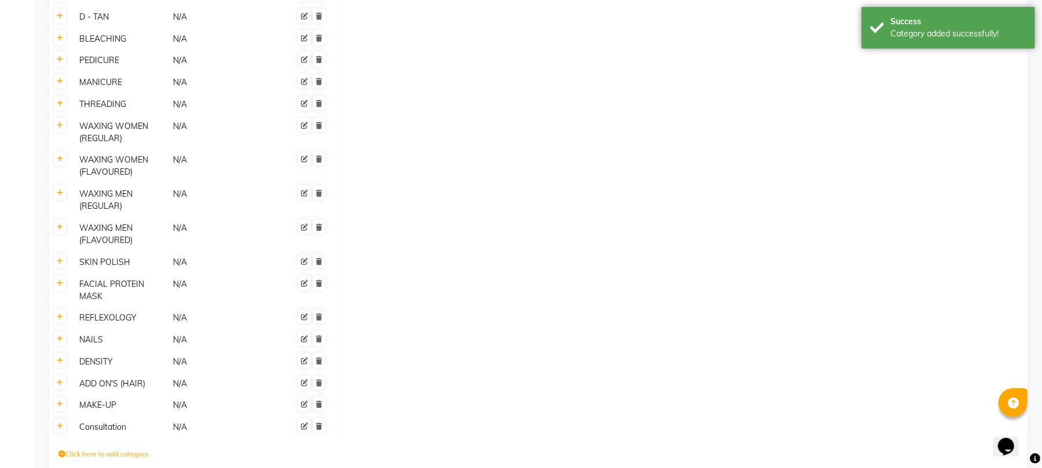
click at [128, 420] on div "Consultation" at bounding box center [121, 427] width 93 height 14
click at [128, 420] on input "Consultation" at bounding box center [125, 429] width 101 height 18
type input "CONSULTATION"
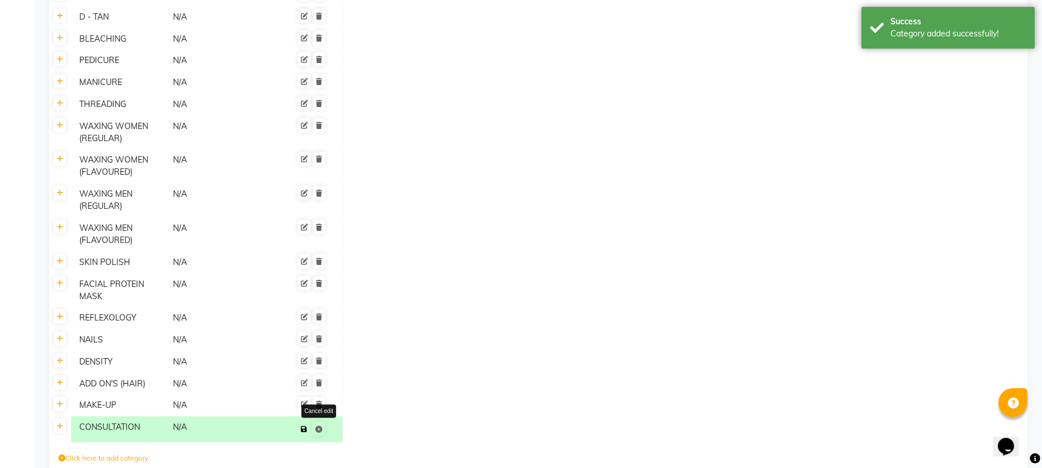
click at [319, 420] on span "Save Cancel edit" at bounding box center [312, 429] width 30 height 19
click at [135, 420] on div "CONSULTATION" at bounding box center [121, 429] width 93 height 19
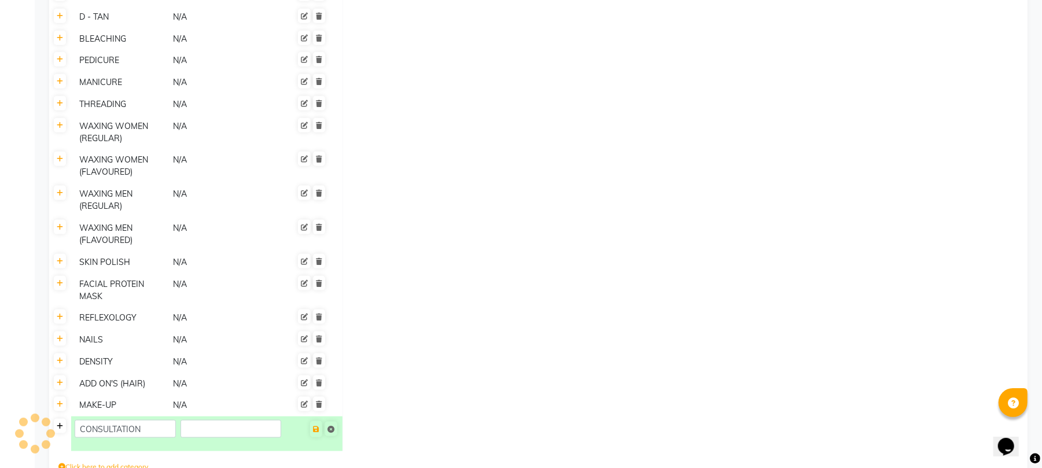
click at [58, 423] on icon at bounding box center [60, 426] width 6 height 7
click at [428, 426] on label "Click here to add service" at bounding box center [395, 431] width 89 height 10
click at [61, 376] on link at bounding box center [60, 383] width 12 height 14
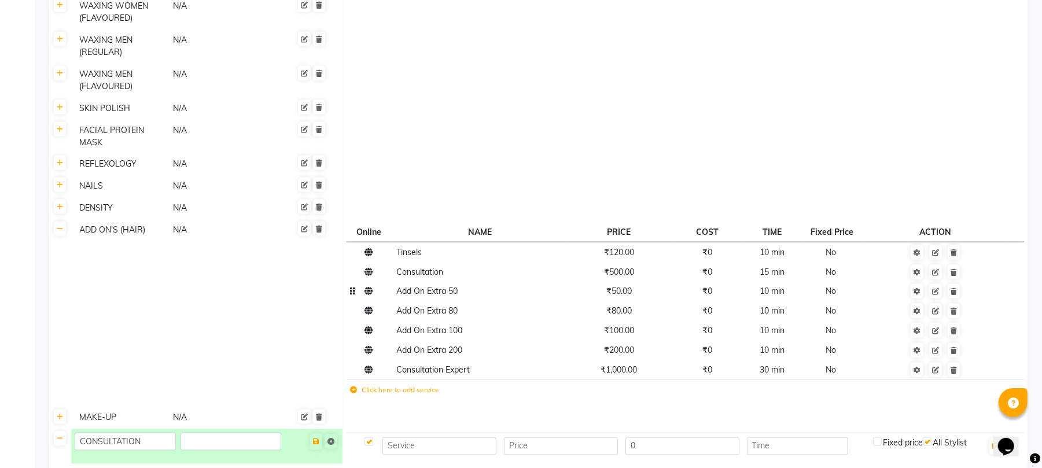
scroll to position [1144, 0]
click at [440, 266] on span "Consultation" at bounding box center [420, 271] width 47 height 10
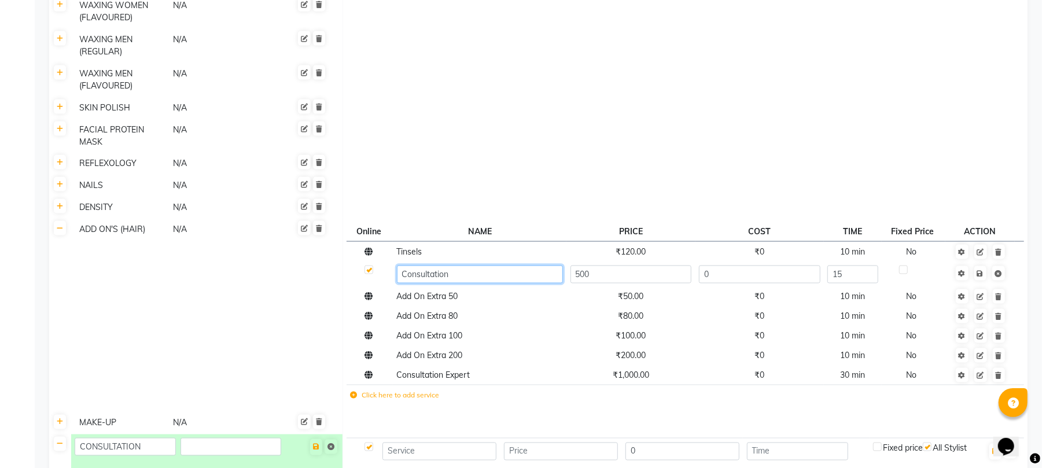
click at [454, 266] on input "Consultation" at bounding box center [480, 275] width 166 height 18
click at [60, 225] on icon at bounding box center [60, 228] width 6 height 7
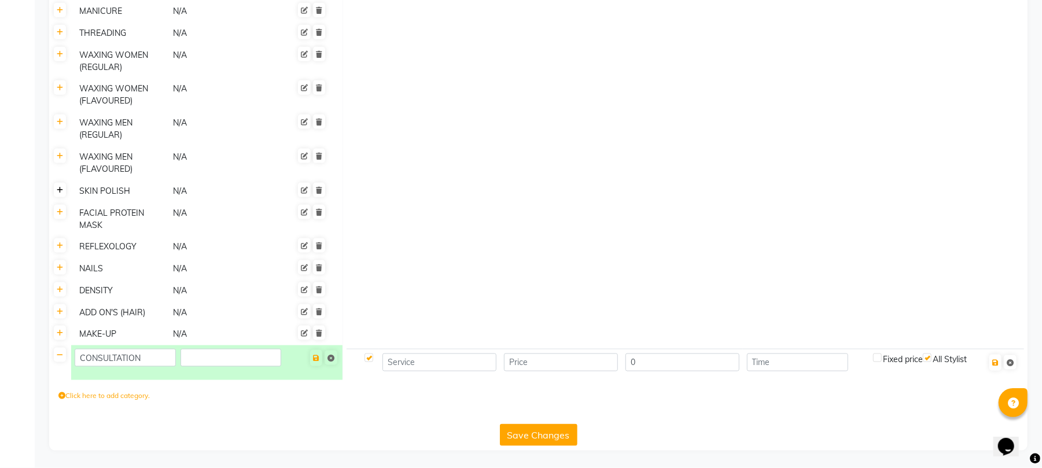
scroll to position [1024, 0]
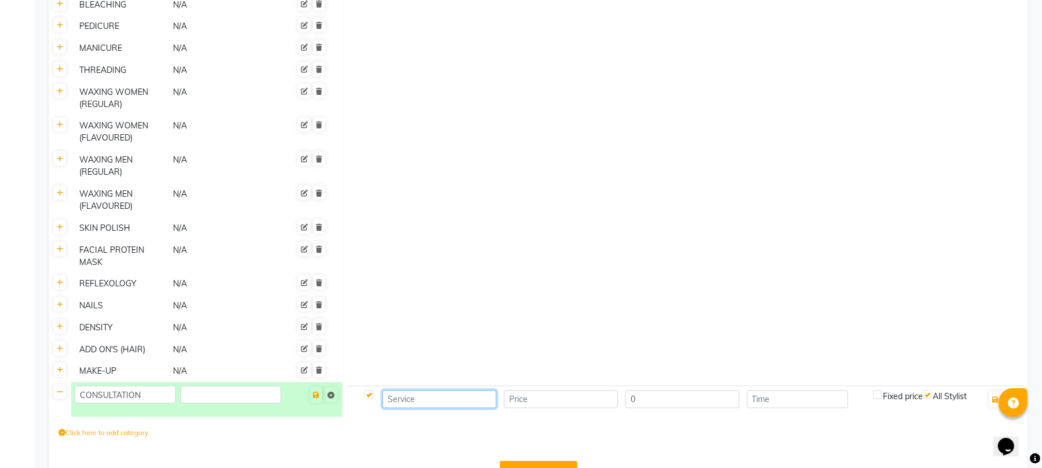
click at [430, 391] on input at bounding box center [439, 400] width 114 height 18
paste input "Consultation"
type input "Consultation"
click at [563, 391] on input "number" at bounding box center [561, 400] width 114 height 18
type input "500"
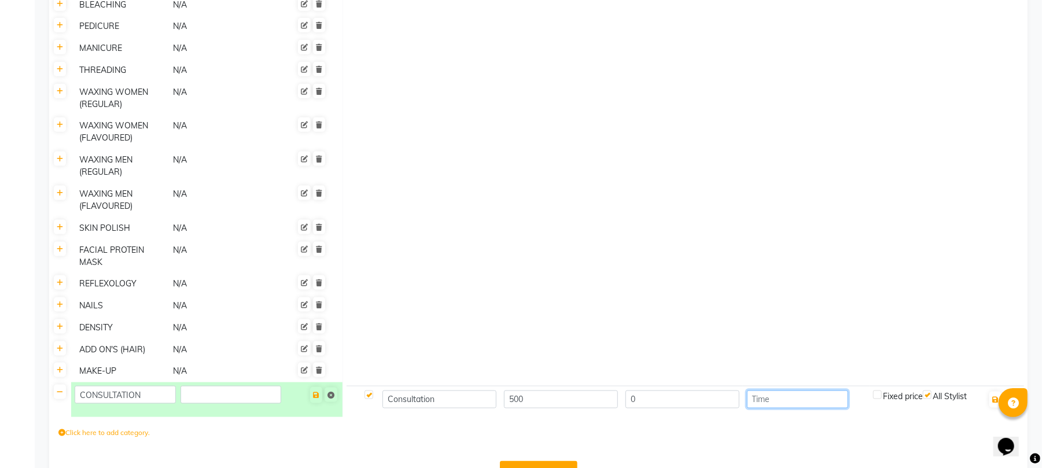
click at [822, 391] on input "number" at bounding box center [797, 400] width 101 height 18
type input "10"
click at [999, 396] on icon "button" at bounding box center [995, 399] width 6 height 7
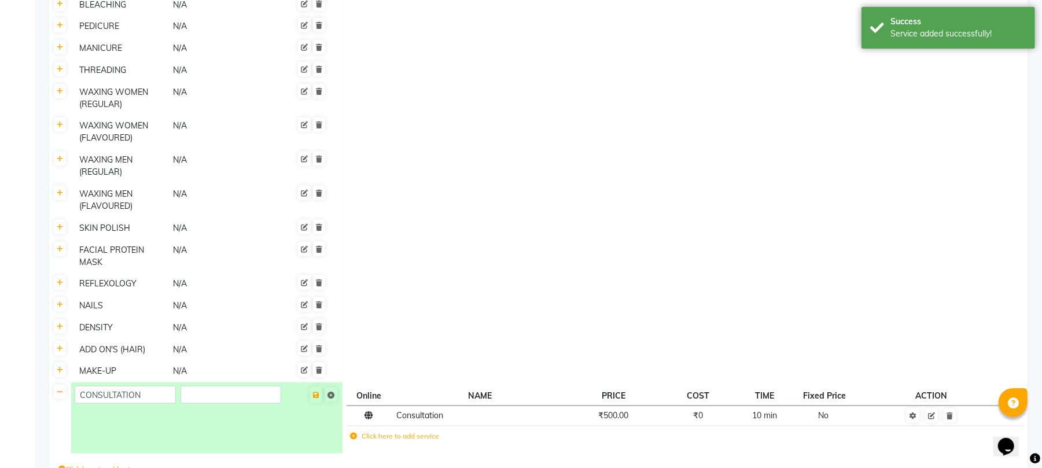
click at [376, 431] on label "Click here to add service" at bounding box center [395, 436] width 89 height 10
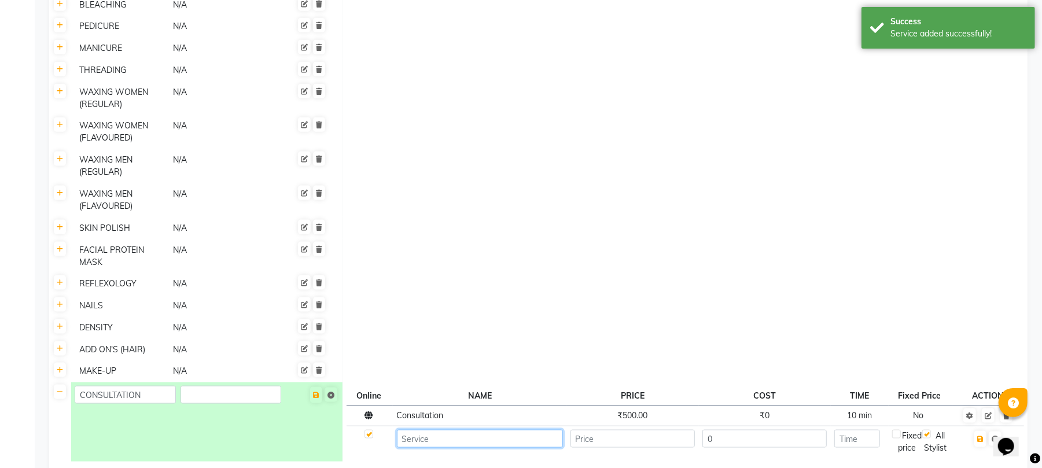
click at [472, 430] on input at bounding box center [480, 439] width 166 height 18
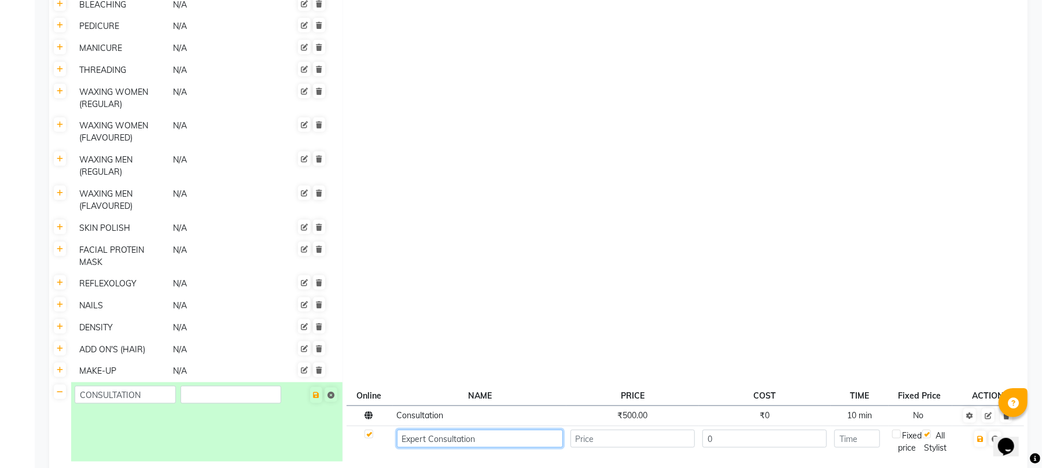
type input "Expert Consultation"
click at [660, 430] on input "number" at bounding box center [633, 439] width 125 height 18
type input "1000"
click at [799, 428] on td "0" at bounding box center [765, 442] width 132 height 32
click at [785, 430] on input "0" at bounding box center [764, 439] width 125 height 18
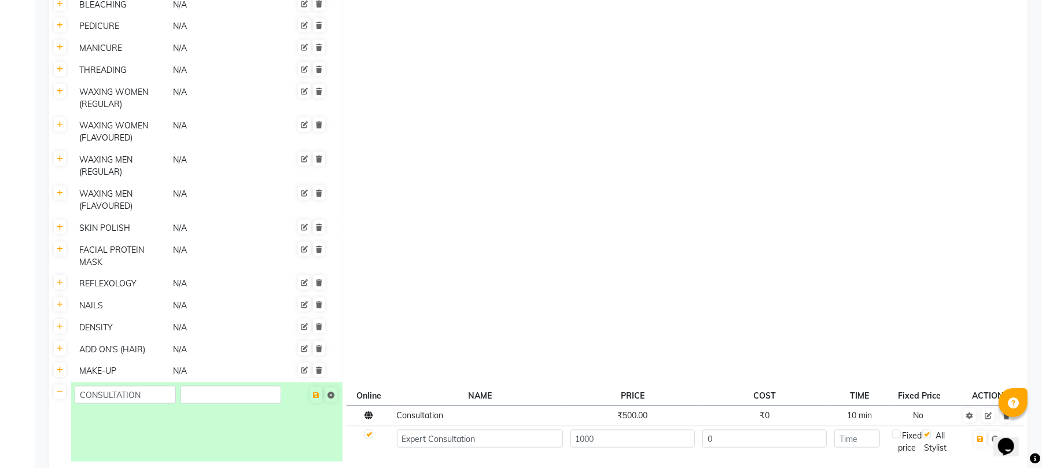
click at [811, 295] on td at bounding box center [685, 306] width 685 height 22
click at [870, 430] on input "number" at bounding box center [857, 439] width 46 height 18
type input "30"
click at [984, 436] on icon "button" at bounding box center [980, 439] width 6 height 7
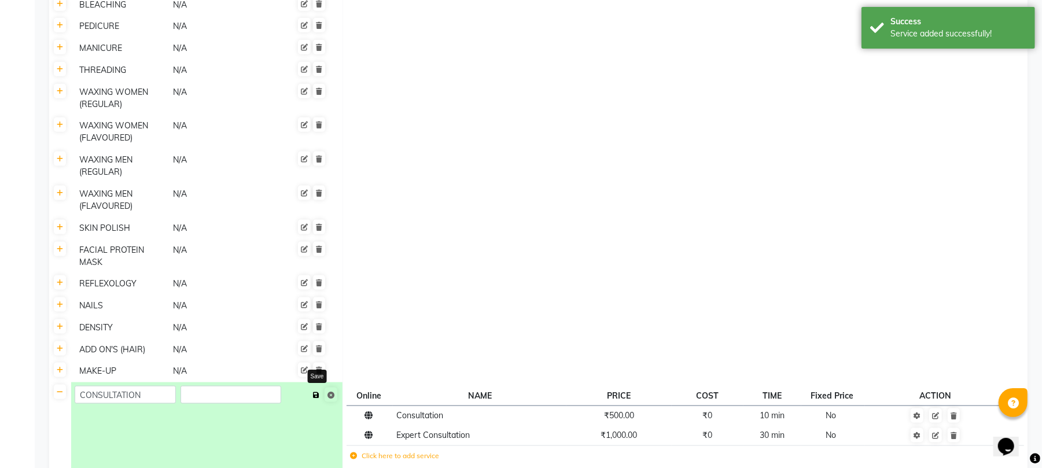
click at [319, 387] on button at bounding box center [316, 395] width 12 height 16
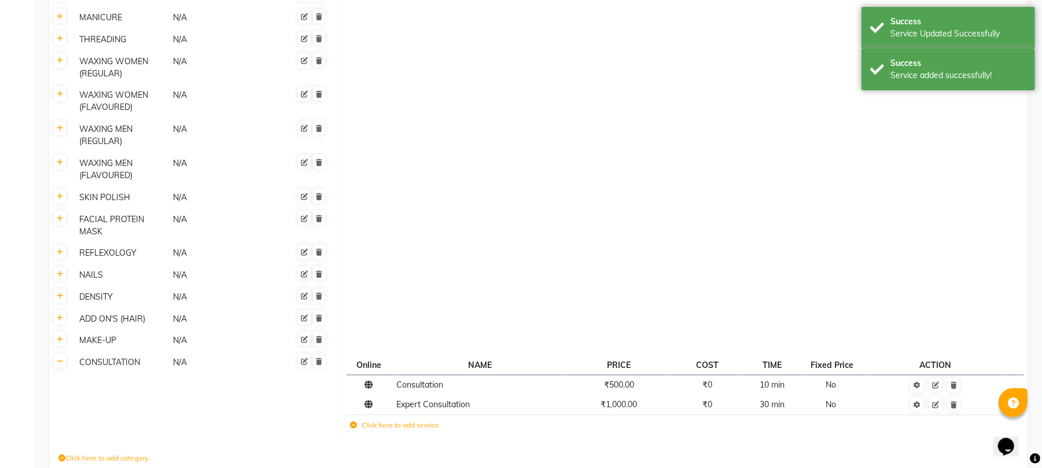
scroll to position [1080, 0]
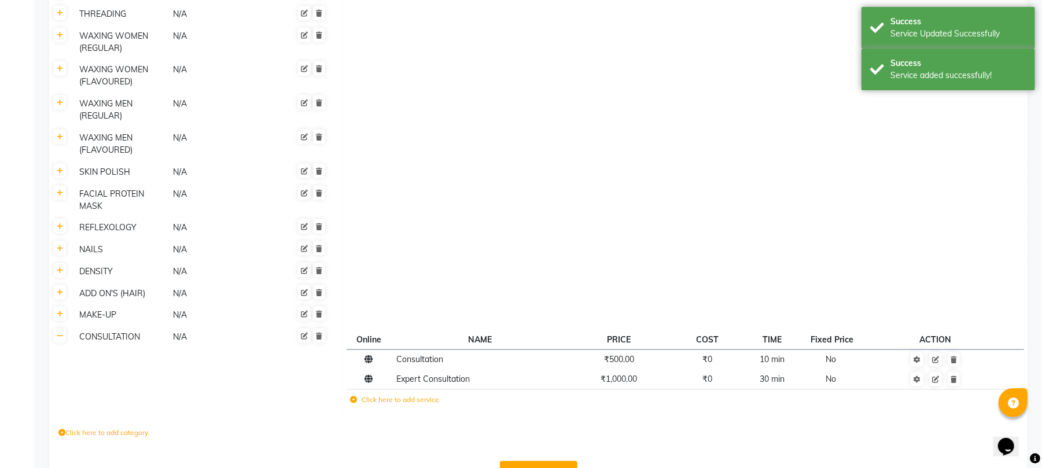
click at [547, 461] on button "Save Changes" at bounding box center [539, 472] width 78 height 22
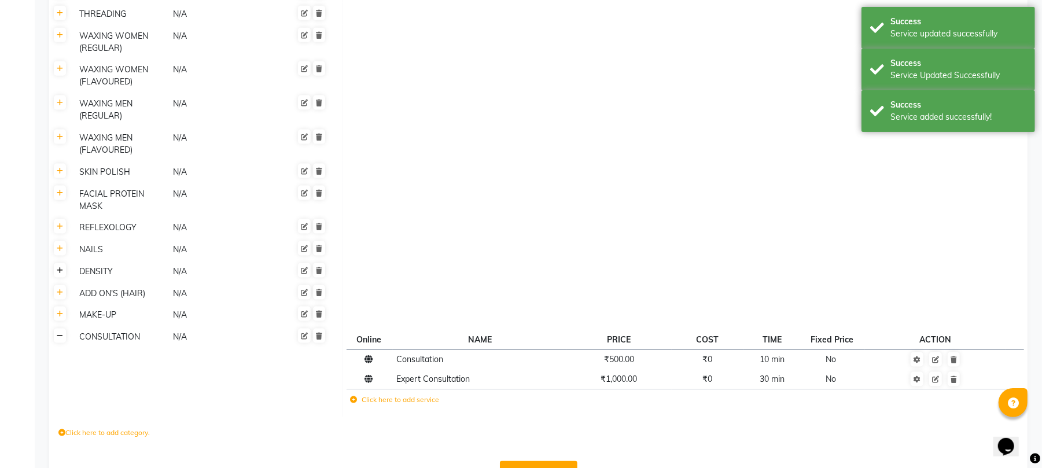
click at [62, 333] on icon at bounding box center [60, 336] width 6 height 7
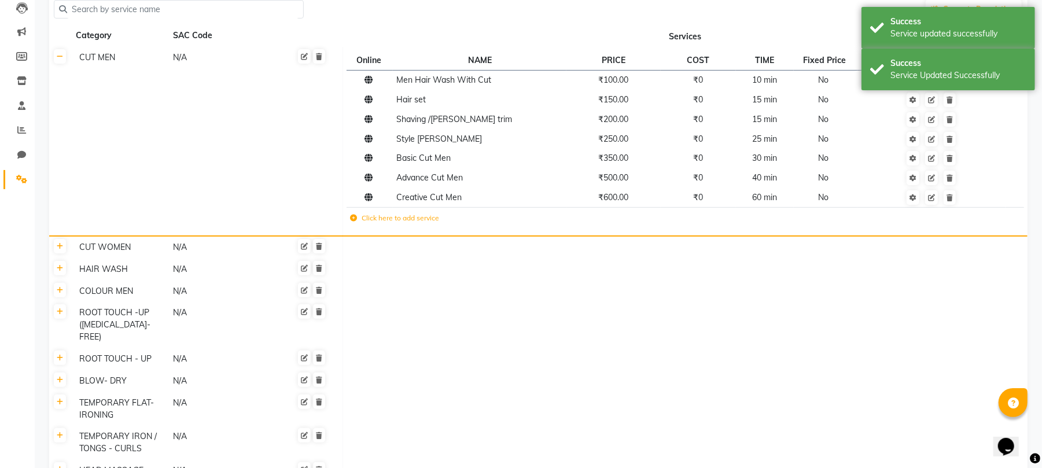
scroll to position [109, 0]
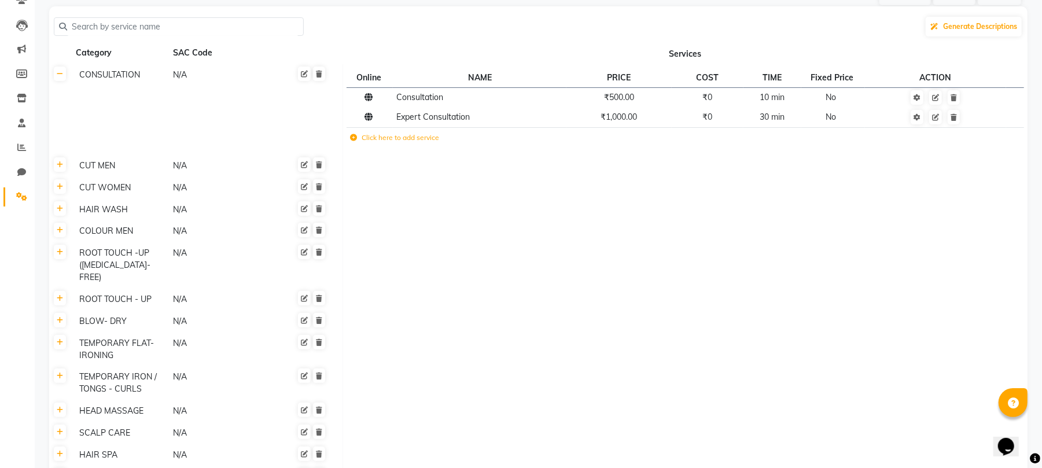
click at [58, 82] on th at bounding box center [60, 109] width 22 height 91
click at [61, 75] on icon at bounding box center [60, 74] width 6 height 7
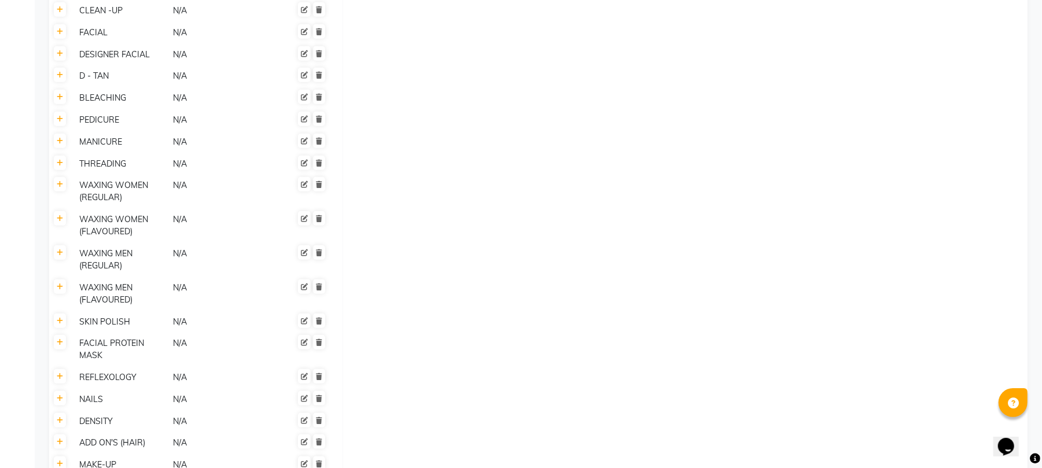
scroll to position [845, 0]
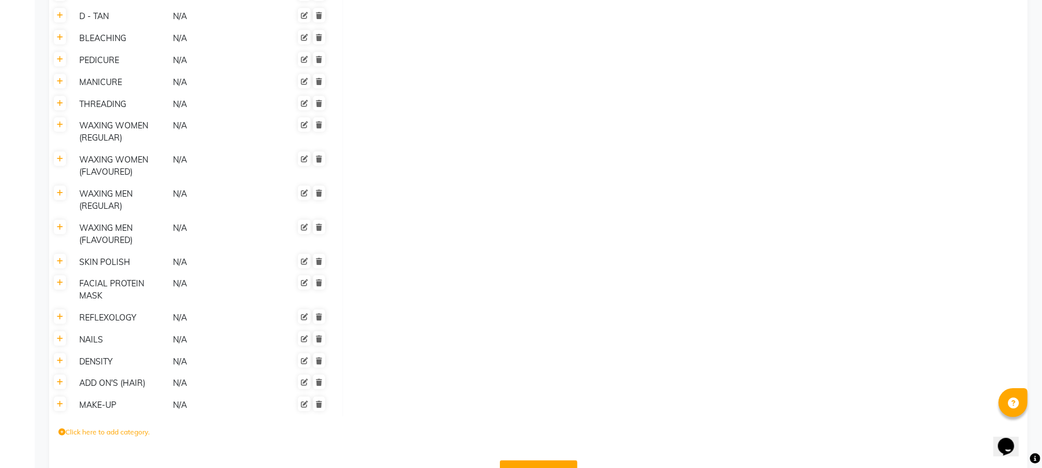
click at [554, 461] on button "Save Changes" at bounding box center [539, 472] width 78 height 22
click at [63, 375] on link at bounding box center [60, 382] width 12 height 14
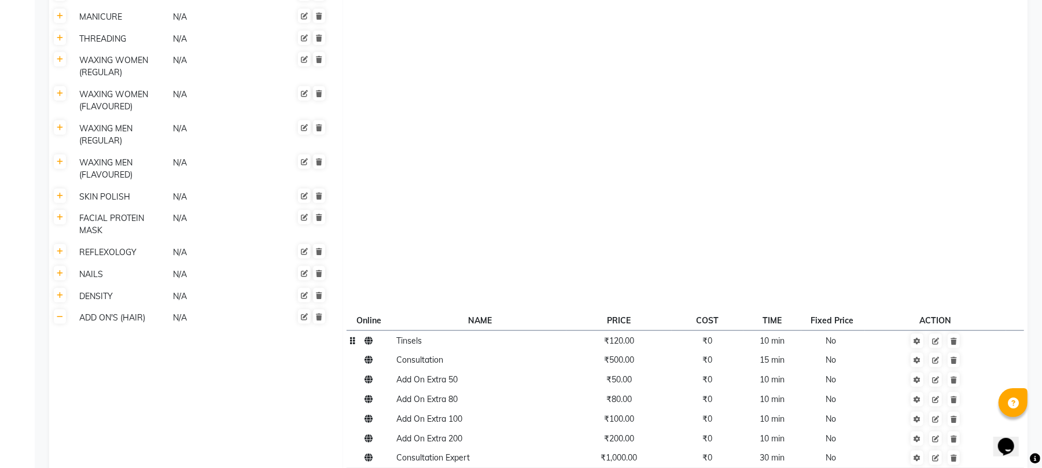
scroll to position [1011, 0]
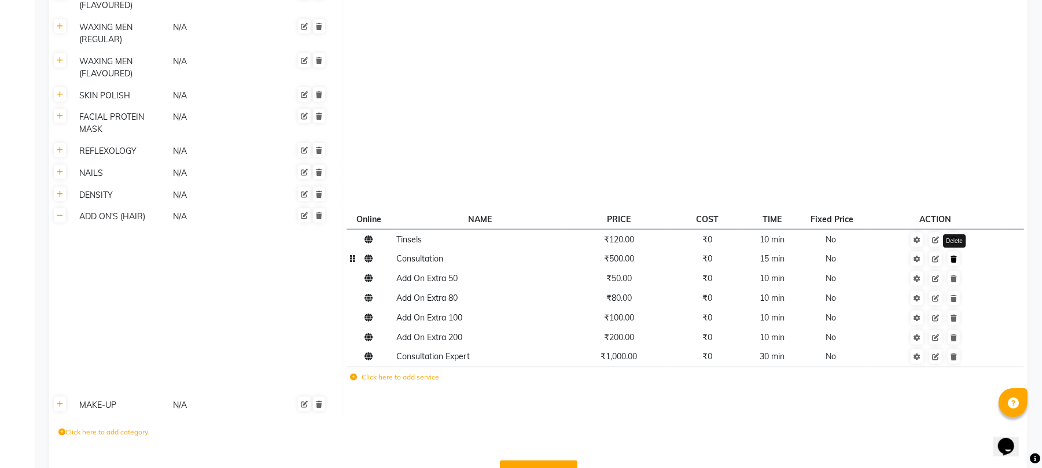
click at [949, 252] on link at bounding box center [954, 259] width 12 height 14
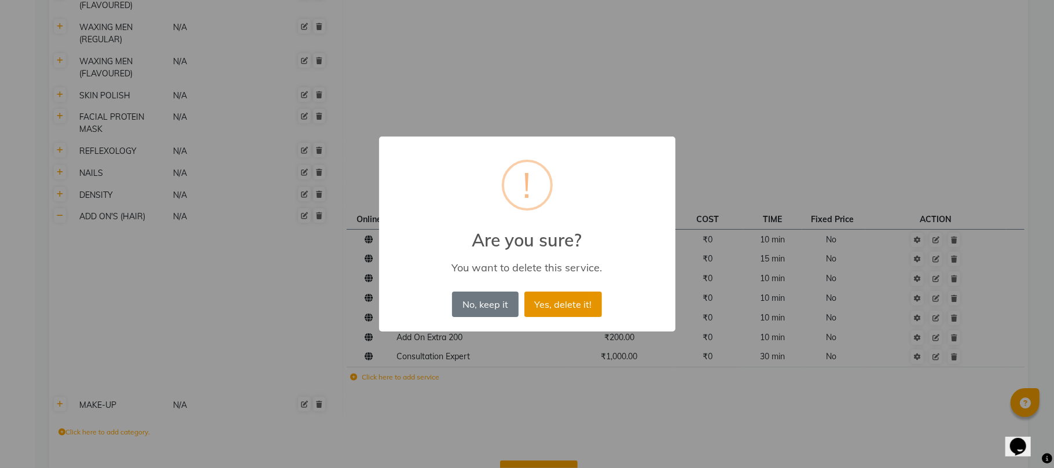
click at [561, 302] on button "Yes, delete it!" at bounding box center [563, 304] width 78 height 25
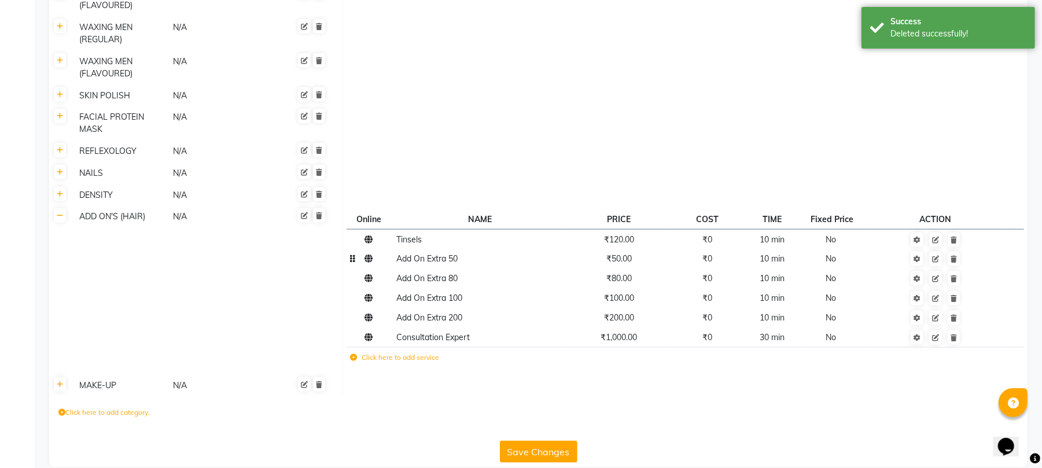
scroll to position [992, 0]
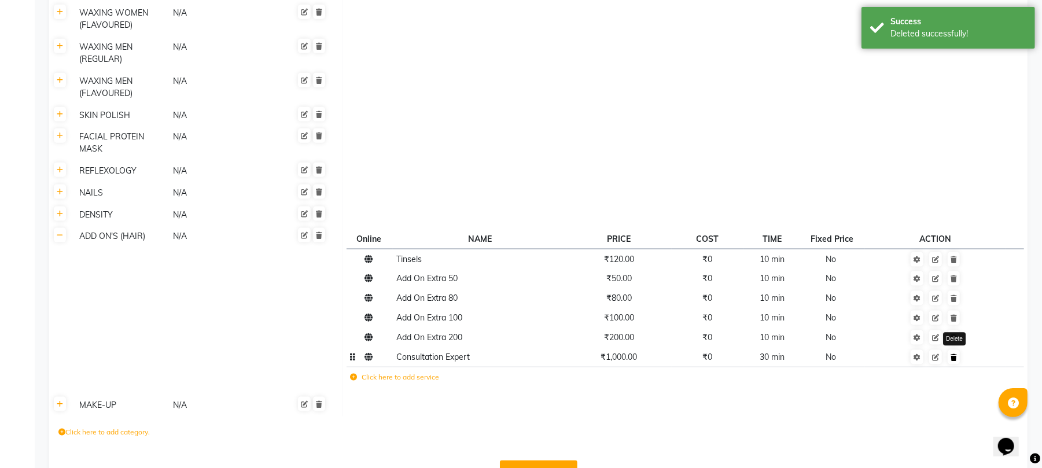
click at [952, 350] on link at bounding box center [954, 357] width 12 height 14
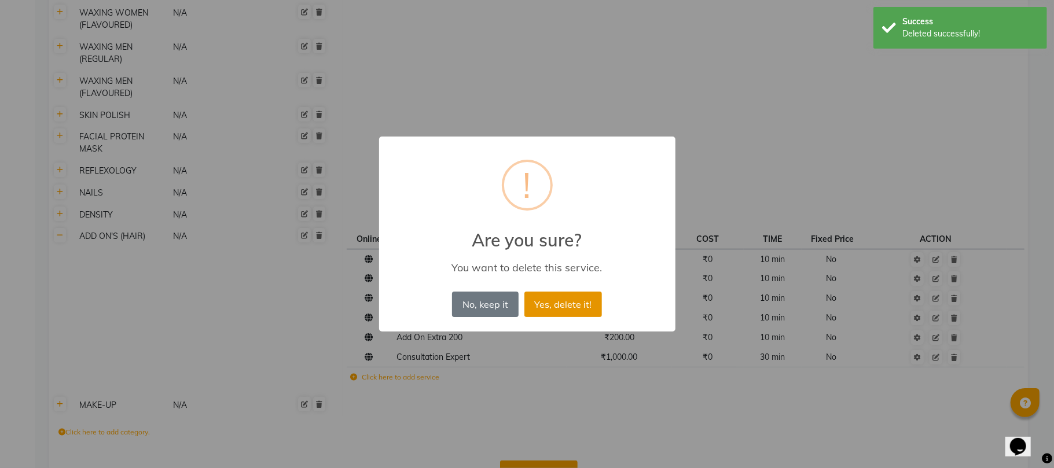
click at [569, 308] on button "Yes, delete it!" at bounding box center [563, 304] width 78 height 25
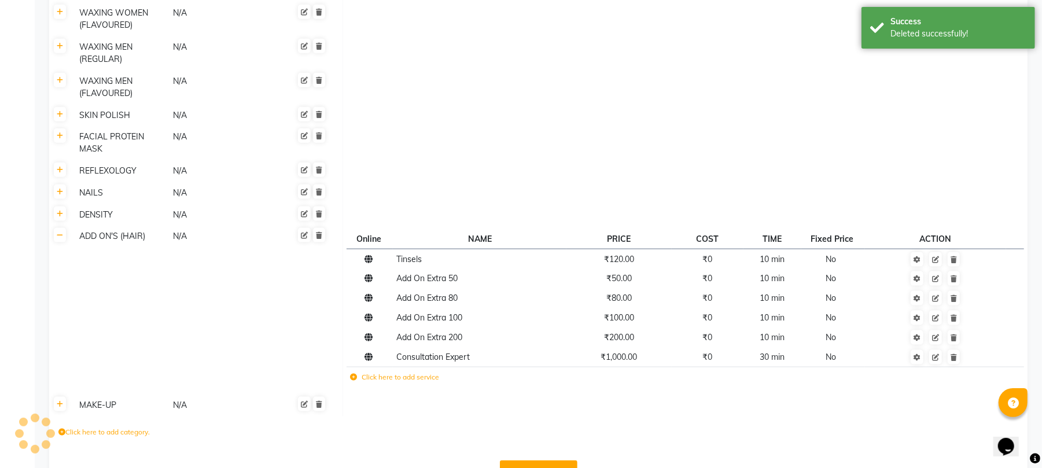
scroll to position [972, 0]
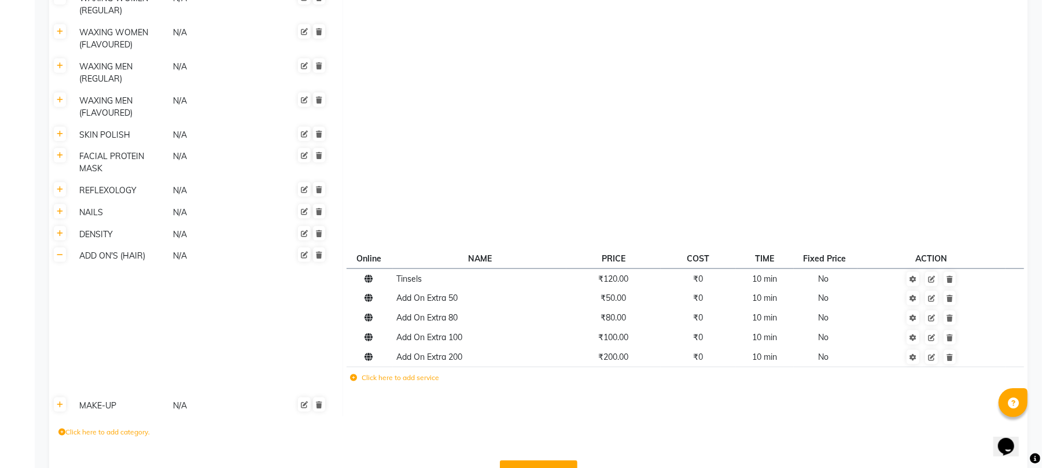
click at [102, 227] on div "DENSITY" at bounding box center [121, 234] width 93 height 14
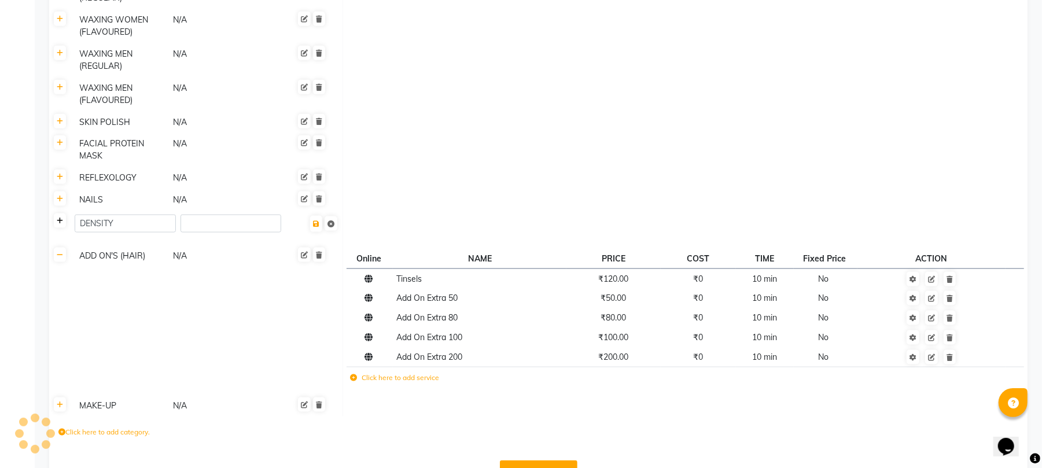
click at [61, 218] on icon at bounding box center [60, 221] width 6 height 7
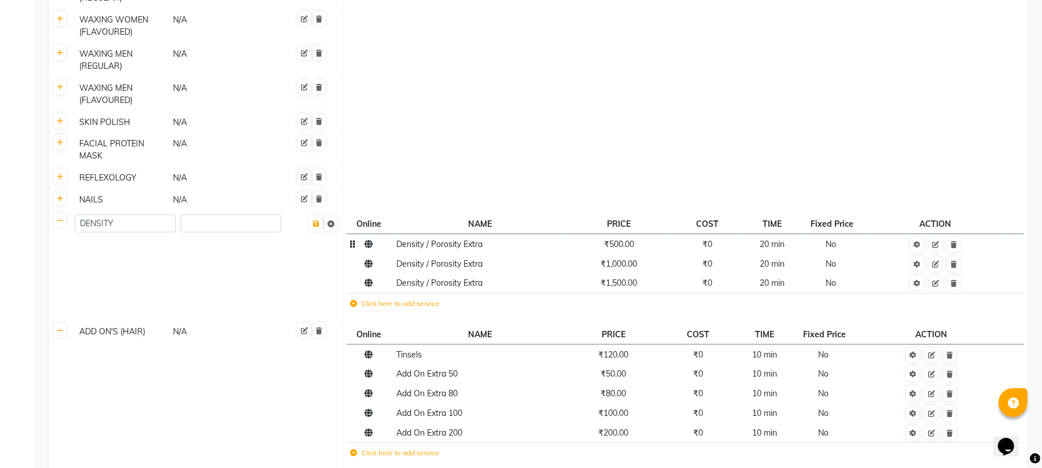
click at [479, 239] on span "Density / Porosity Extra" at bounding box center [440, 244] width 86 height 10
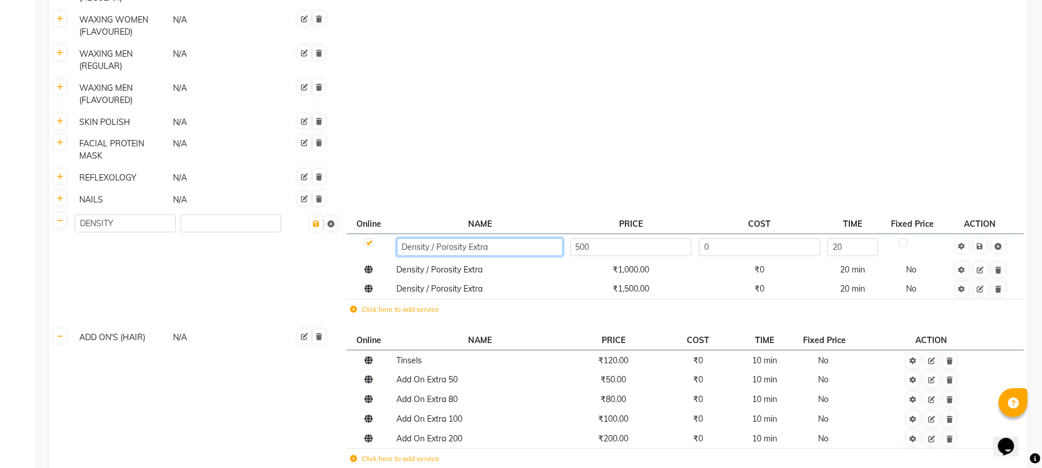
click at [501, 238] on input "Density / Porosity Extra" at bounding box center [480, 247] width 166 height 18
click at [390, 449] on td "Click here to add service" at bounding box center [541, 461] width 389 height 24
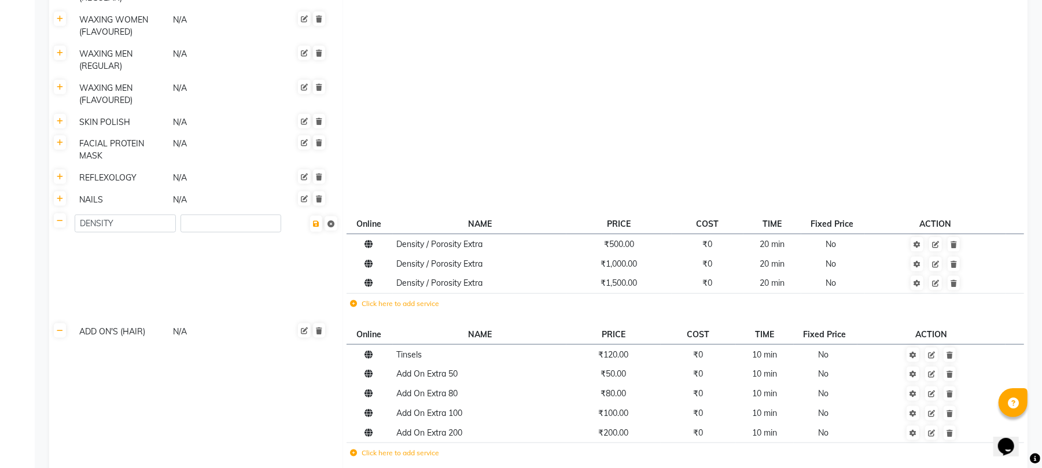
click at [415, 448] on label "Click here to add service" at bounding box center [395, 453] width 89 height 10
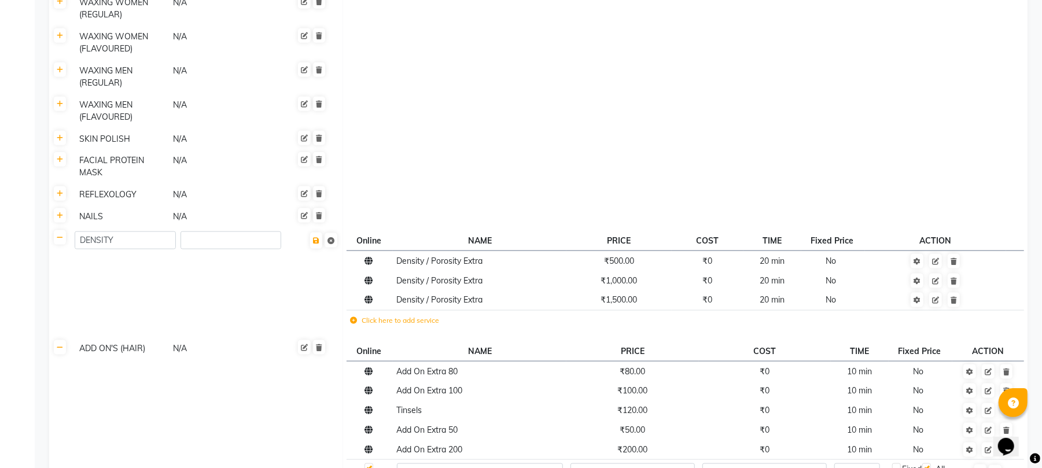
scroll to position [1081, 0]
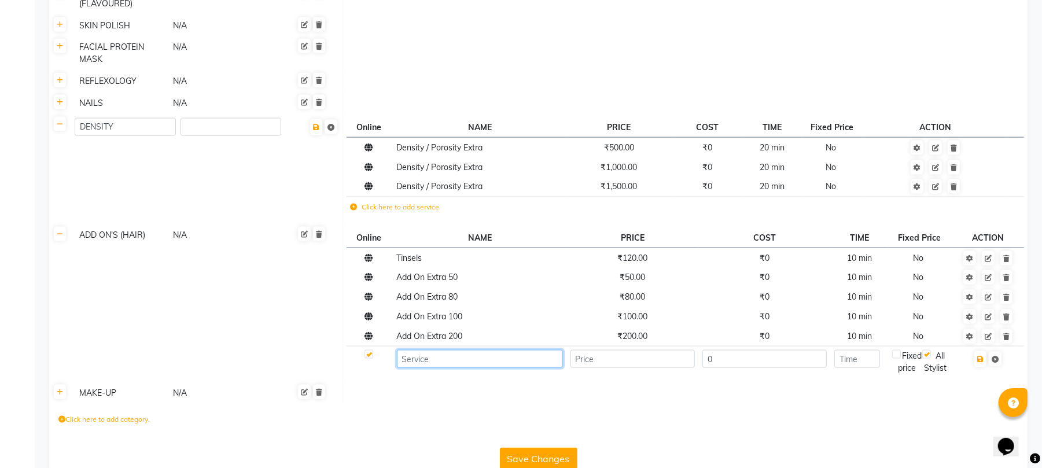
click at [458, 350] on input at bounding box center [480, 359] width 166 height 18
click at [463, 142] on span "Density / Porosity Extra" at bounding box center [440, 147] width 86 height 10
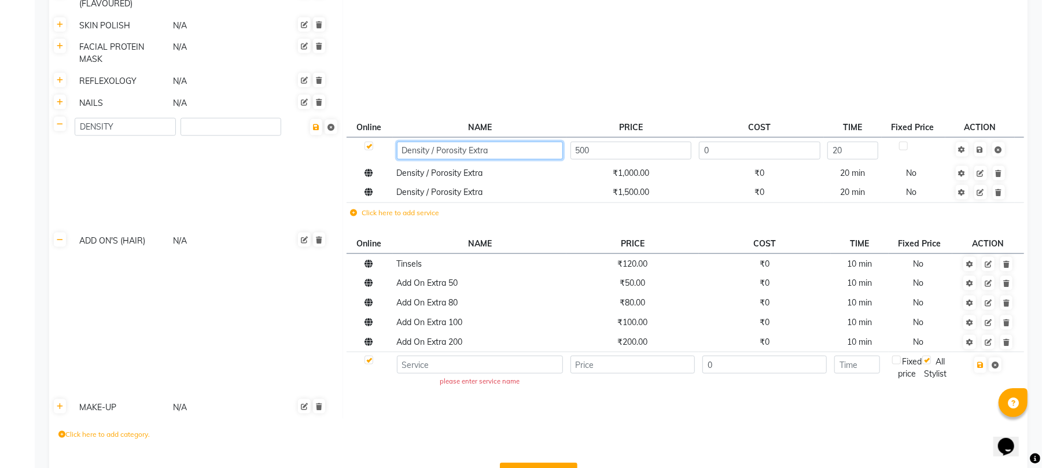
click at [489, 142] on input "Density / Porosity Extra" at bounding box center [480, 151] width 166 height 18
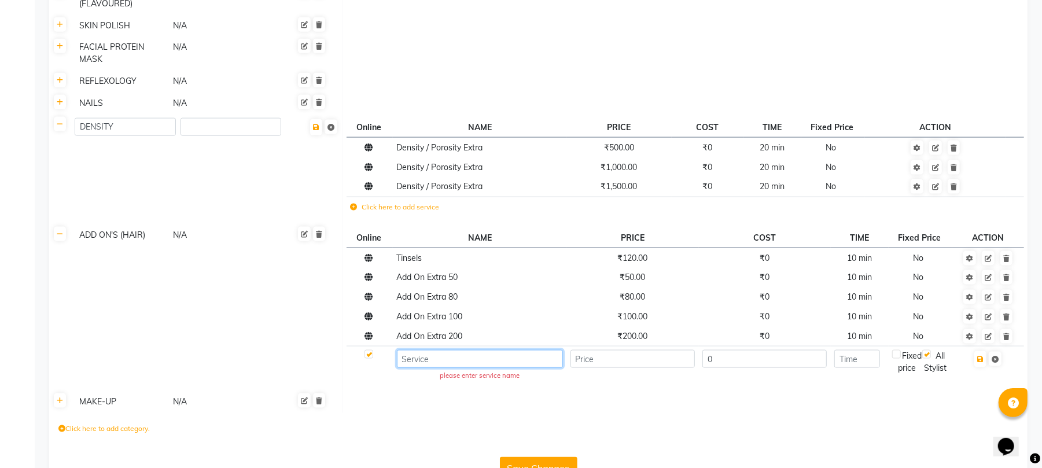
click at [498, 347] on td "please enter service name" at bounding box center [480, 367] width 174 height 41
paste input "Density / Porosity Extra"
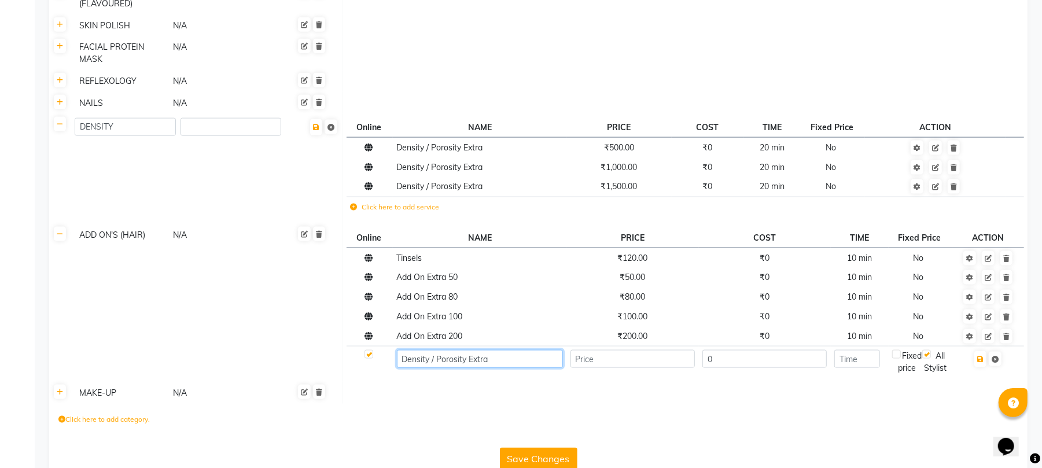
type input "Density / Porosity Extra"
click at [639, 350] on input "number" at bounding box center [633, 359] width 125 height 18
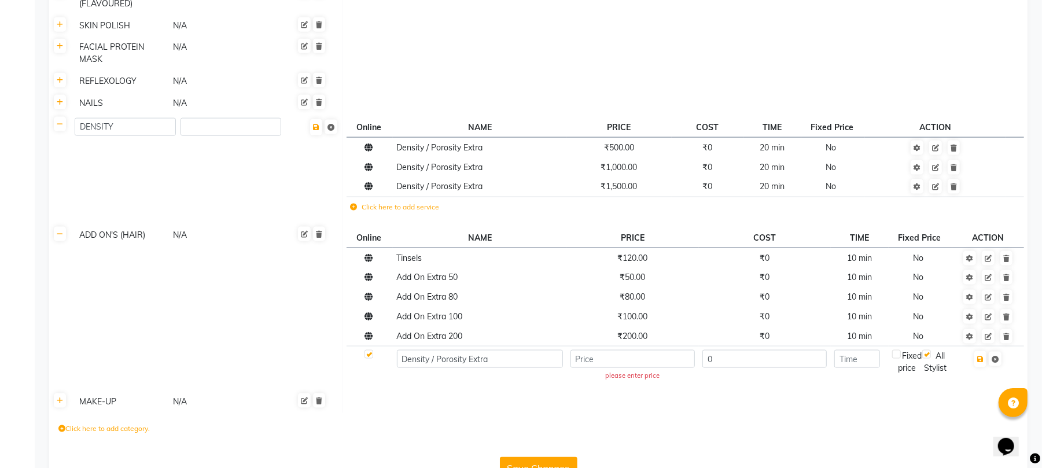
click at [533, 457] on button "Save Changes" at bounding box center [539, 468] width 78 height 22
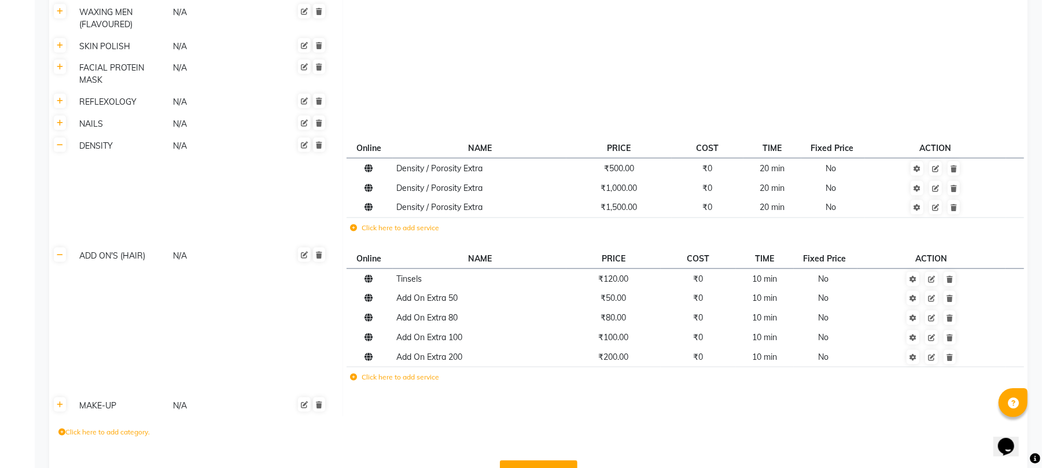
click at [533, 461] on button "Save Changes" at bounding box center [539, 472] width 78 height 22
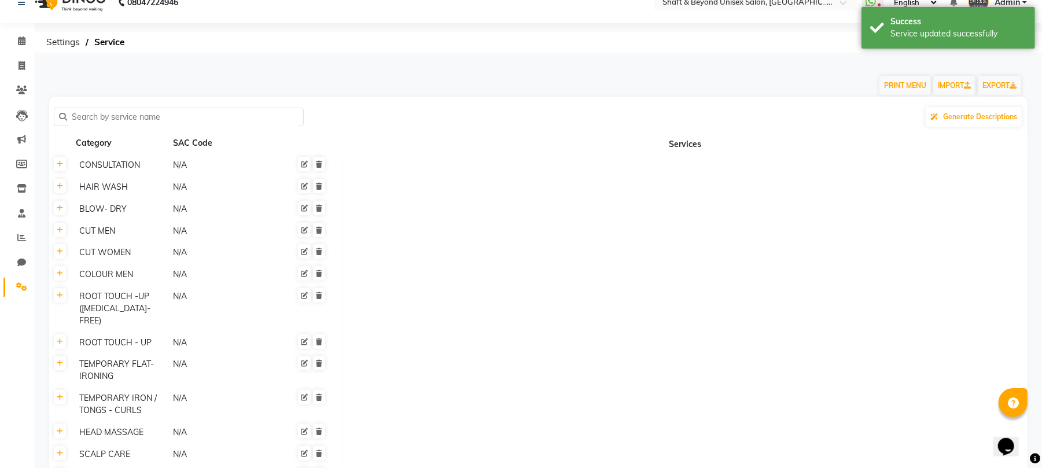
scroll to position [0, 0]
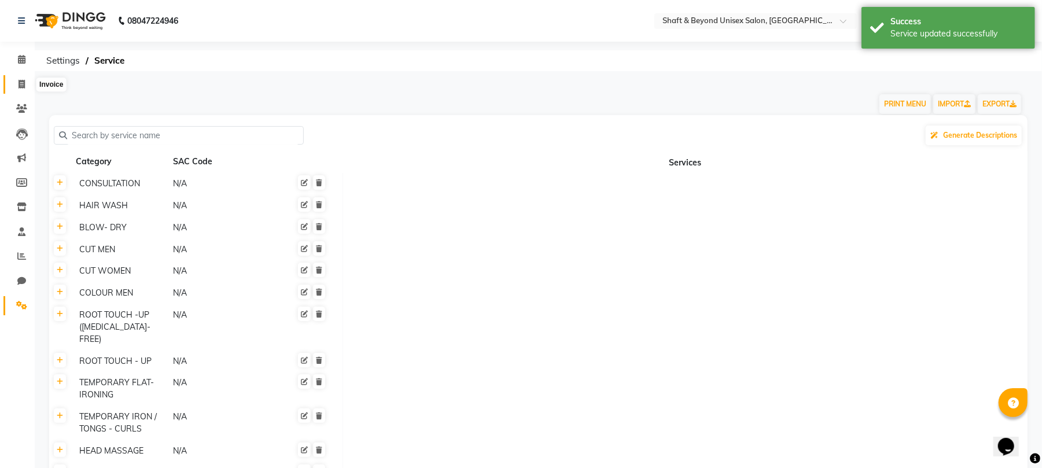
click at [24, 80] on icon at bounding box center [22, 84] width 6 height 9
select select "service"
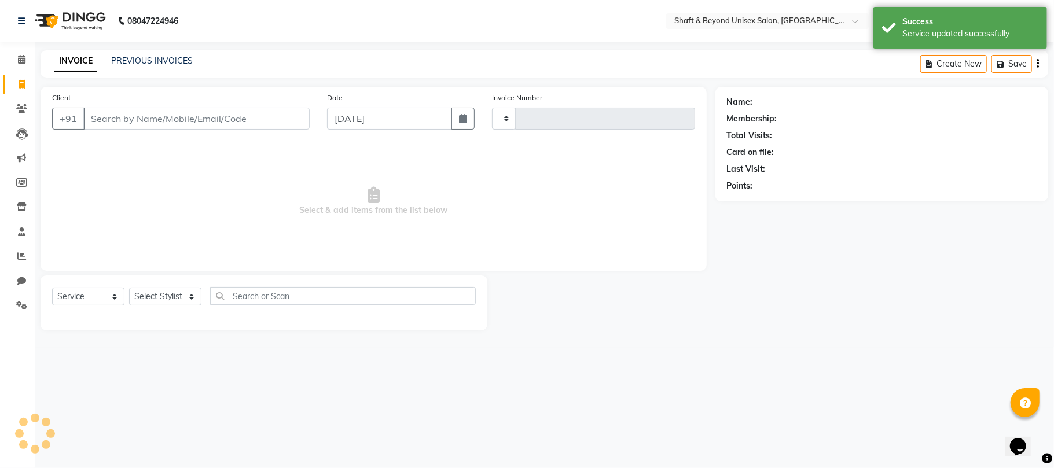
type input "2277"
select select "3878"
click at [21, 263] on link "Reports" at bounding box center [17, 256] width 28 height 19
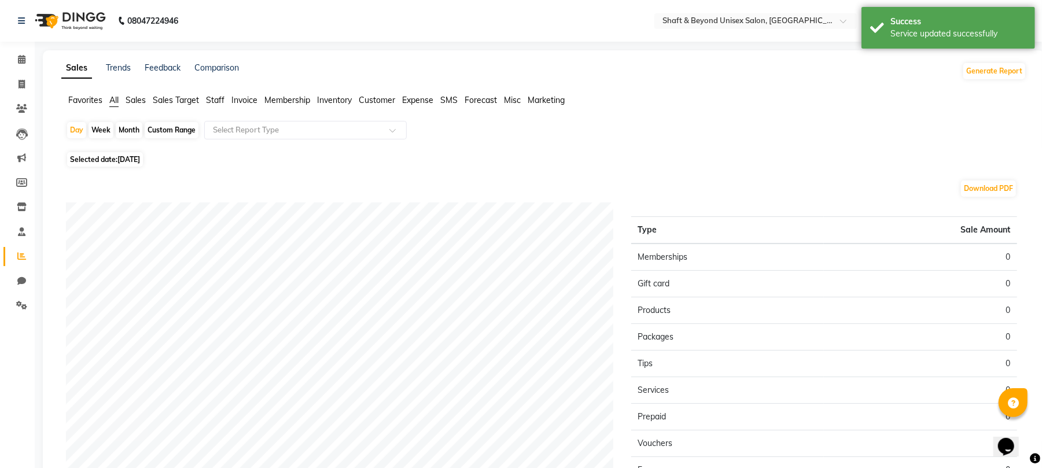
click at [139, 98] on span "Sales" at bounding box center [136, 100] width 20 height 10
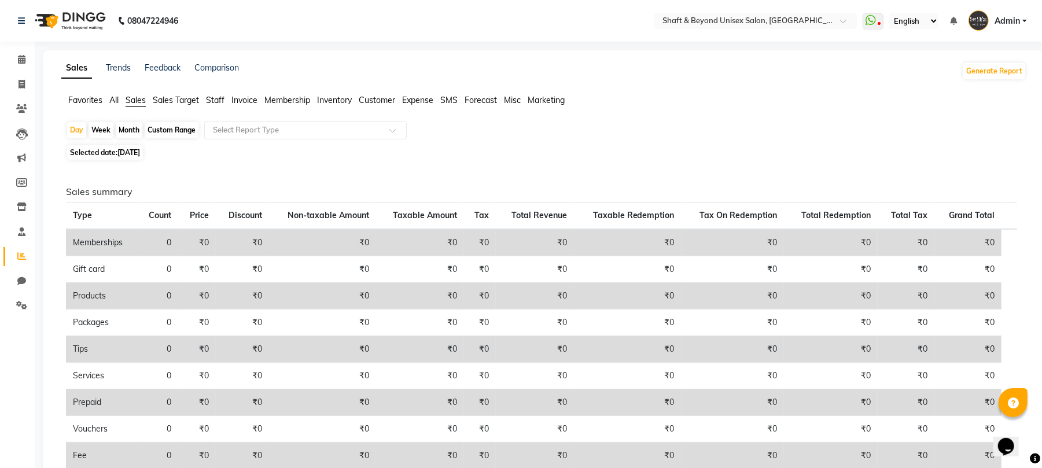
click at [123, 133] on div "Month" at bounding box center [129, 130] width 27 height 16
select select "9"
select select "2025"
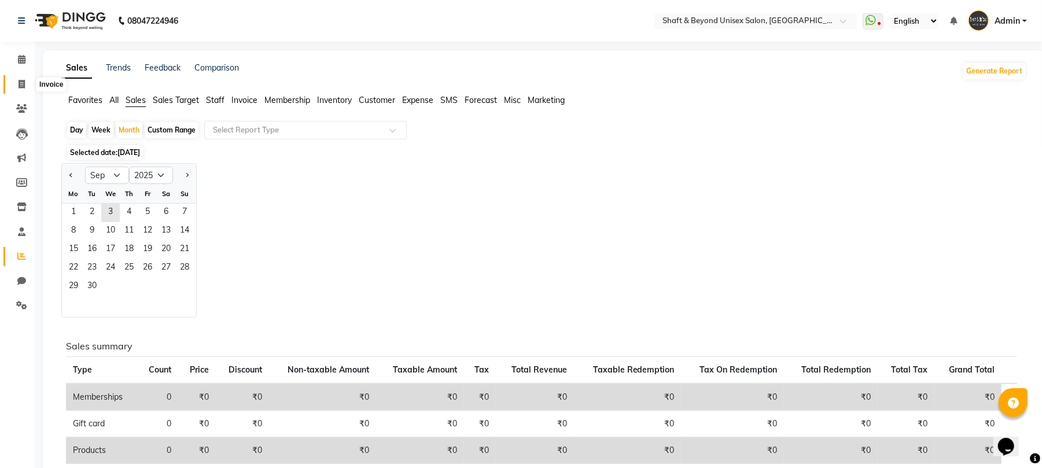
click at [20, 82] on icon at bounding box center [22, 84] width 6 height 9
select select "service"
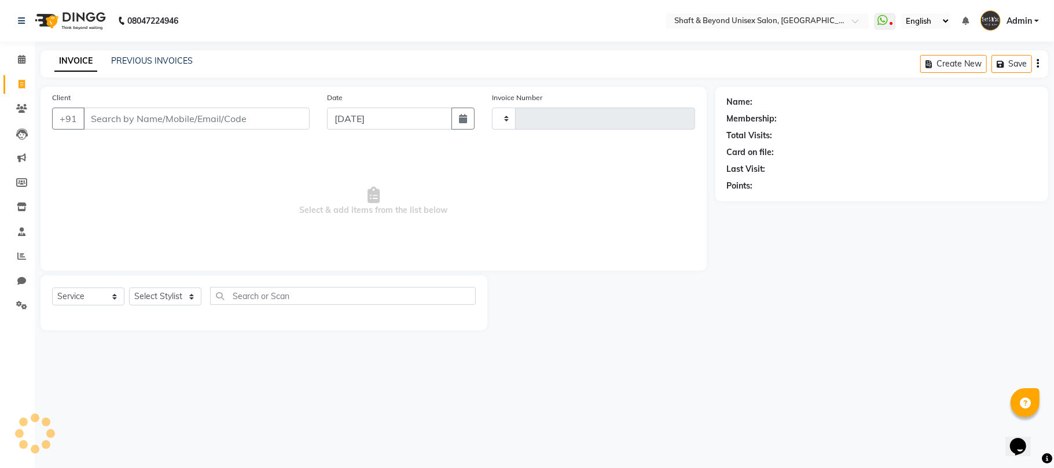
type input "2277"
select select "3878"
click at [132, 61] on link "PREVIOUS INVOICES" at bounding box center [152, 61] width 82 height 10
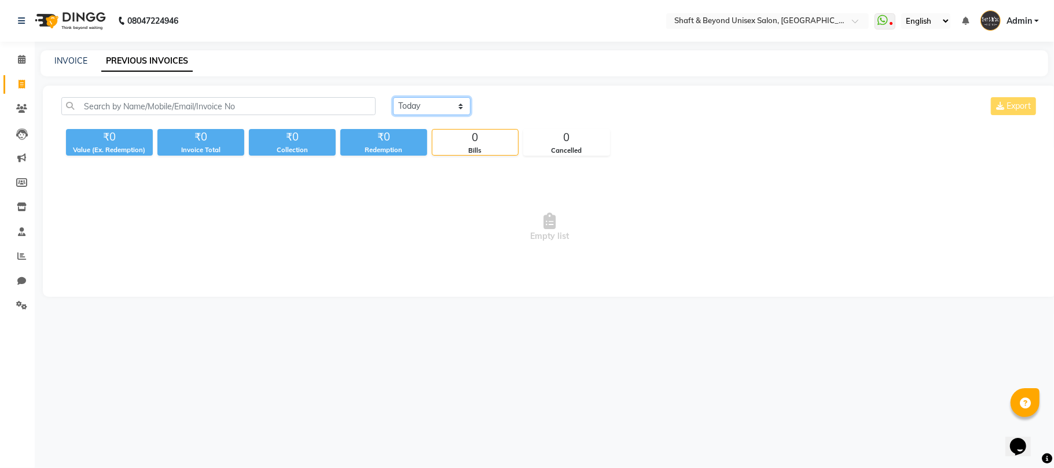
click at [424, 110] on select "[DATE] [DATE] Custom Range" at bounding box center [432, 106] width 78 height 18
click at [393, 97] on select "[DATE] [DATE] Custom Range" at bounding box center [432, 106] width 78 height 18
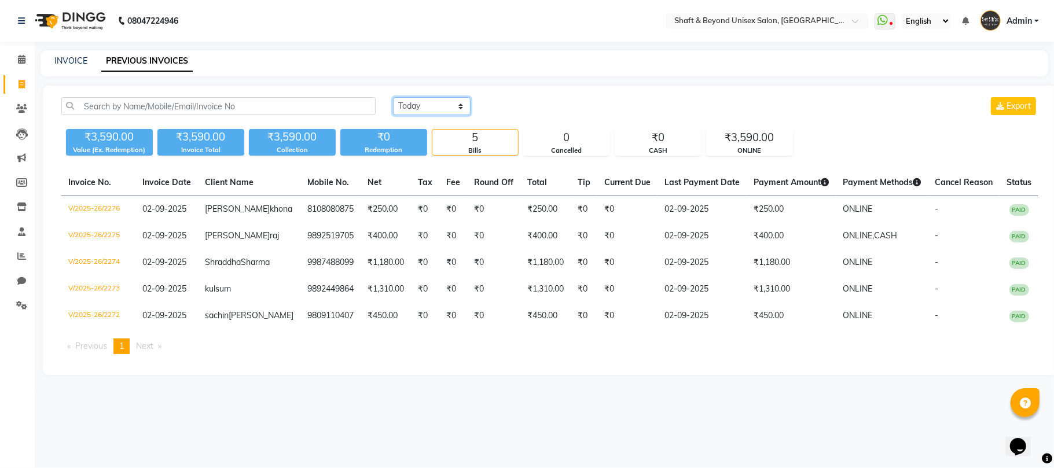
click at [430, 102] on select "[DATE] [DATE] Custom Range" at bounding box center [432, 106] width 78 height 18
select select "range"
click at [393, 97] on select "[DATE] [DATE] Custom Range" at bounding box center [432, 106] width 78 height 18
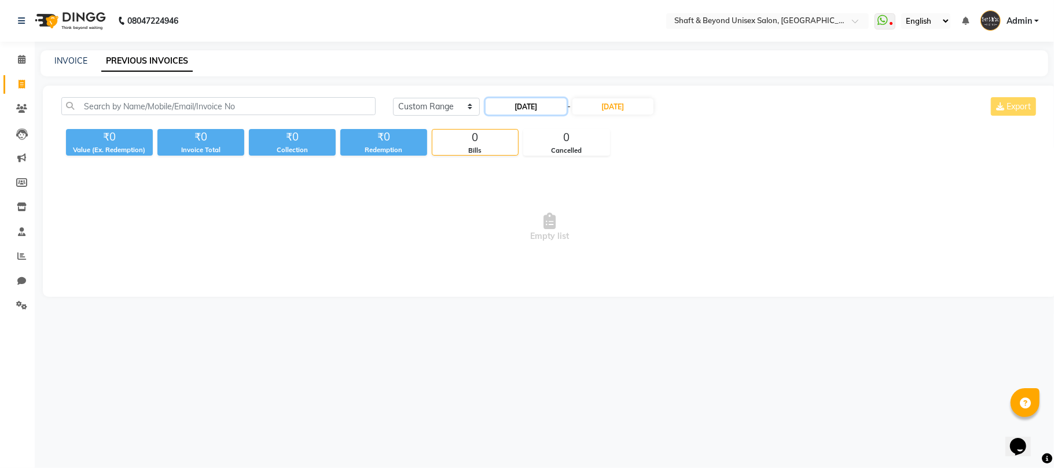
click at [516, 105] on input "[DATE]" at bounding box center [525, 106] width 81 height 16
select select "9"
select select "2025"
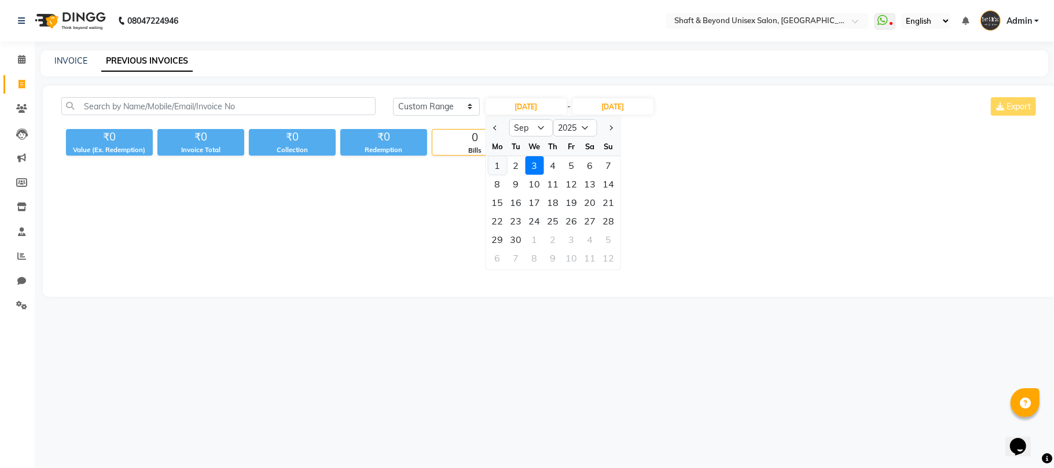
click at [495, 159] on div "1" at bounding box center [497, 165] width 19 height 19
type input "[DATE]"
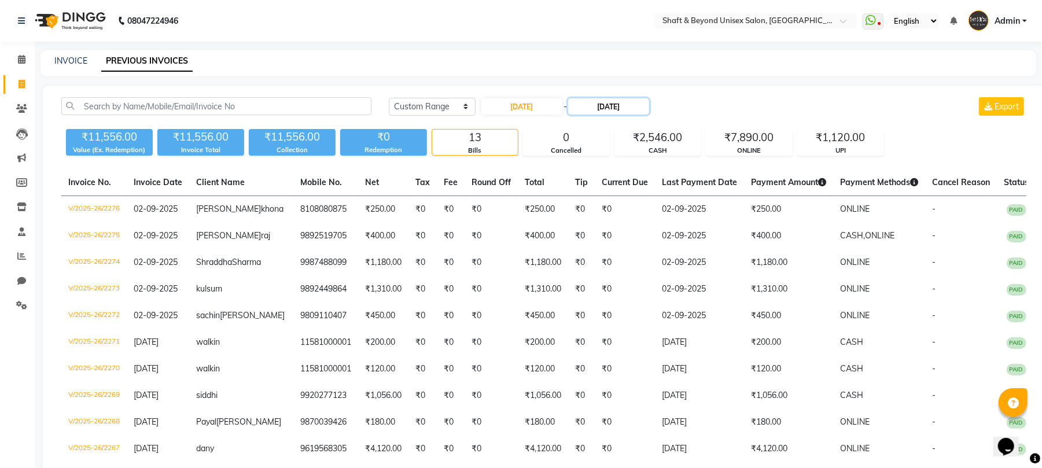
click at [586, 112] on input "[DATE]" at bounding box center [608, 106] width 81 height 16
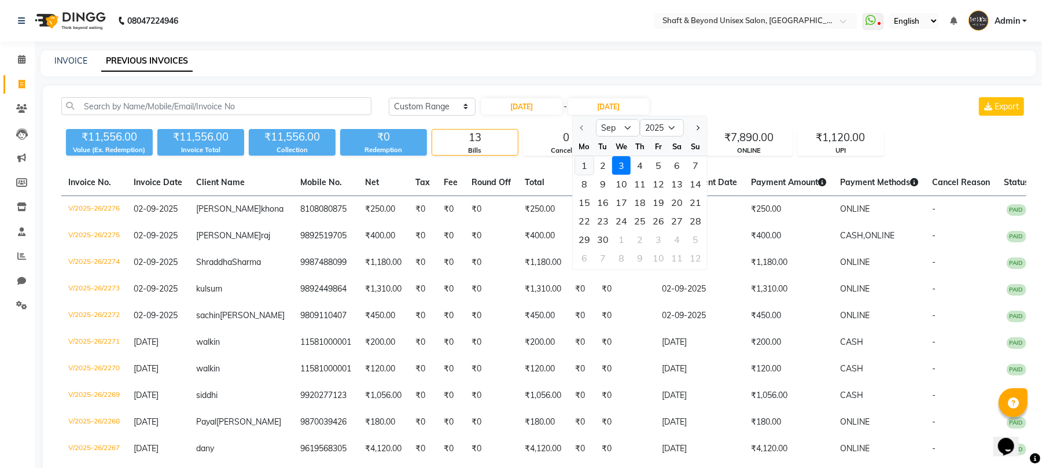
click at [584, 170] on div "1" at bounding box center [584, 165] width 19 height 19
type input "[DATE]"
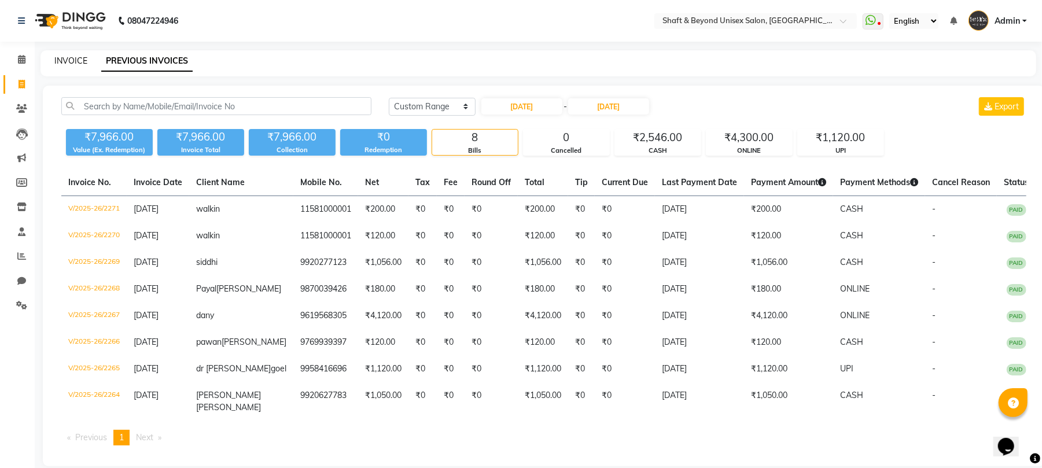
click at [82, 56] on link "INVOICE" at bounding box center [70, 61] width 33 height 10
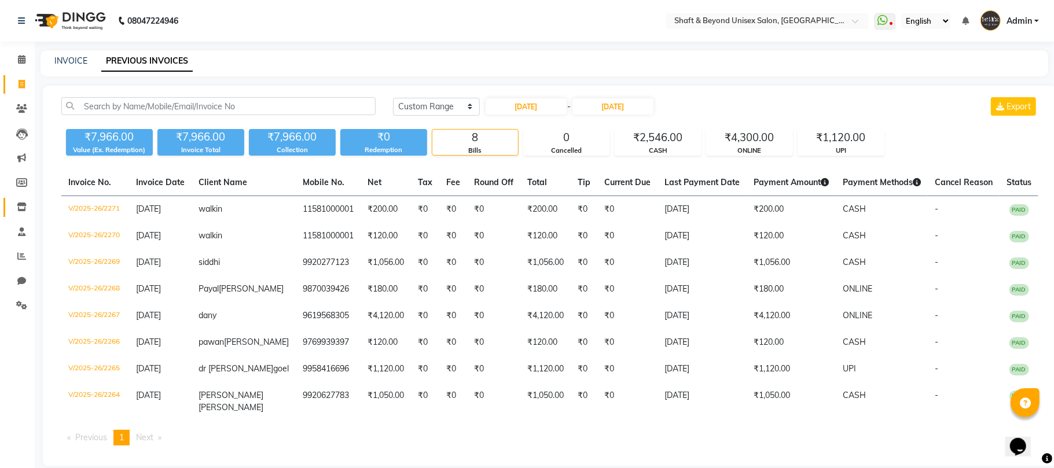
select select "3878"
select select "service"
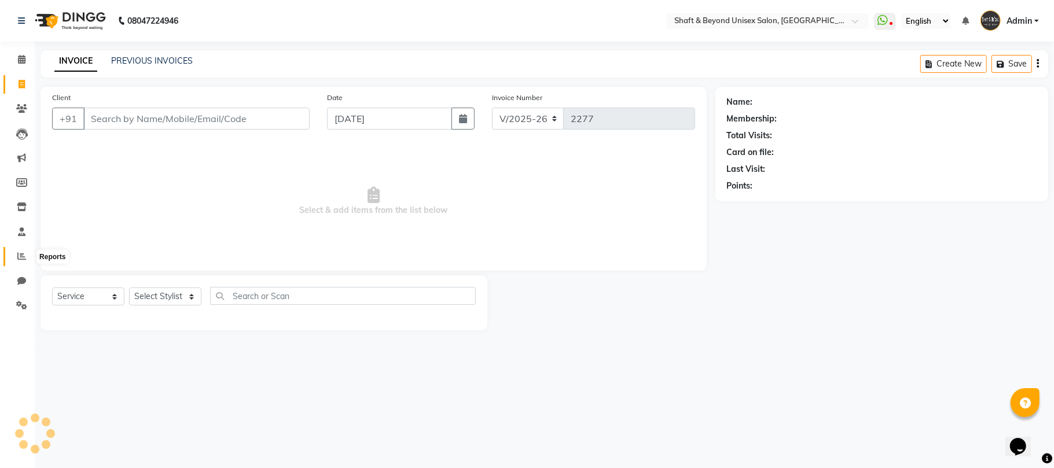
click at [15, 257] on span at bounding box center [22, 256] width 20 height 13
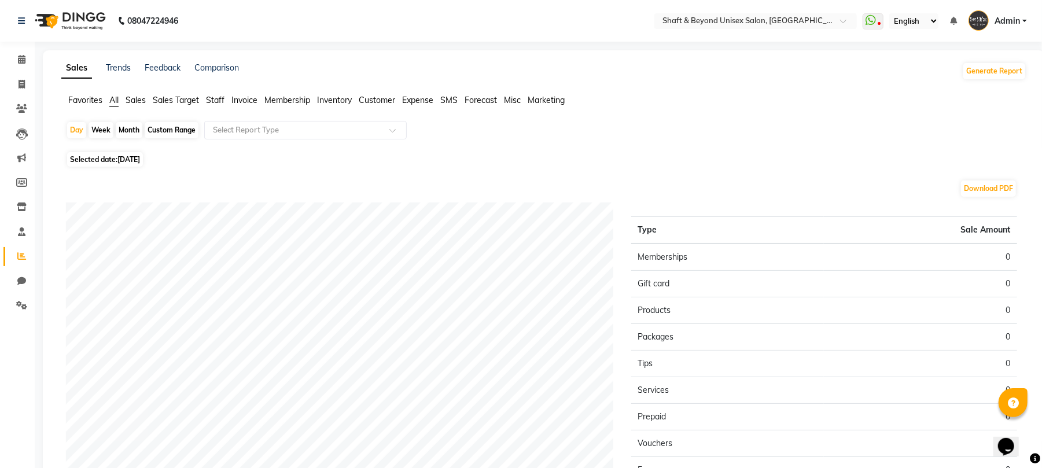
click at [139, 95] on span "Sales" at bounding box center [136, 100] width 20 height 10
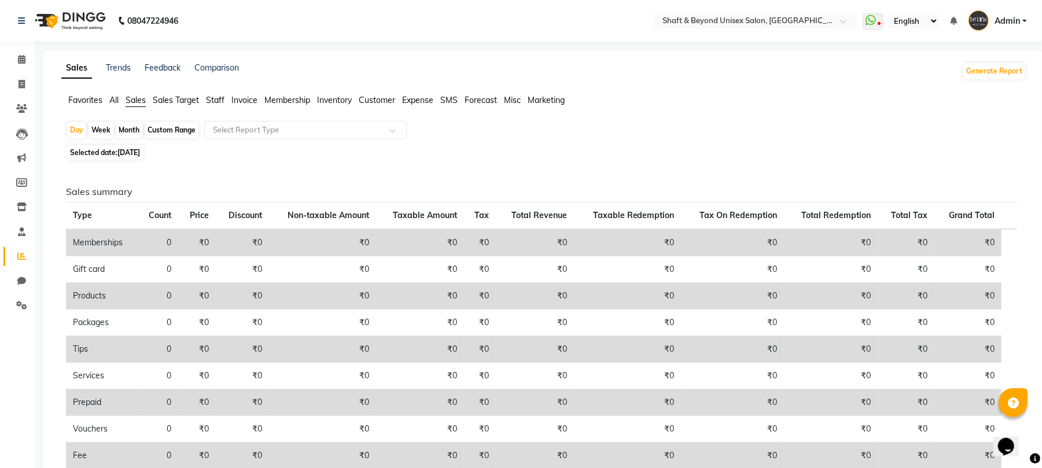
click at [133, 133] on div "Month" at bounding box center [129, 130] width 27 height 16
select select "9"
select select "2025"
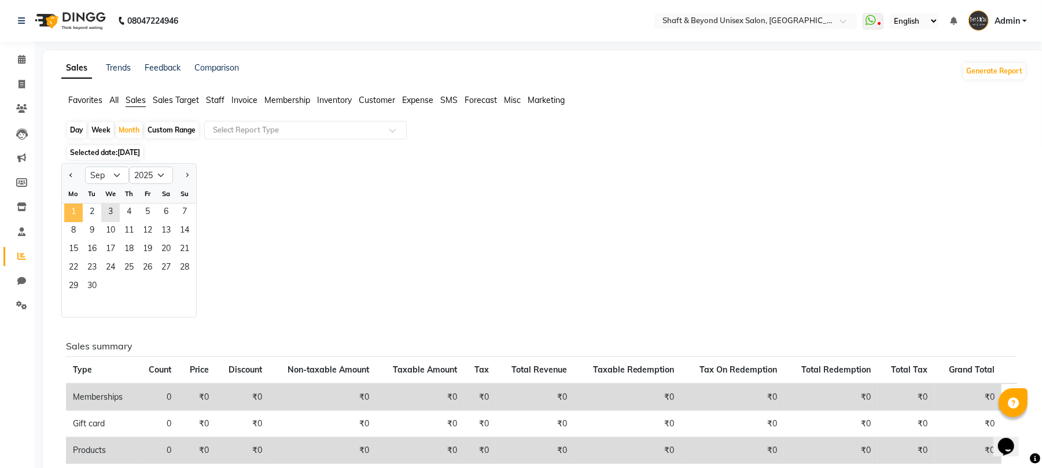
click at [80, 211] on span "1" at bounding box center [73, 213] width 19 height 19
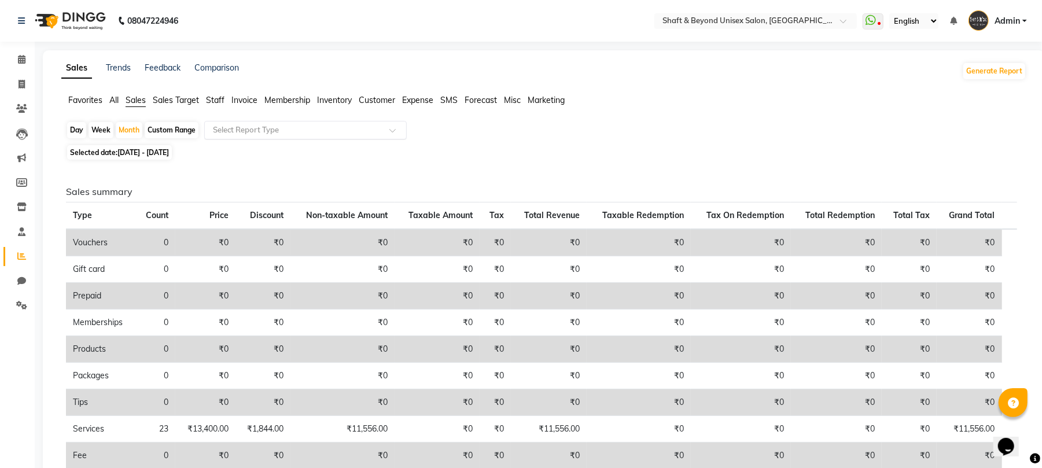
click at [251, 130] on input "text" at bounding box center [294, 130] width 167 height 12
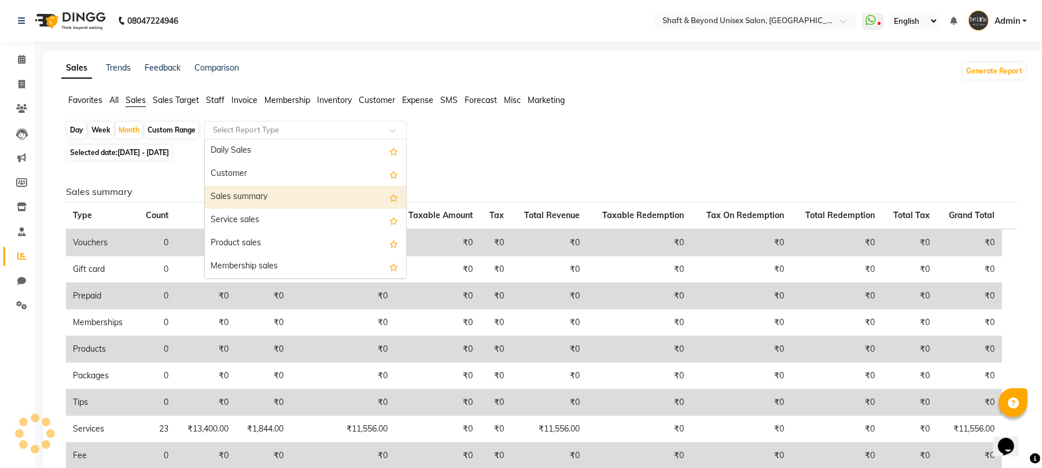
click at [259, 188] on div "Sales summary" at bounding box center [305, 197] width 201 height 23
select select "filtered_report"
select select "csv"
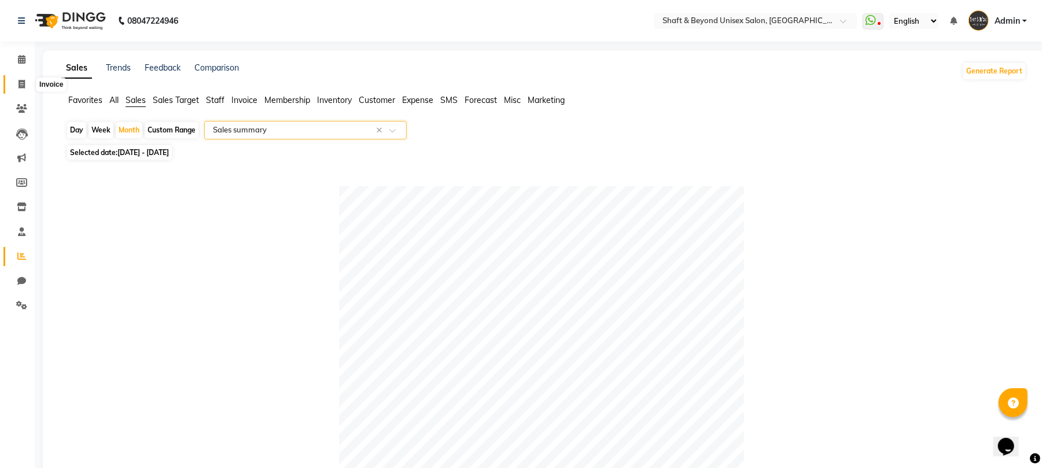
click at [24, 81] on icon at bounding box center [22, 84] width 6 height 9
select select "service"
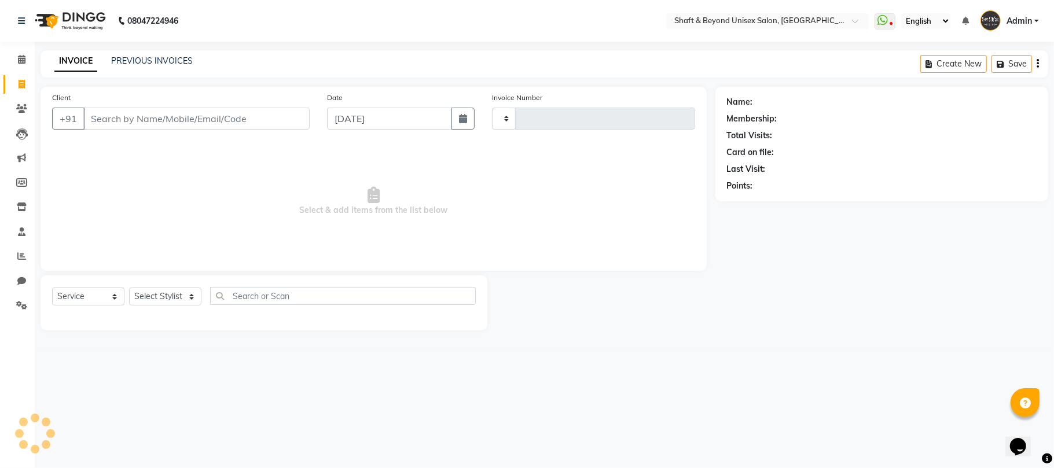
type input "2277"
select select "3878"
drag, startPoint x: 621, startPoint y: 384, endPoint x: 620, endPoint y: 374, distance: 10.4
click at [621, 381] on div "08047224946 Select Location × Shaft & Beyond Unisex Salon, Mulund West WhatsApp…" at bounding box center [527, 234] width 1054 height 468
